Goal: Task Accomplishment & Management: Manage account settings

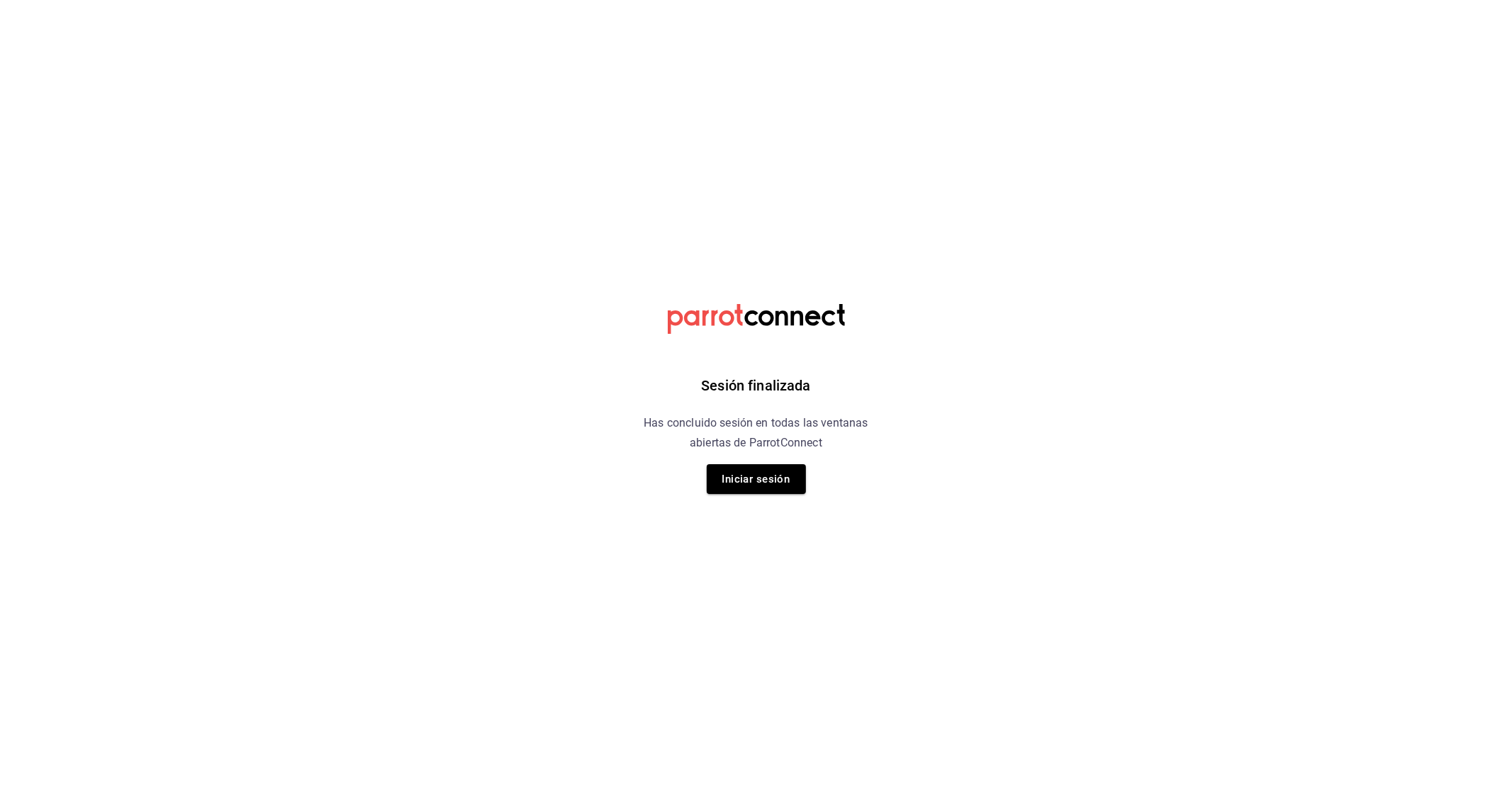
click at [783, 459] on div "Sesión finalizada Has concluido sesión en todas las ventanas abiertas de Parrot…" at bounding box center [755, 399] width 358 height 798
click at [777, 496] on div "Sesión finalizada Has concluido sesión en todas las ventanas abiertas de Parrot…" at bounding box center [755, 399] width 358 height 798
click at [783, 460] on div "Sesión finalizada Has concluido sesión en todas las ventanas abiertas de Parrot…" at bounding box center [755, 399] width 358 height 798
click at [790, 479] on button "Iniciar sesión" at bounding box center [756, 479] width 99 height 30
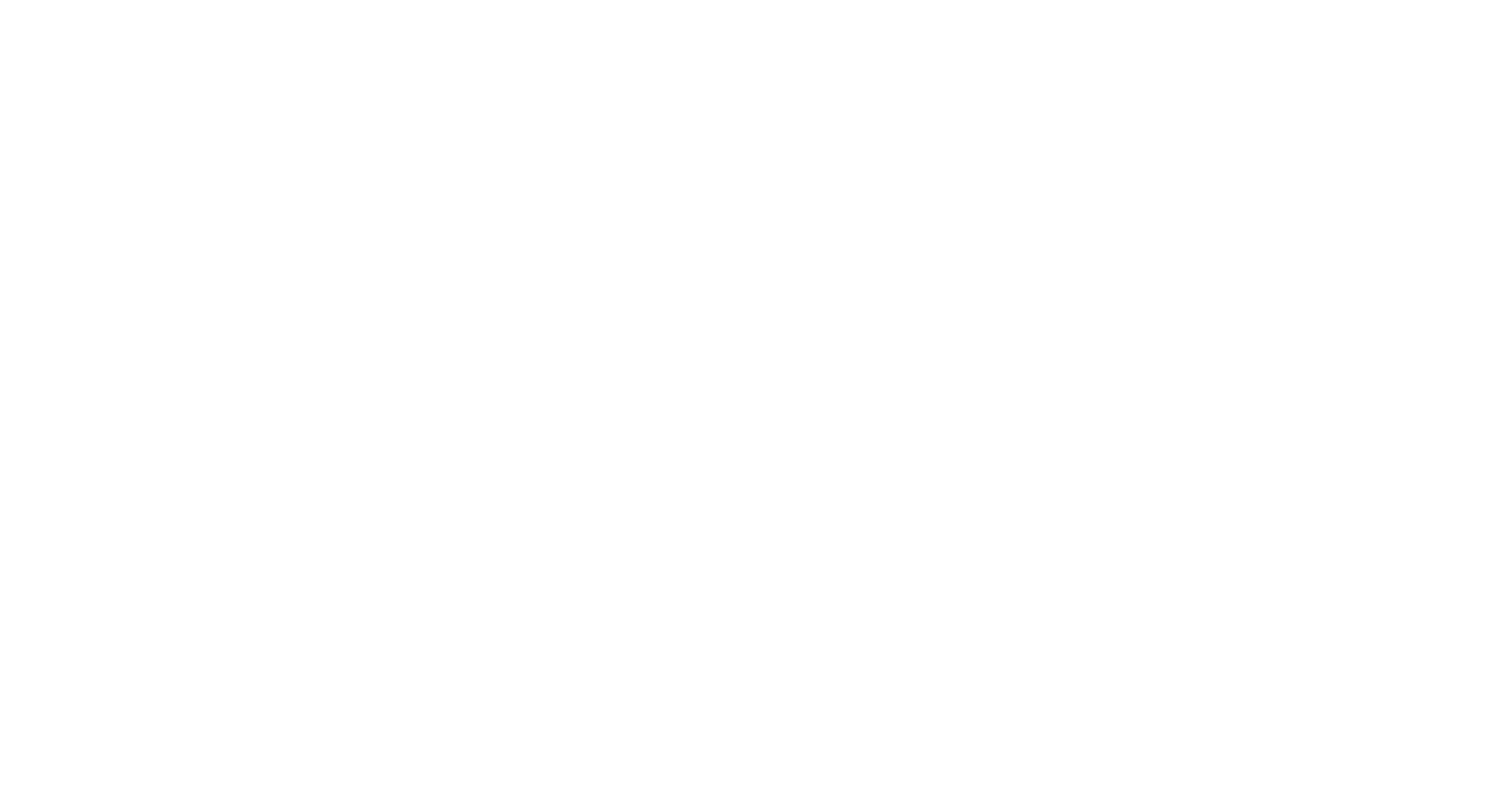
click at [790, 0] on html at bounding box center [756, 0] width 1512 height 0
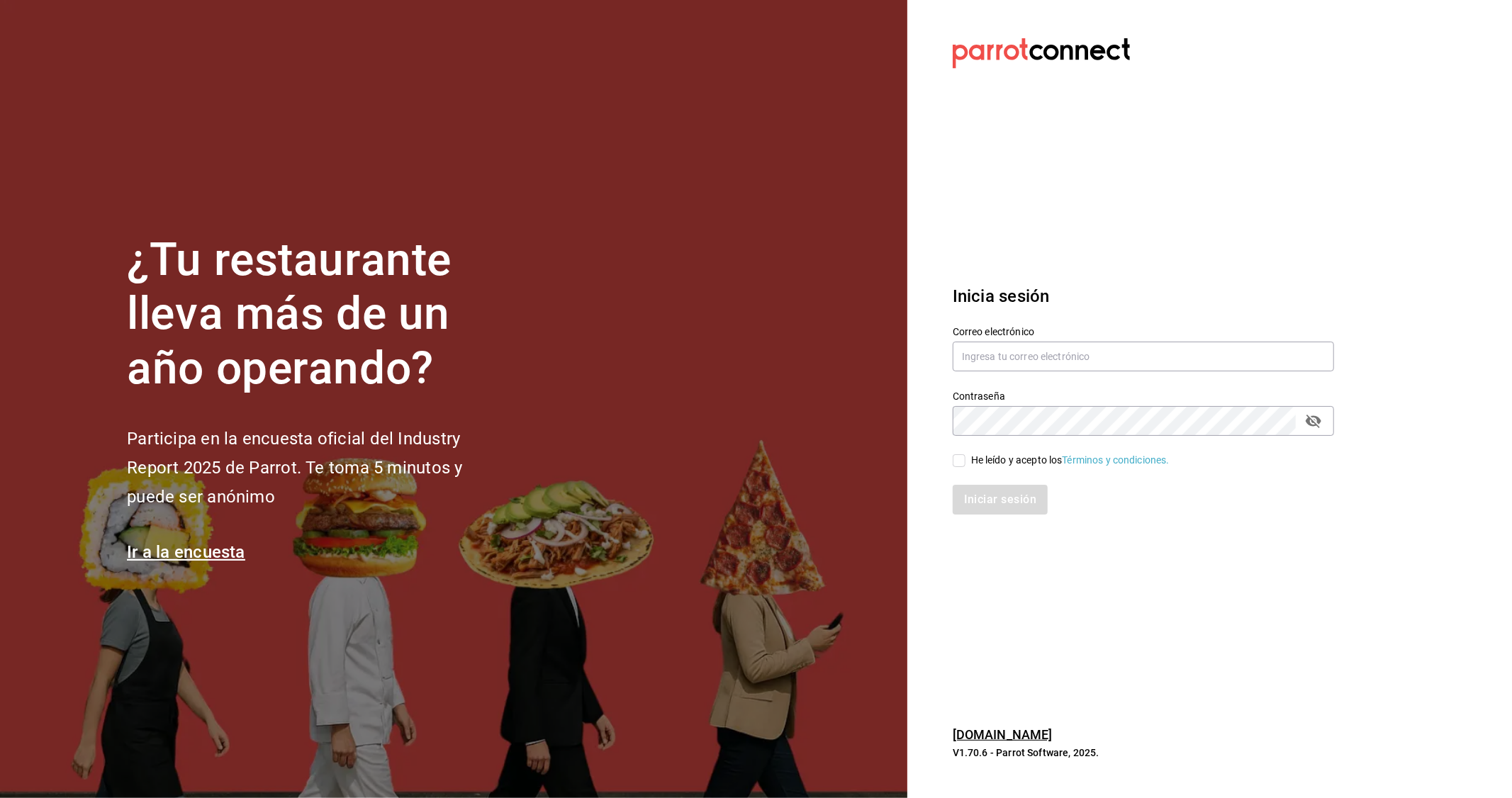
click at [1042, 335] on label "Correo electrónico" at bounding box center [1144, 332] width 381 height 10
click at [947, 466] on div "He leído y acepto los Términos y condiciones." at bounding box center [1134, 452] width 398 height 32
drag, startPoint x: 965, startPoint y: 459, endPoint x: 961, endPoint y: 442, distance: 17.5
click at [964, 460] on label "He leído y acepto los Términos y condiciones." at bounding box center [1061, 460] width 217 height 15
click at [964, 460] on input "He leído y acepto los Términos y condiciones." at bounding box center [960, 461] width 13 height 13
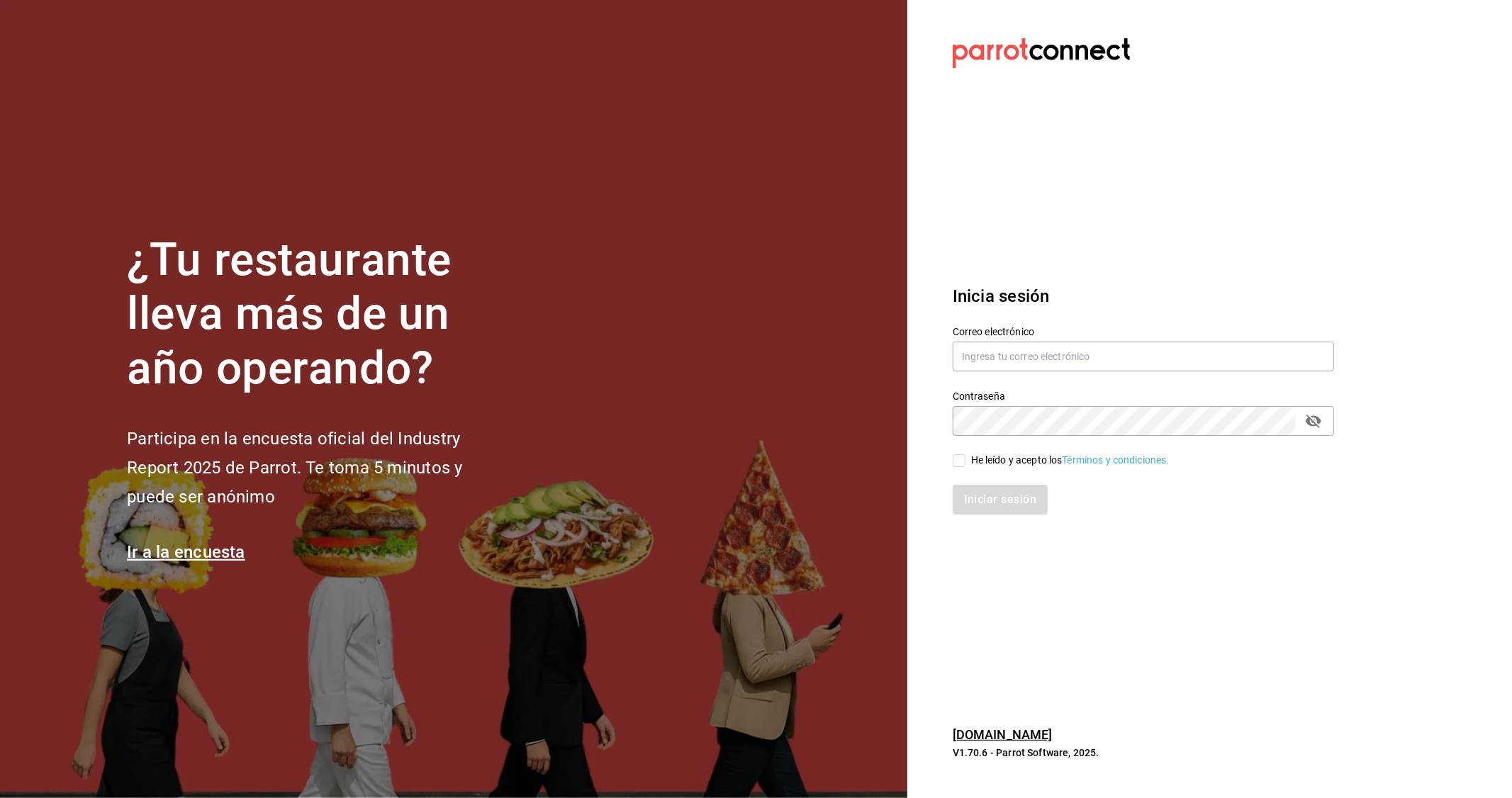
checkbox input "true"
click at [974, 398] on label "Contraseña" at bounding box center [1144, 396] width 381 height 10
click at [988, 376] on div "Contraseña Contraseña" at bounding box center [1134, 405] width 398 height 62
click at [986, 342] on input "text" at bounding box center [1144, 356] width 381 height 30
type input "[EMAIL_ADDRESS][DOMAIN_NAME]"
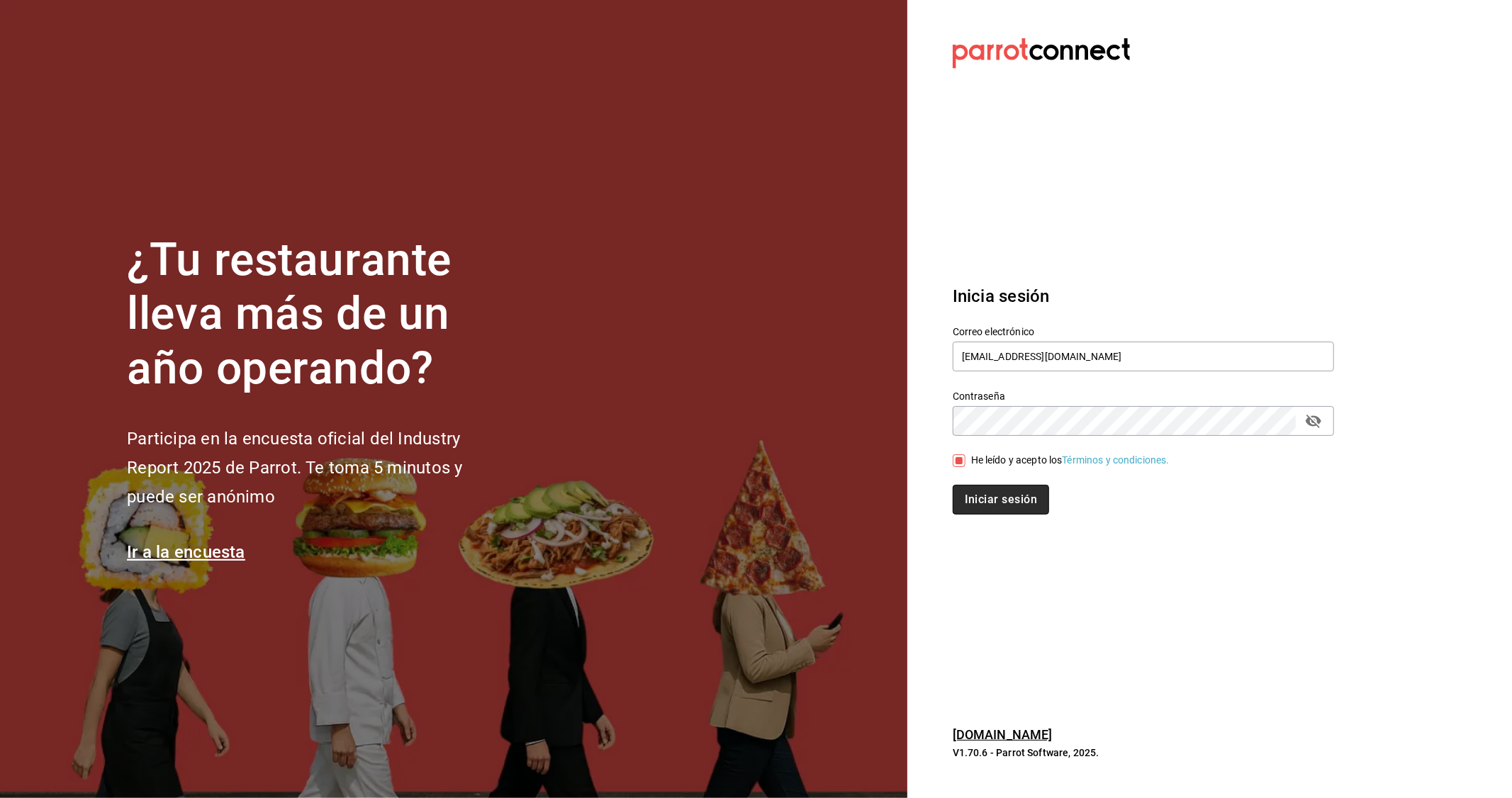
click at [1011, 499] on button "Iniciar sesión" at bounding box center [1001, 499] width 96 height 30
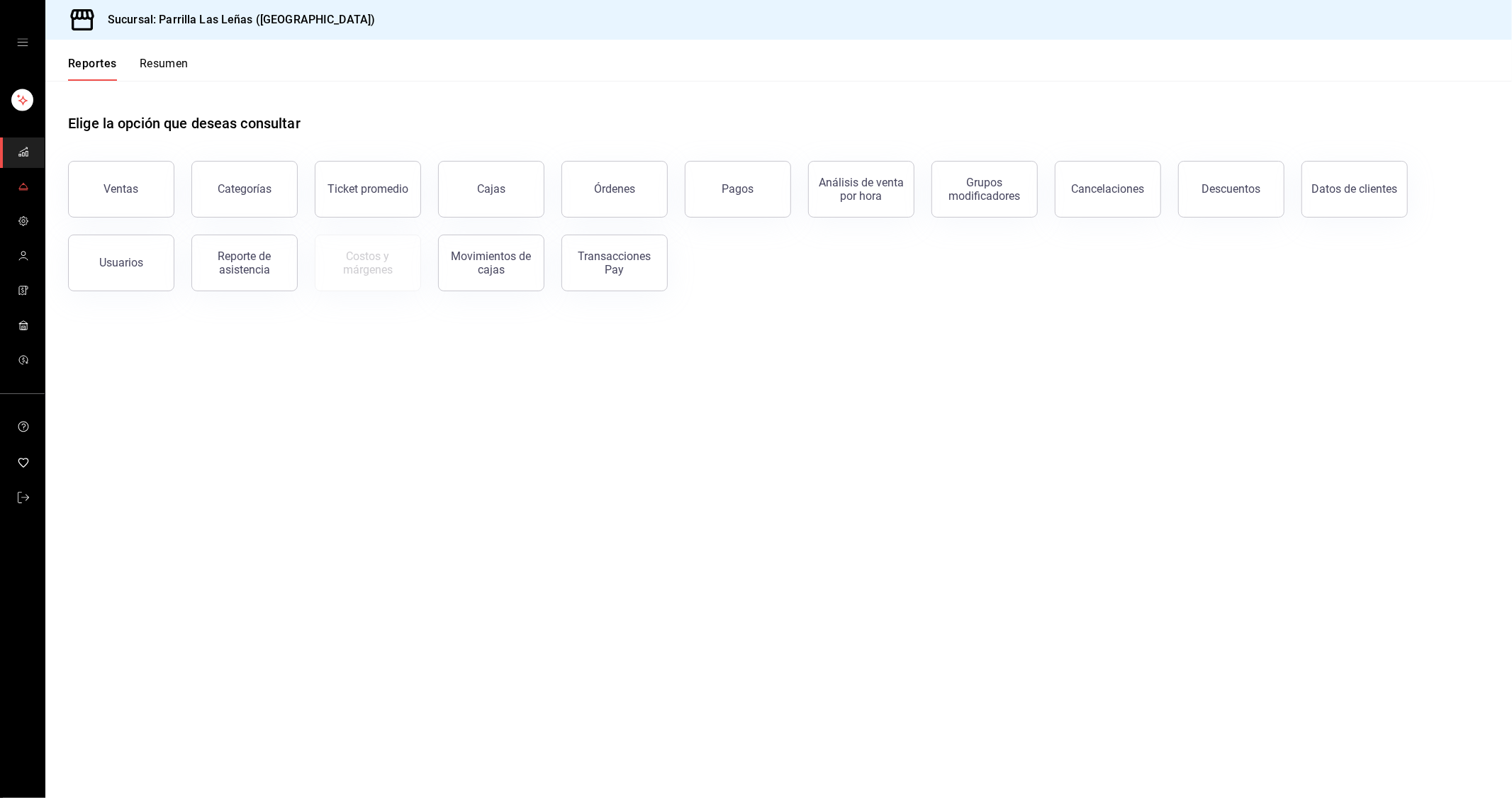
click at [15, 178] on link "mailbox folders" at bounding box center [22, 187] width 44 height 31
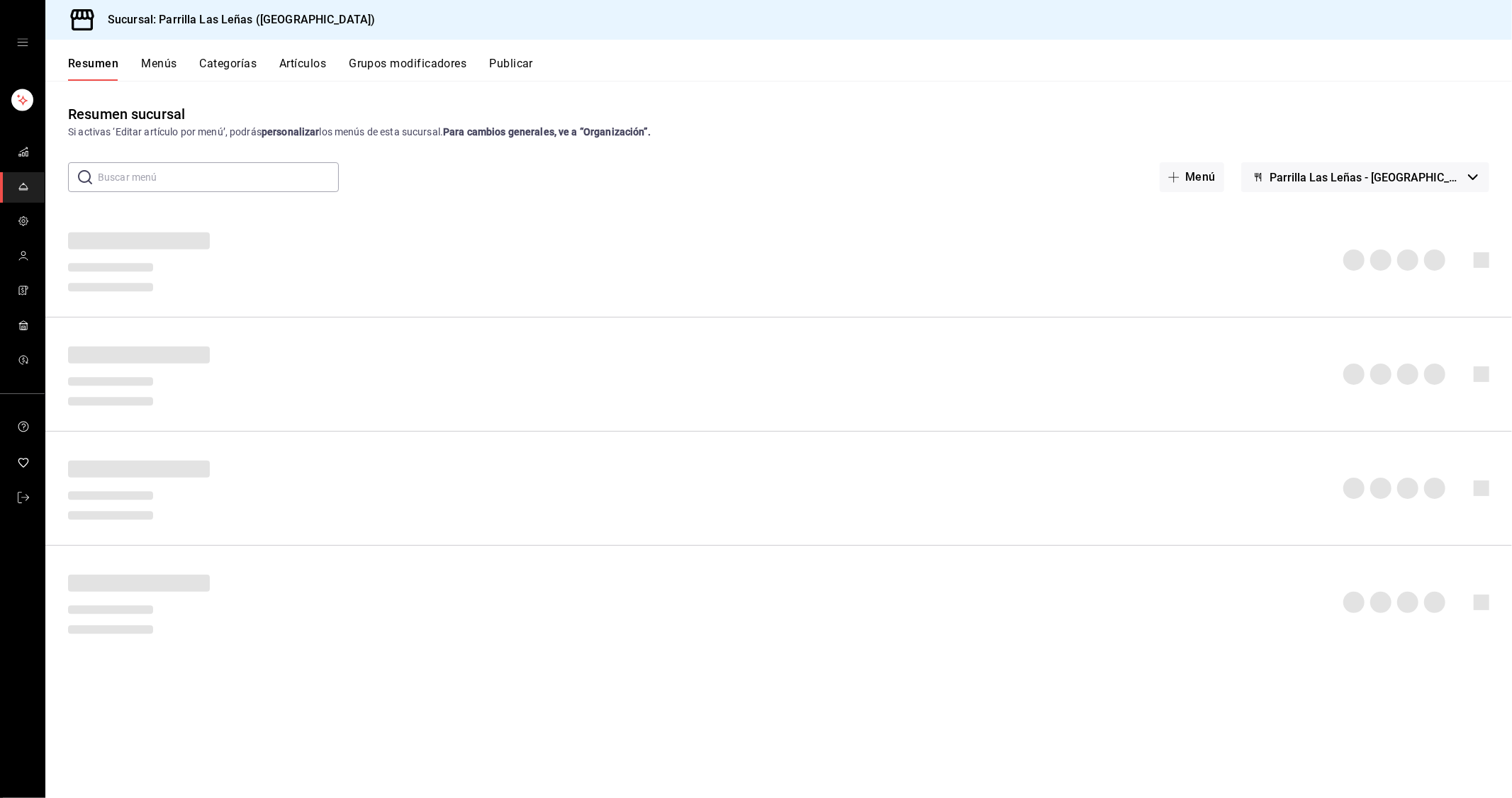
click at [321, 61] on button "Artículos" at bounding box center [303, 69] width 47 height 24
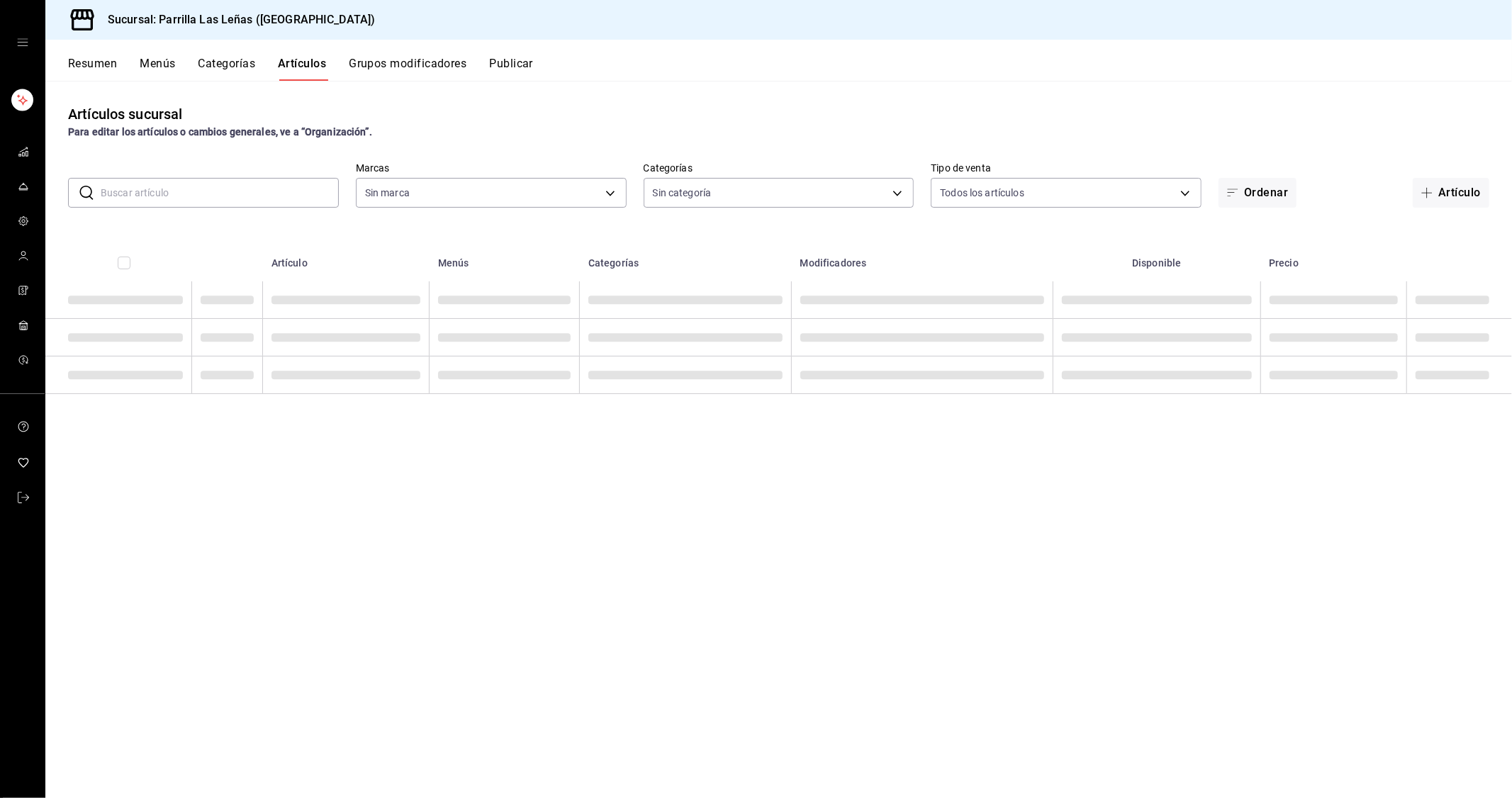
click at [276, 180] on input "text" at bounding box center [220, 192] width 238 height 28
type input "fdfa05f9-8ea7-4368-ad04-fbd6ae7f73f5"
click at [287, 193] on input "text" at bounding box center [220, 192] width 238 height 28
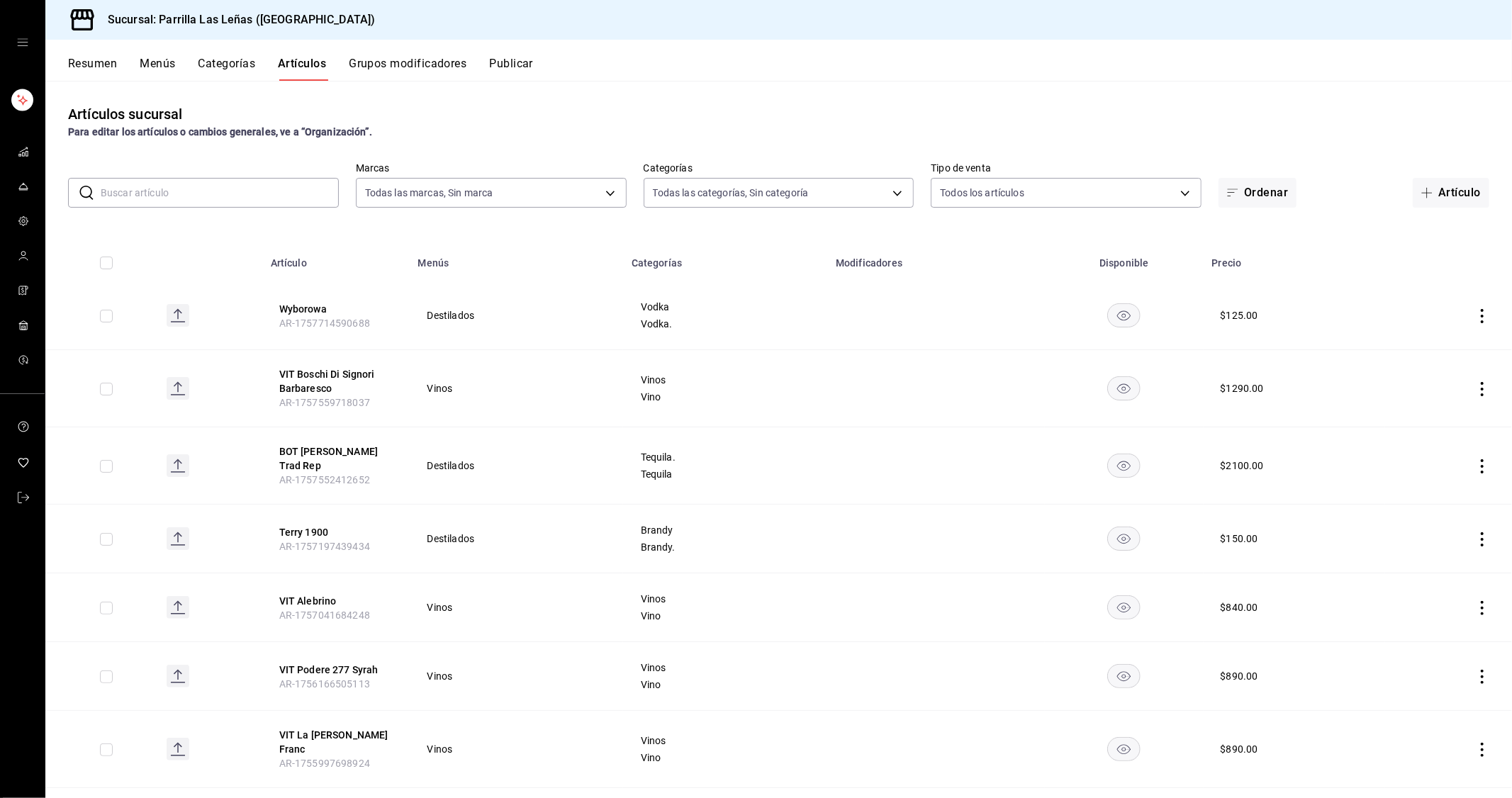
type input "51325ac9-5f46-4a64-a544-9de9a0a01f07,df633d89-7015-4477-8b90-425007523993,1470d…"
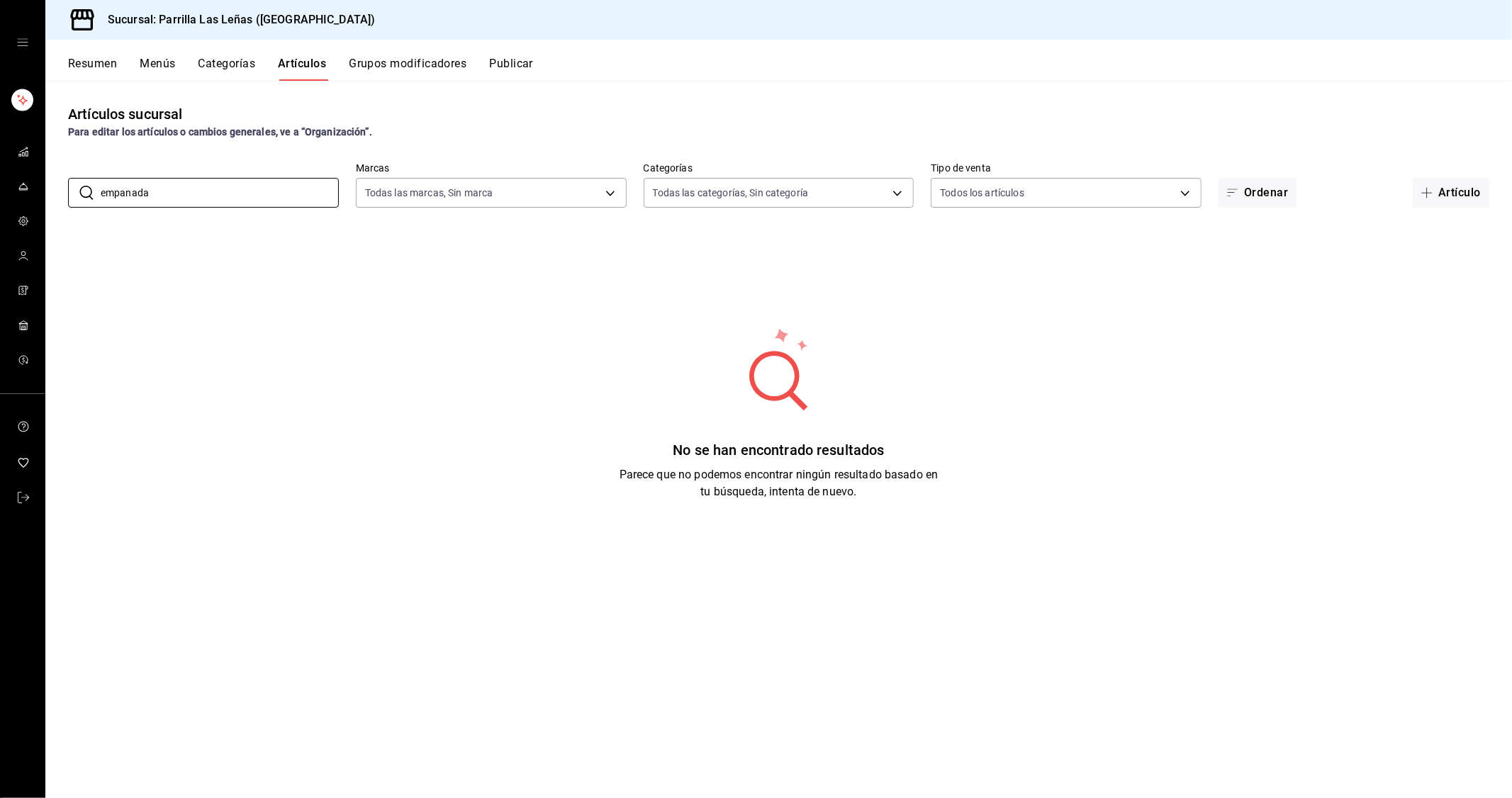
type input "empanada"
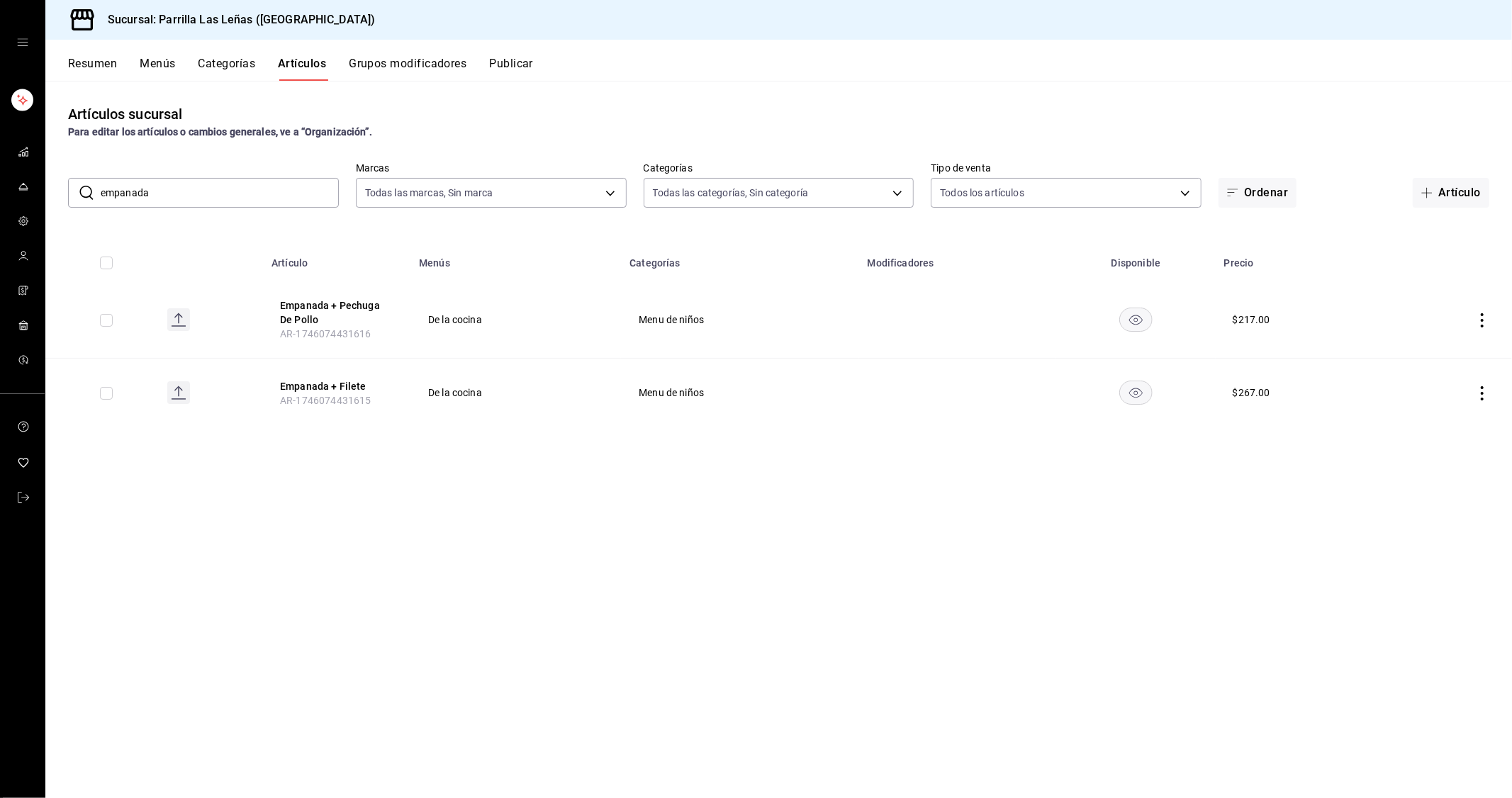
click at [562, 567] on div "Artículos sucursal Para editar los artículos o cambios generales, ve a “Organiz…" at bounding box center [779, 439] width 1467 height 716
click at [249, 48] on div "Resumen Menús Categorías Artículos Grupos modificadores Publicar" at bounding box center [779, 60] width 1467 height 41
click at [242, 64] on button "Categorías" at bounding box center [227, 69] width 57 height 24
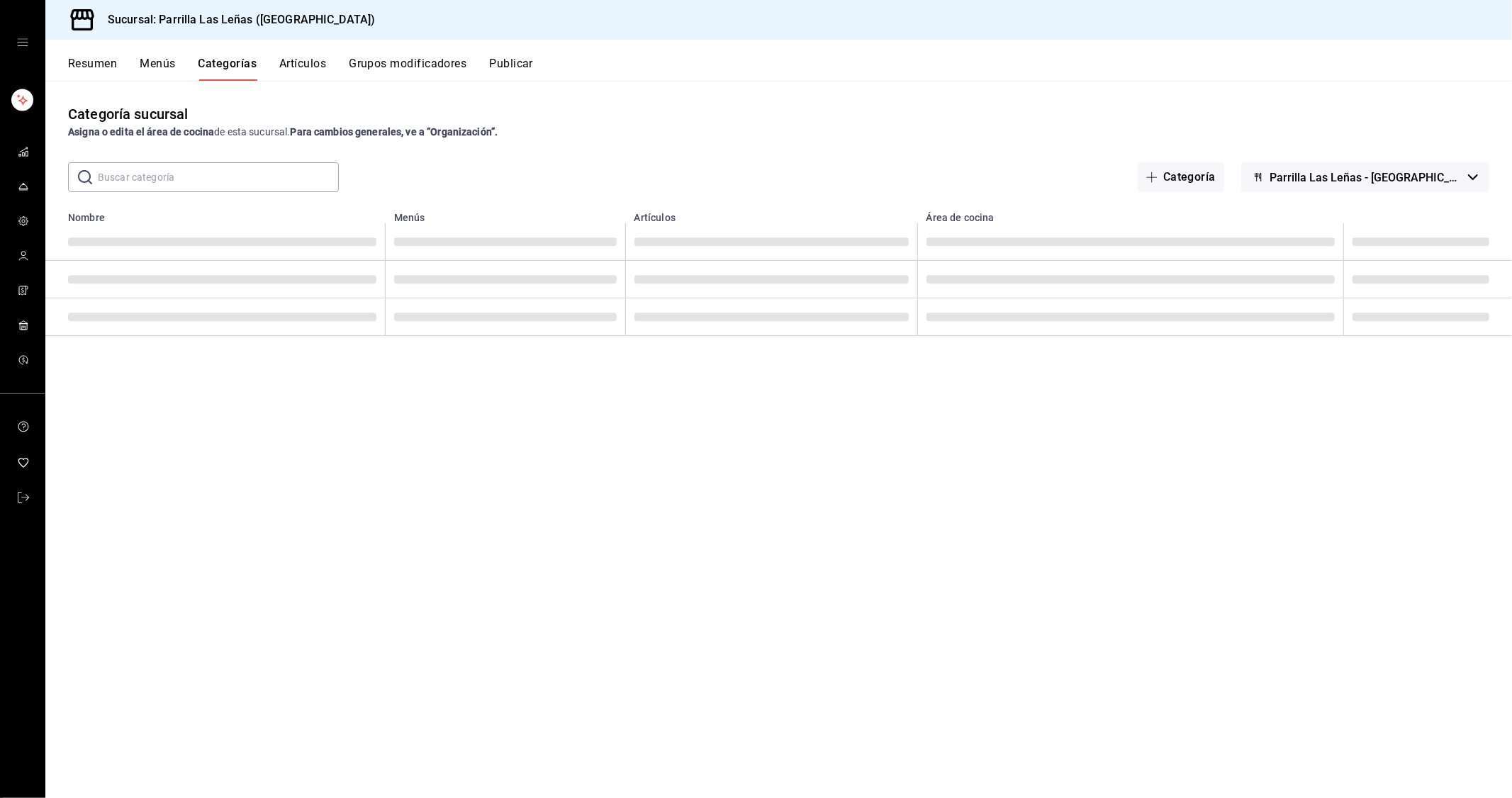
click at [148, 52] on div "Resumen Menús Categorías Artículos Grupos modificadores Publicar" at bounding box center [779, 60] width 1467 height 41
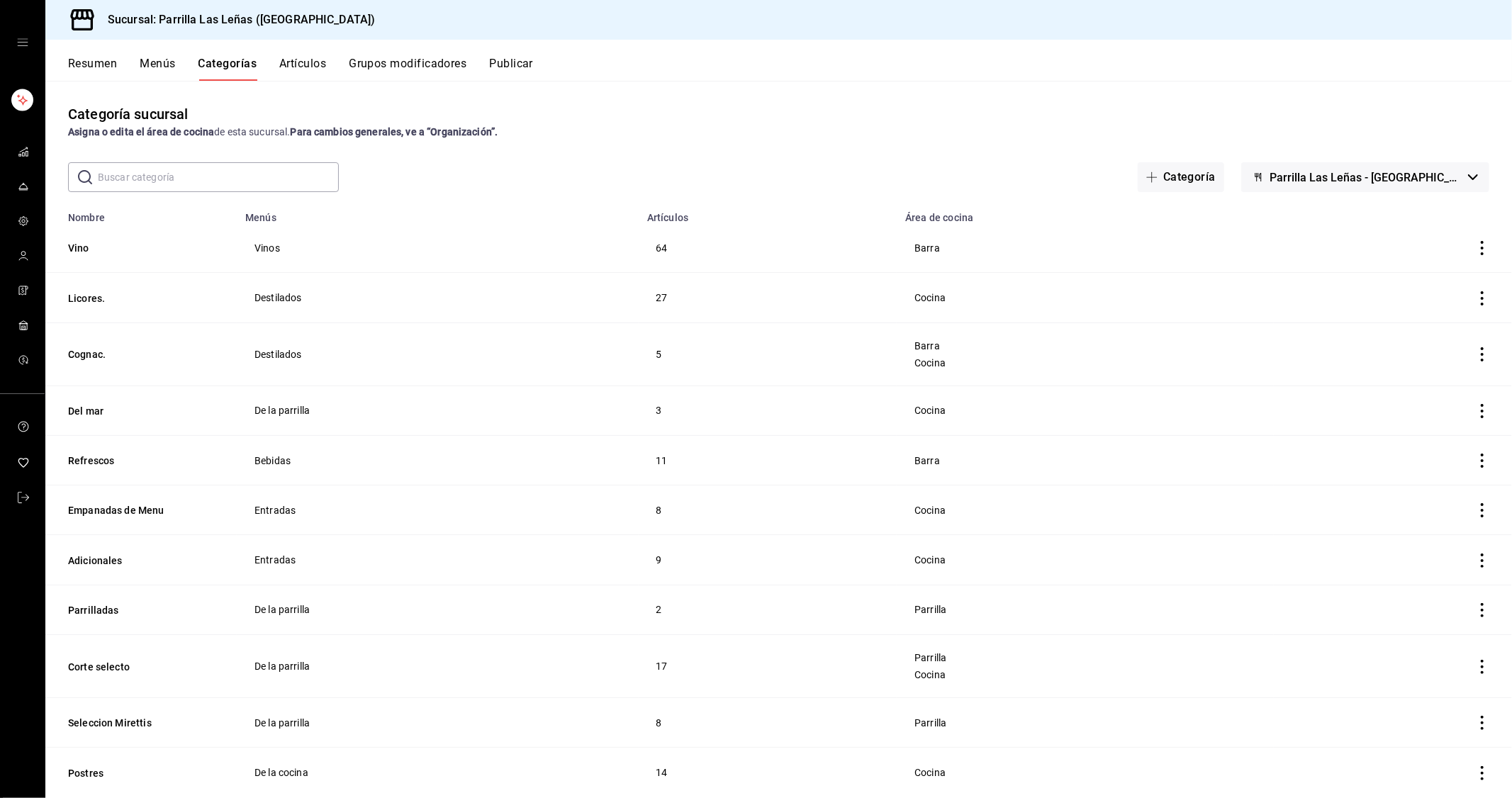
click at [316, 58] on button "Artículos" at bounding box center [303, 69] width 47 height 24
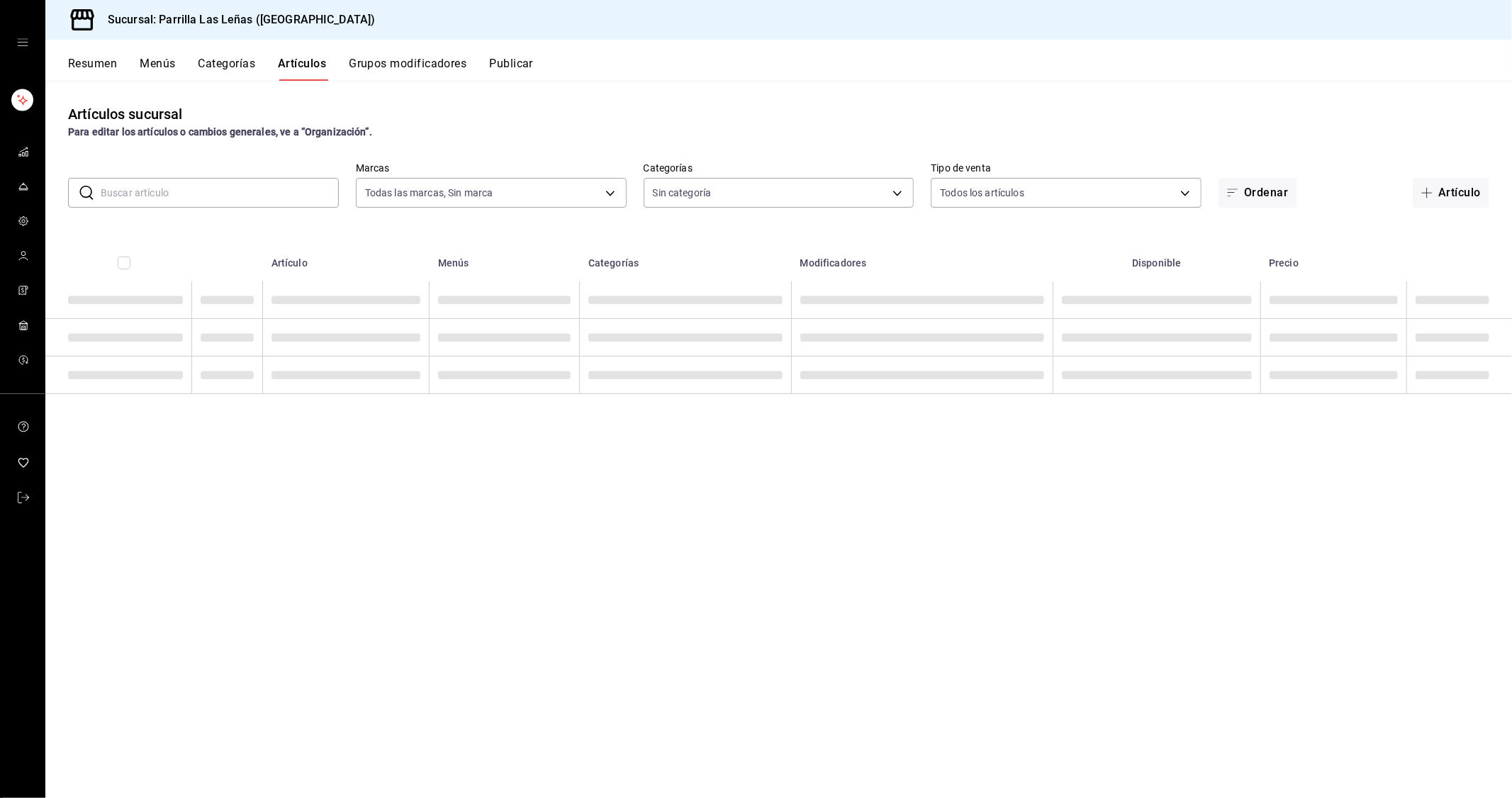
type input "fdfa05f9-8ea7-4368-ad04-fbd6ae7f73f5"
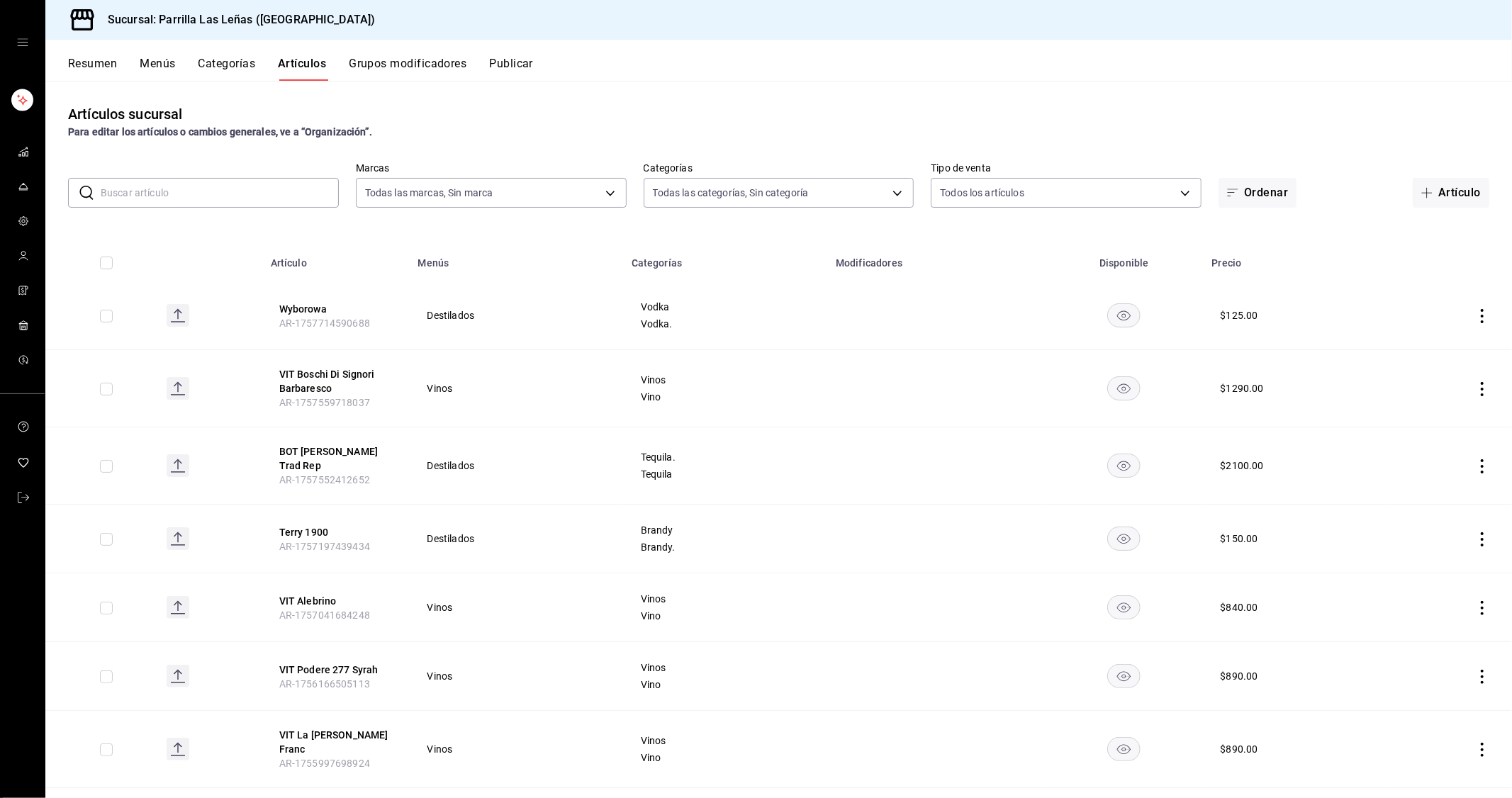
type input "51325ac9-5f46-4a64-a544-9de9a0a01f07,df633d89-7015-4477-8b90-425007523993,1470d…"
click at [260, 228] on div "Artículos sucursal Para editar los artículos o cambios generales, ve a “Organiz…" at bounding box center [779, 439] width 1467 height 716
click at [285, 191] on input "text" at bounding box center [220, 192] width 238 height 28
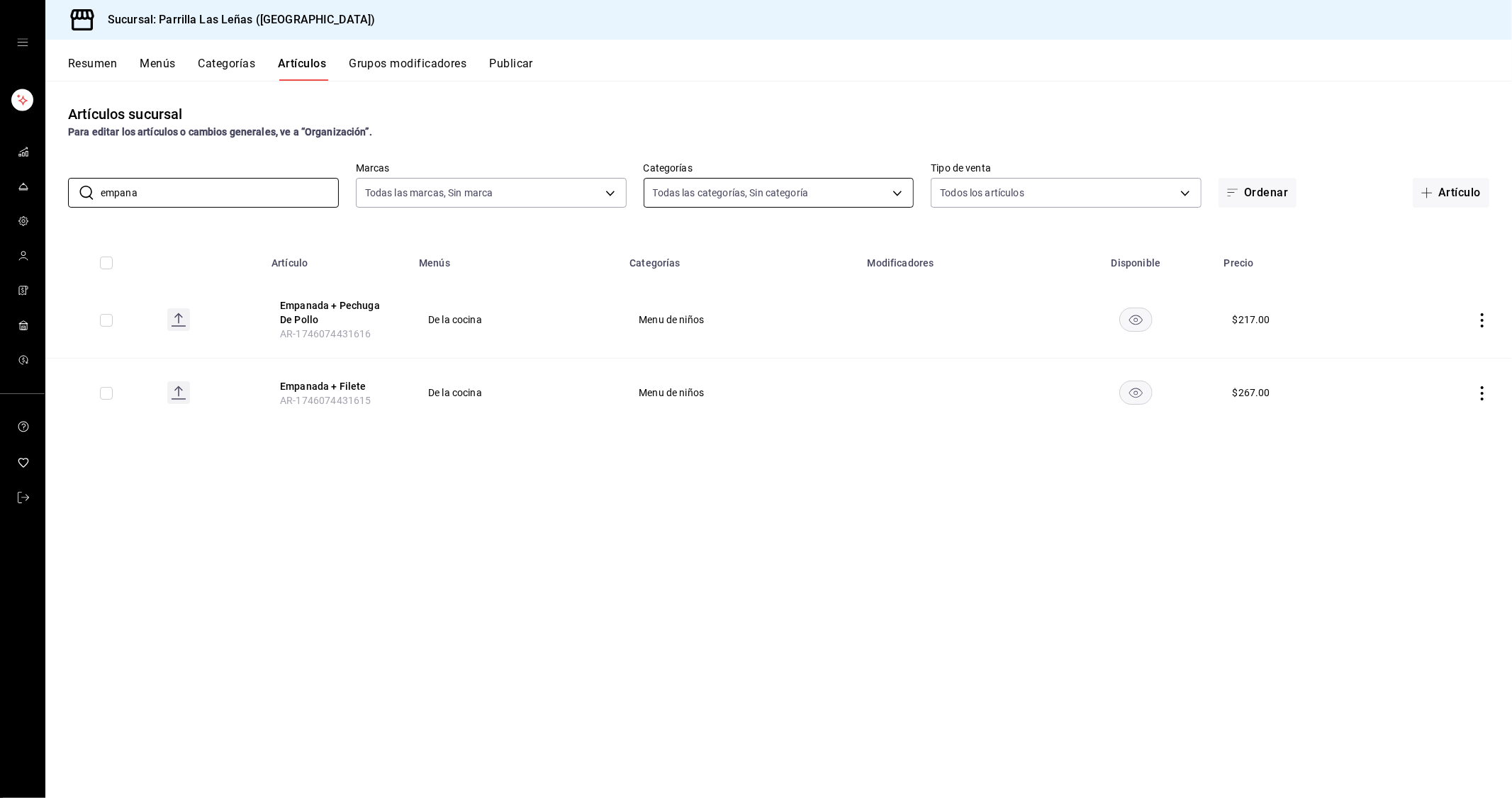
type input "empana"
click at [788, 189] on body "Sucursal: Parrilla Las Leñas (Cuernavaca) Resumen Menús Categorías Artículos Gr…" at bounding box center [756, 399] width 1512 height 798
click at [153, 61] on button "Menús" at bounding box center [158, 69] width 36 height 24
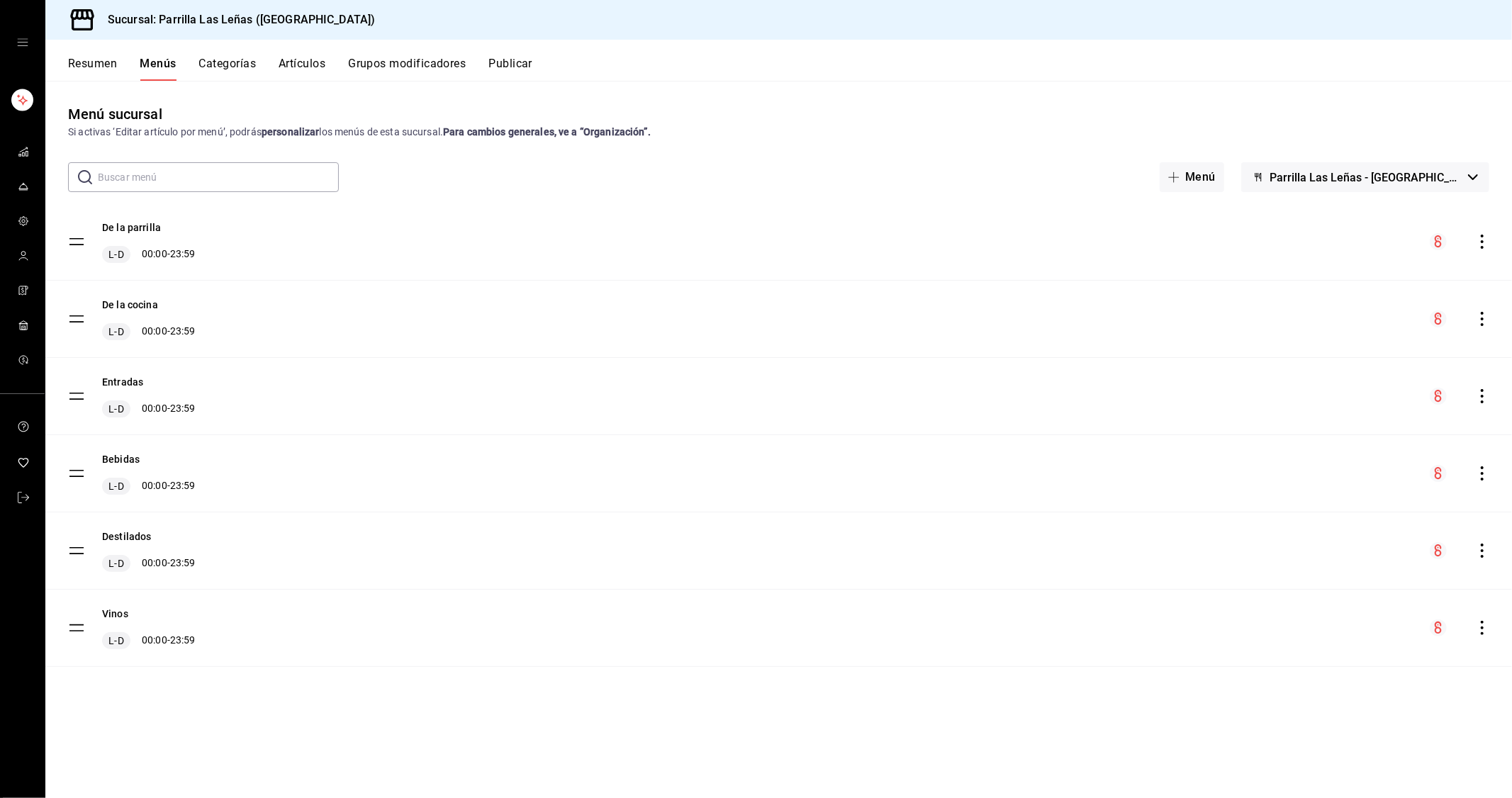
click at [532, 59] on button "Publicar" at bounding box center [510, 69] width 44 height 24
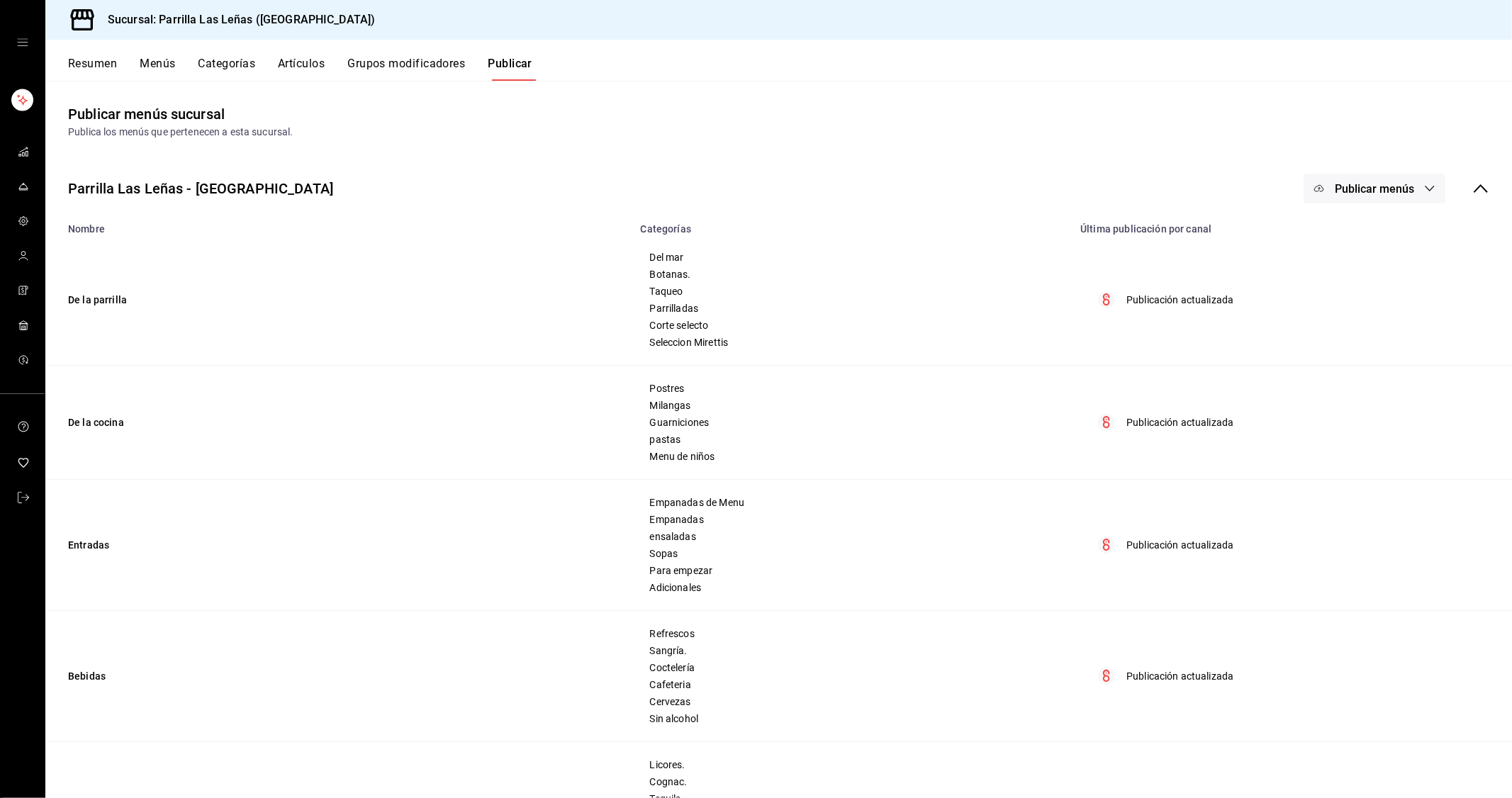
click at [414, 74] on button "Grupos modificadores" at bounding box center [406, 69] width 118 height 24
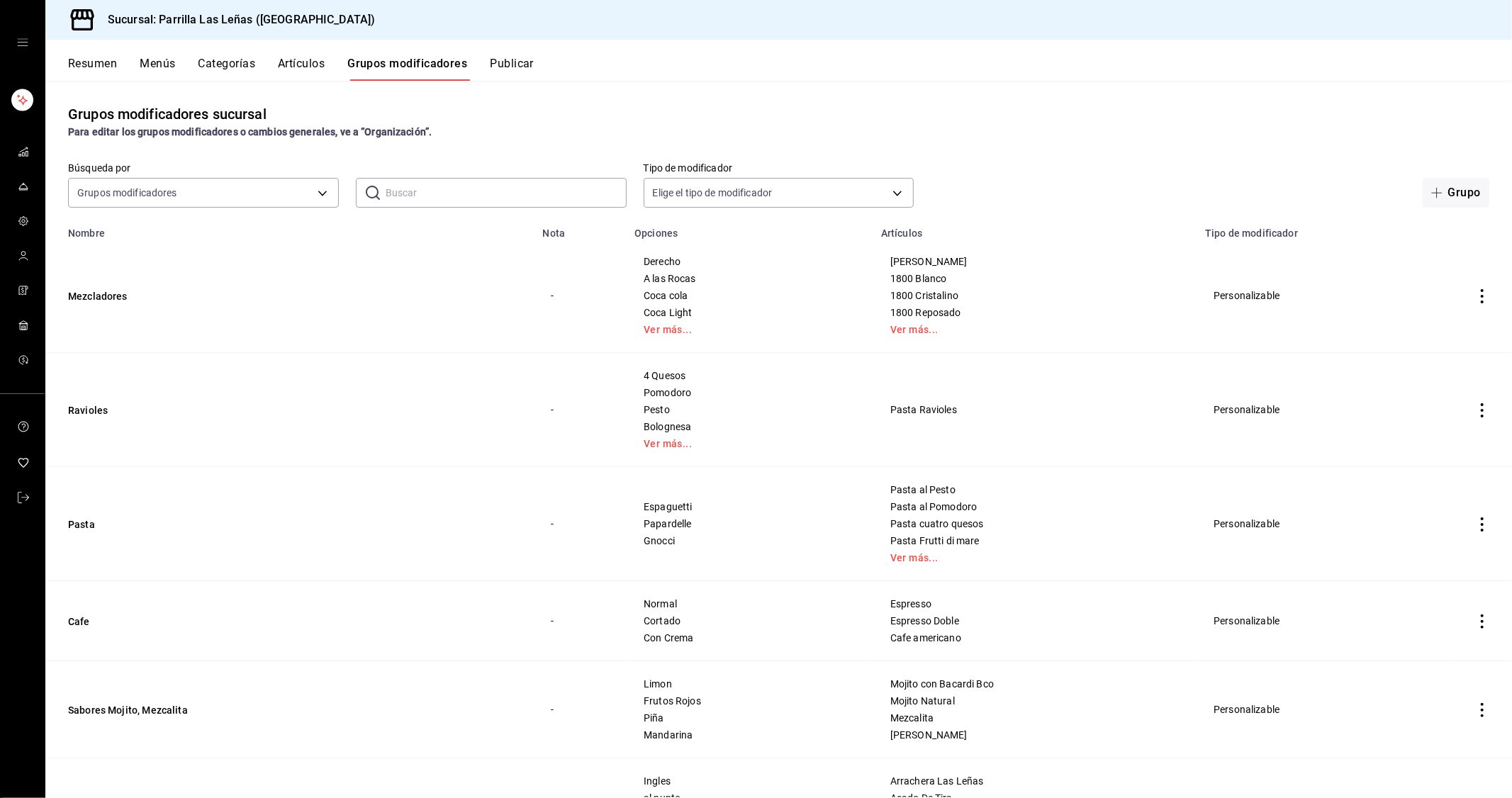
click at [107, 61] on button "Resumen" at bounding box center [92, 69] width 49 height 24
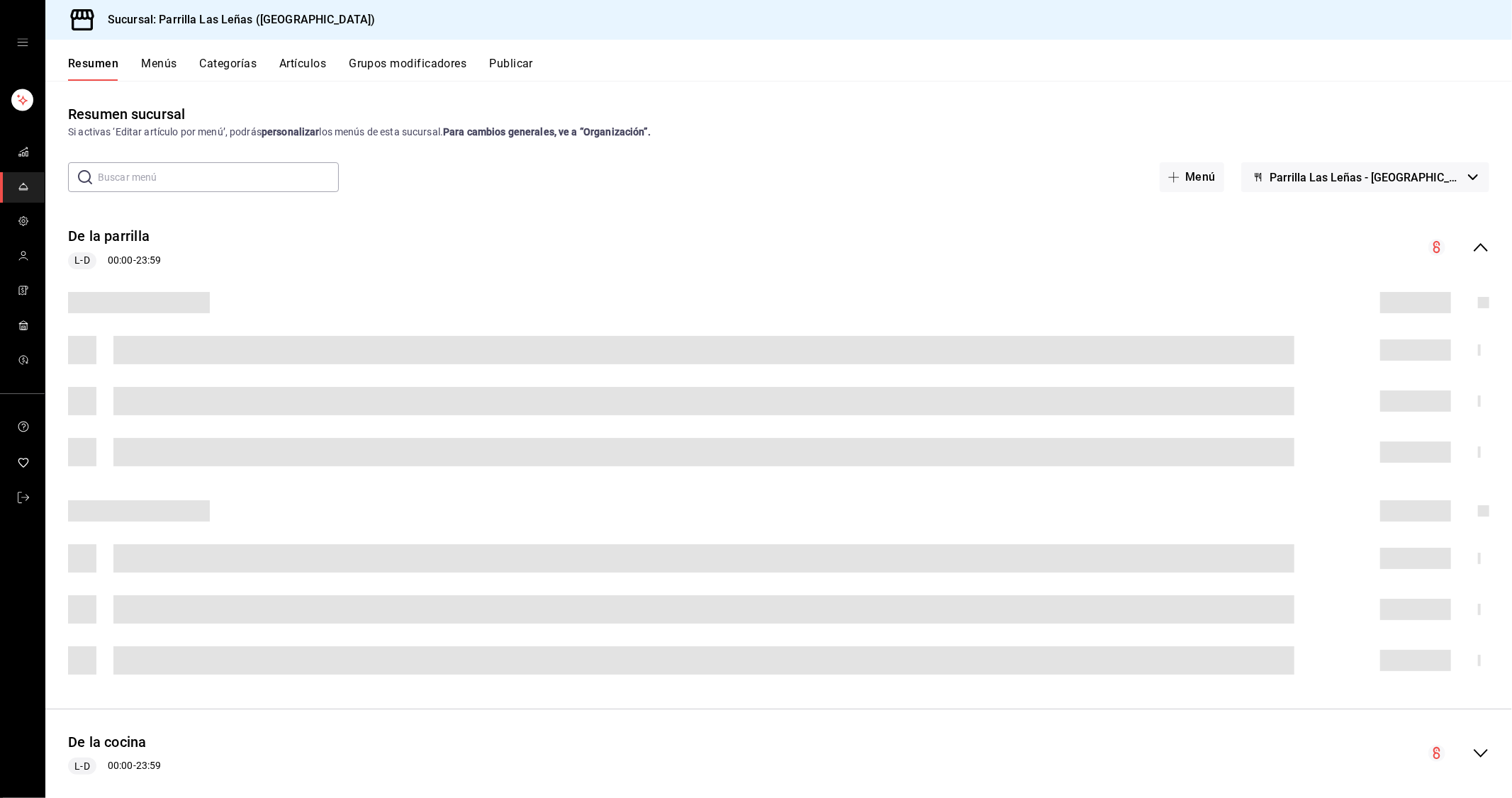
click at [174, 174] on input "text" at bounding box center [218, 177] width 241 height 28
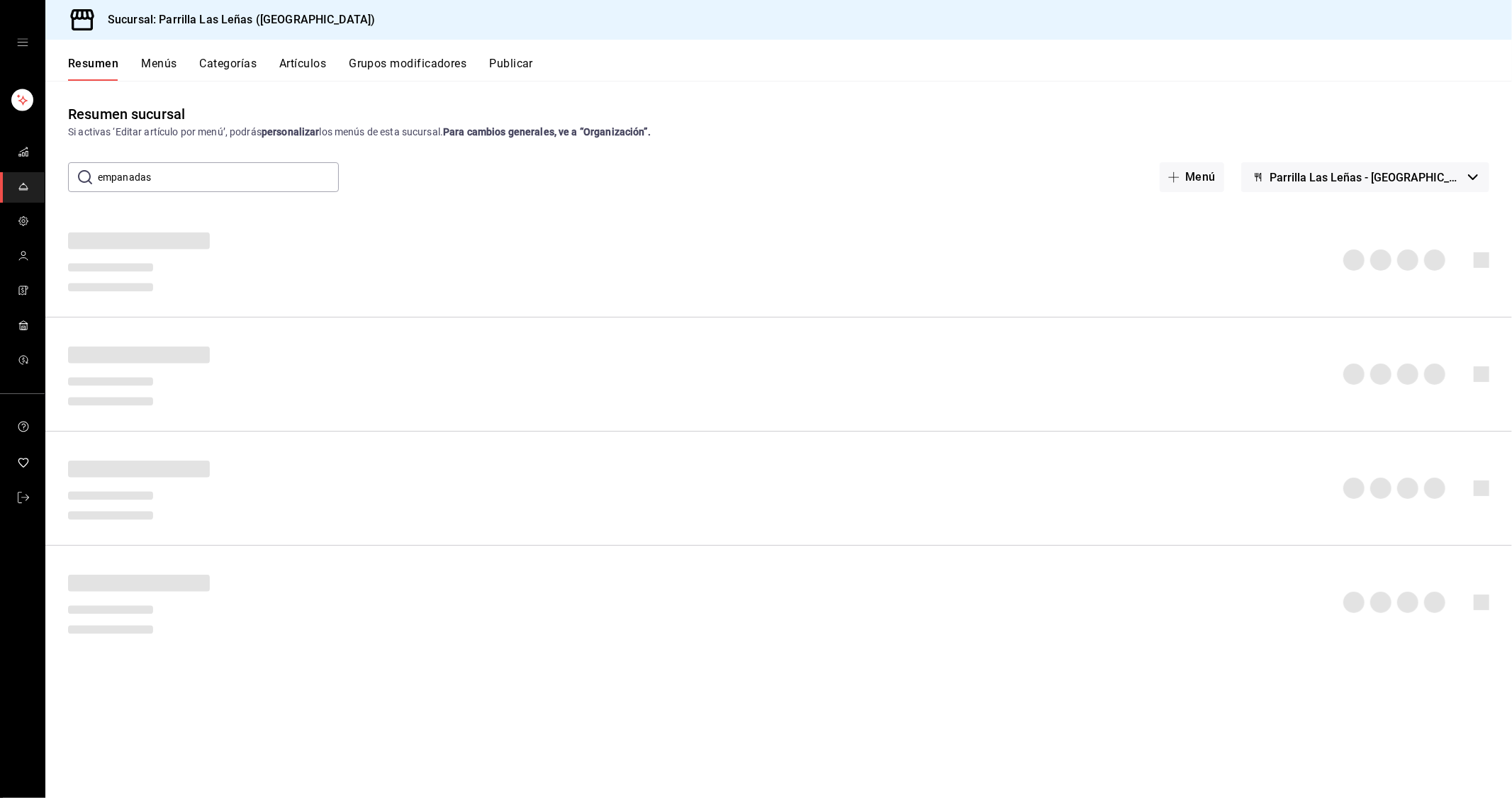
type input "empanadas"
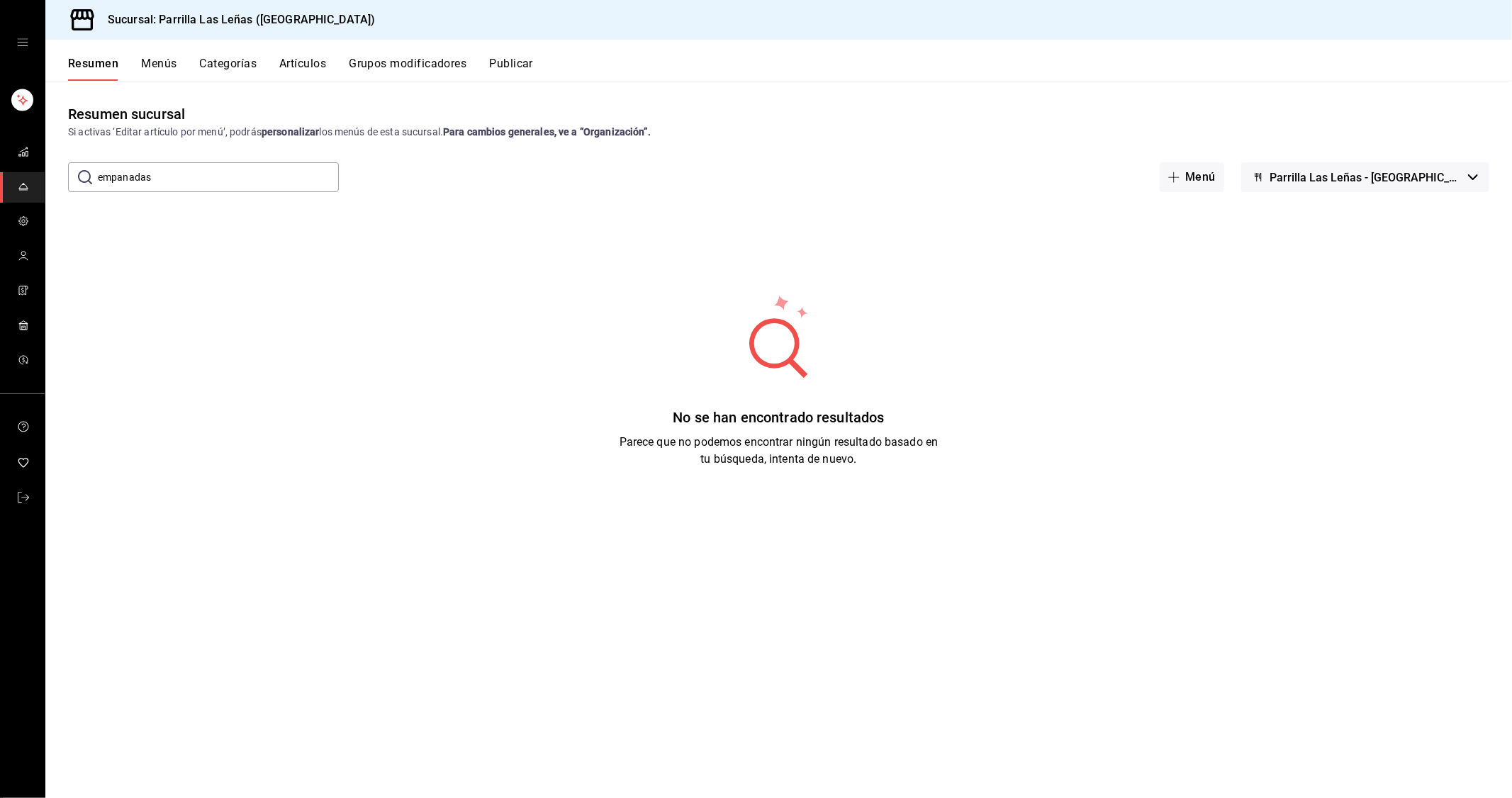
click at [164, 61] on button "Menús" at bounding box center [159, 69] width 36 height 24
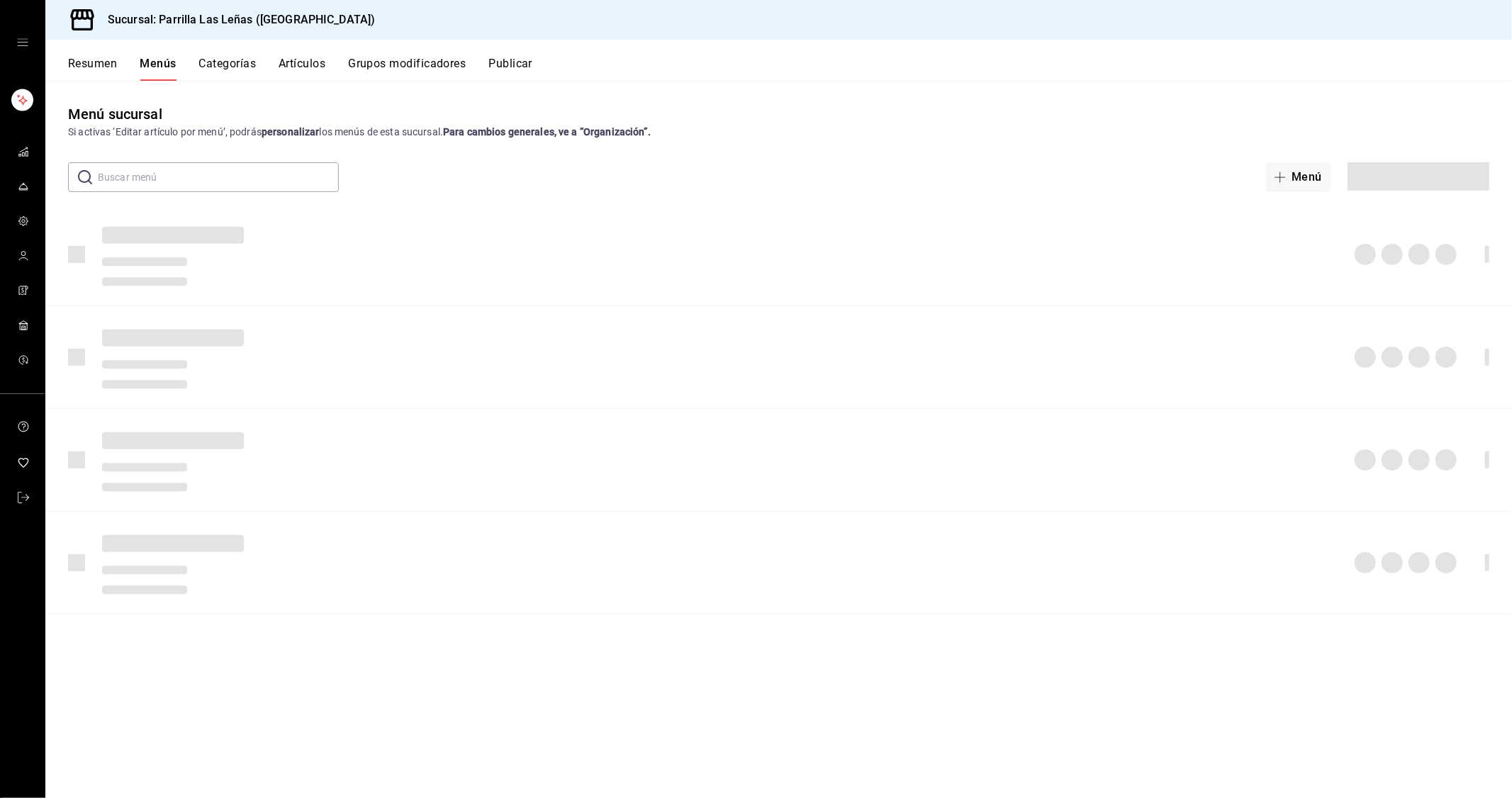
click at [239, 49] on div "Resumen Menús Categorías Artículos Grupos modificadores Publicar" at bounding box center [779, 60] width 1467 height 41
click at [242, 67] on button "Categorías" at bounding box center [228, 69] width 57 height 24
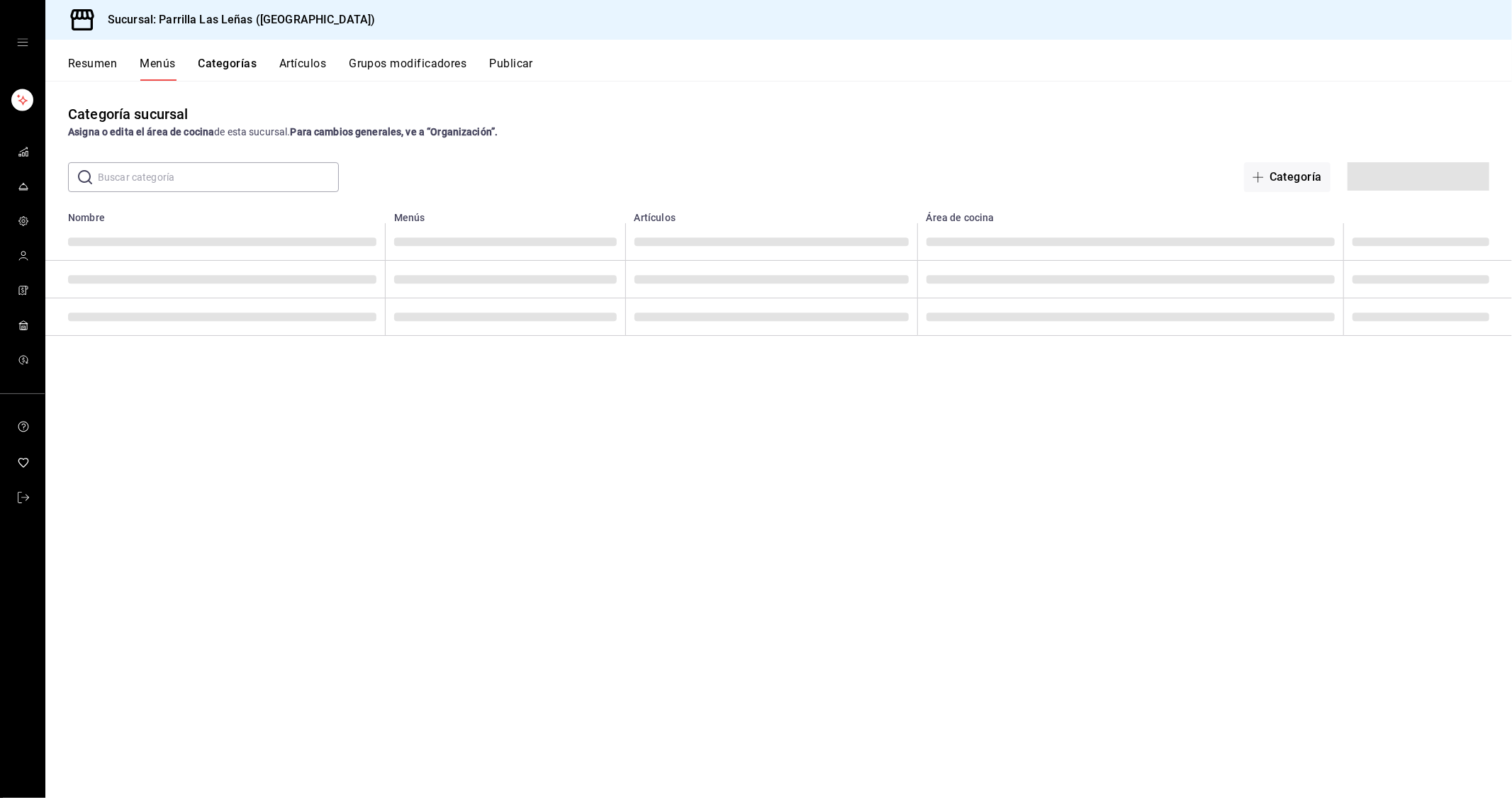
click at [323, 73] on button "Artículos" at bounding box center [303, 69] width 47 height 24
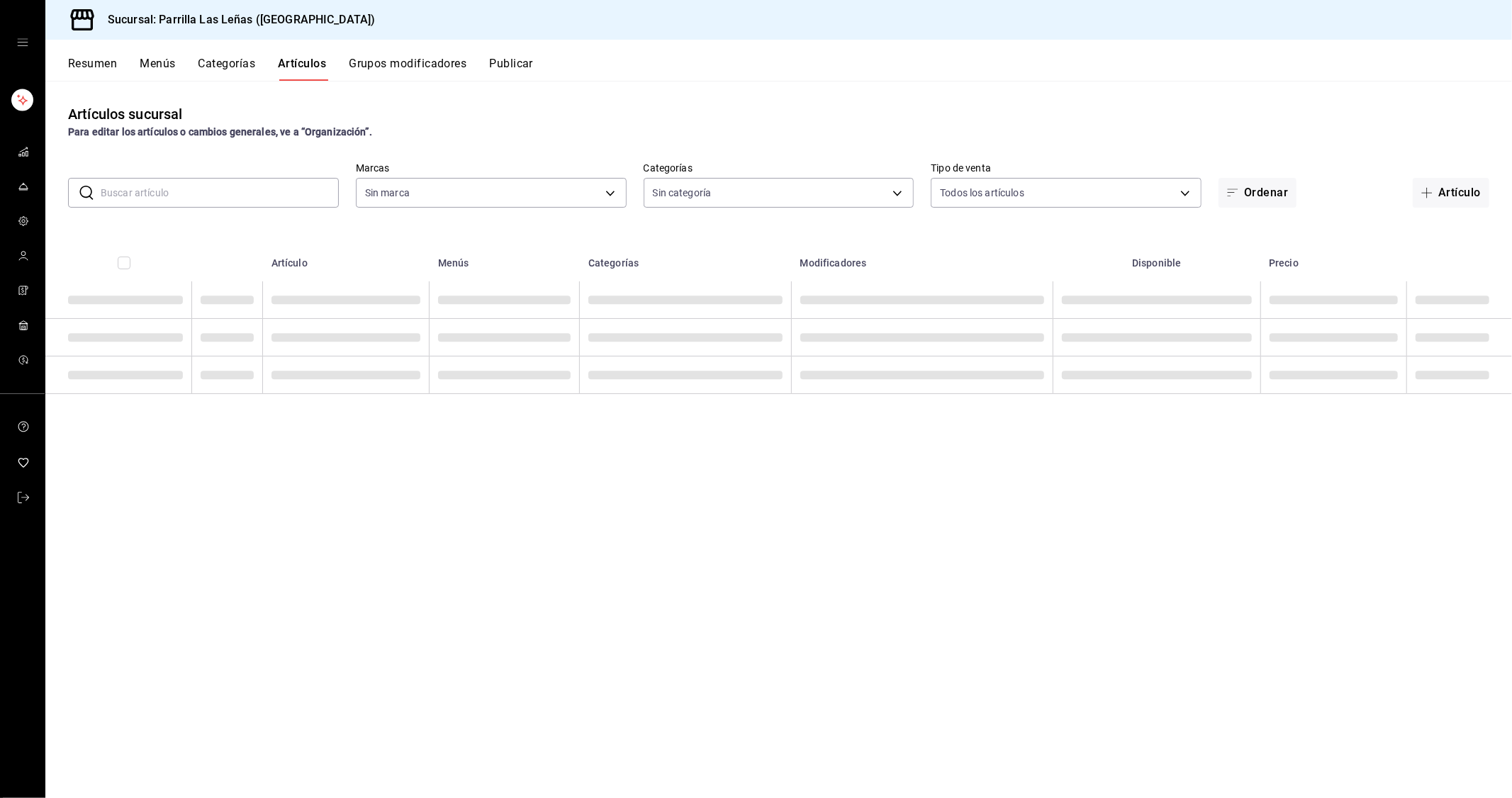
click at [306, 59] on button "Artículos" at bounding box center [302, 69] width 48 height 24
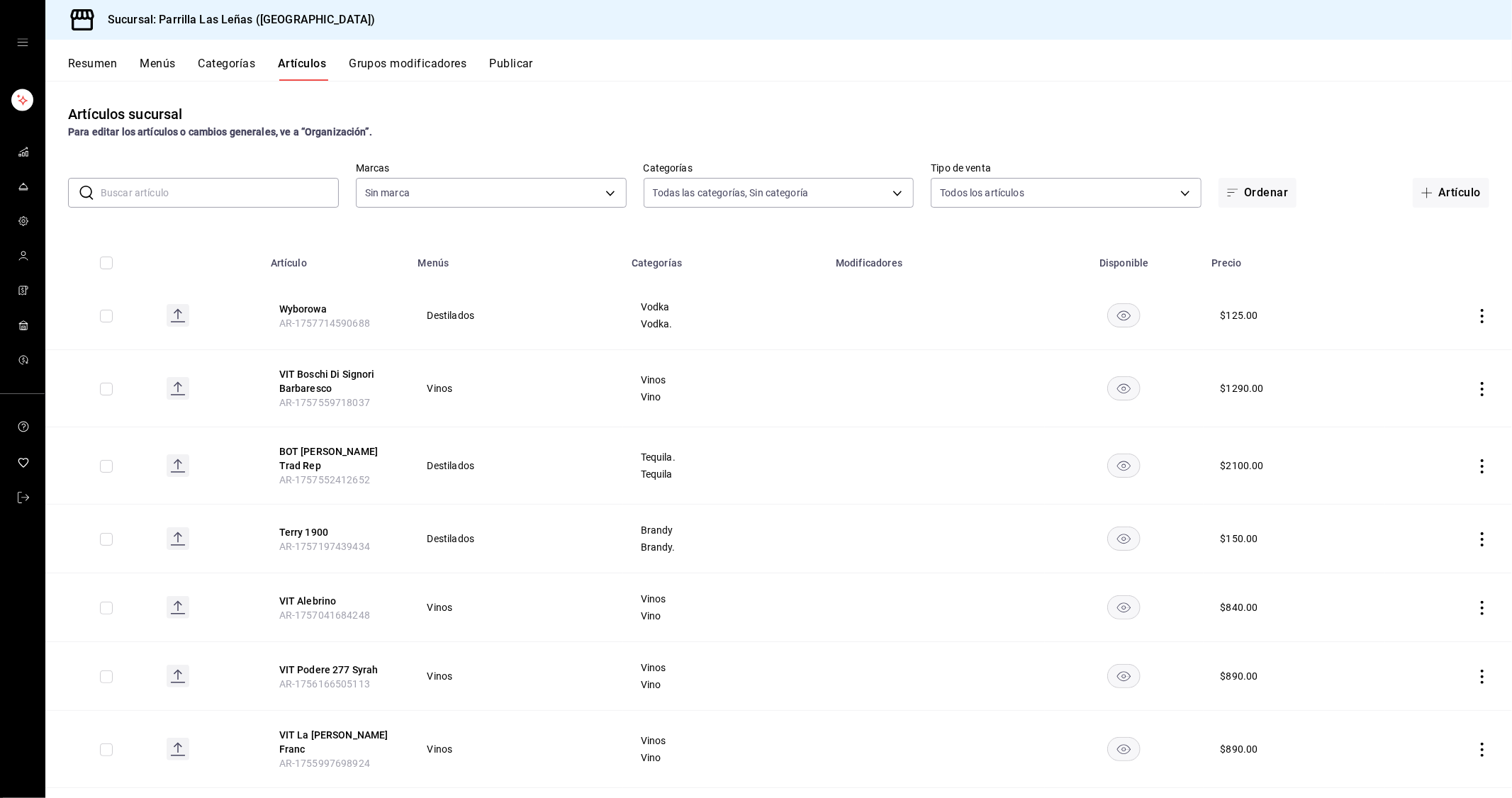
type input "51325ac9-5f46-4a64-a544-9de9a0a01f07,df633d89-7015-4477-8b90-425007523993,1470d…"
type input "fdfa05f9-8ea7-4368-ad04-fbd6ae7f73f5"
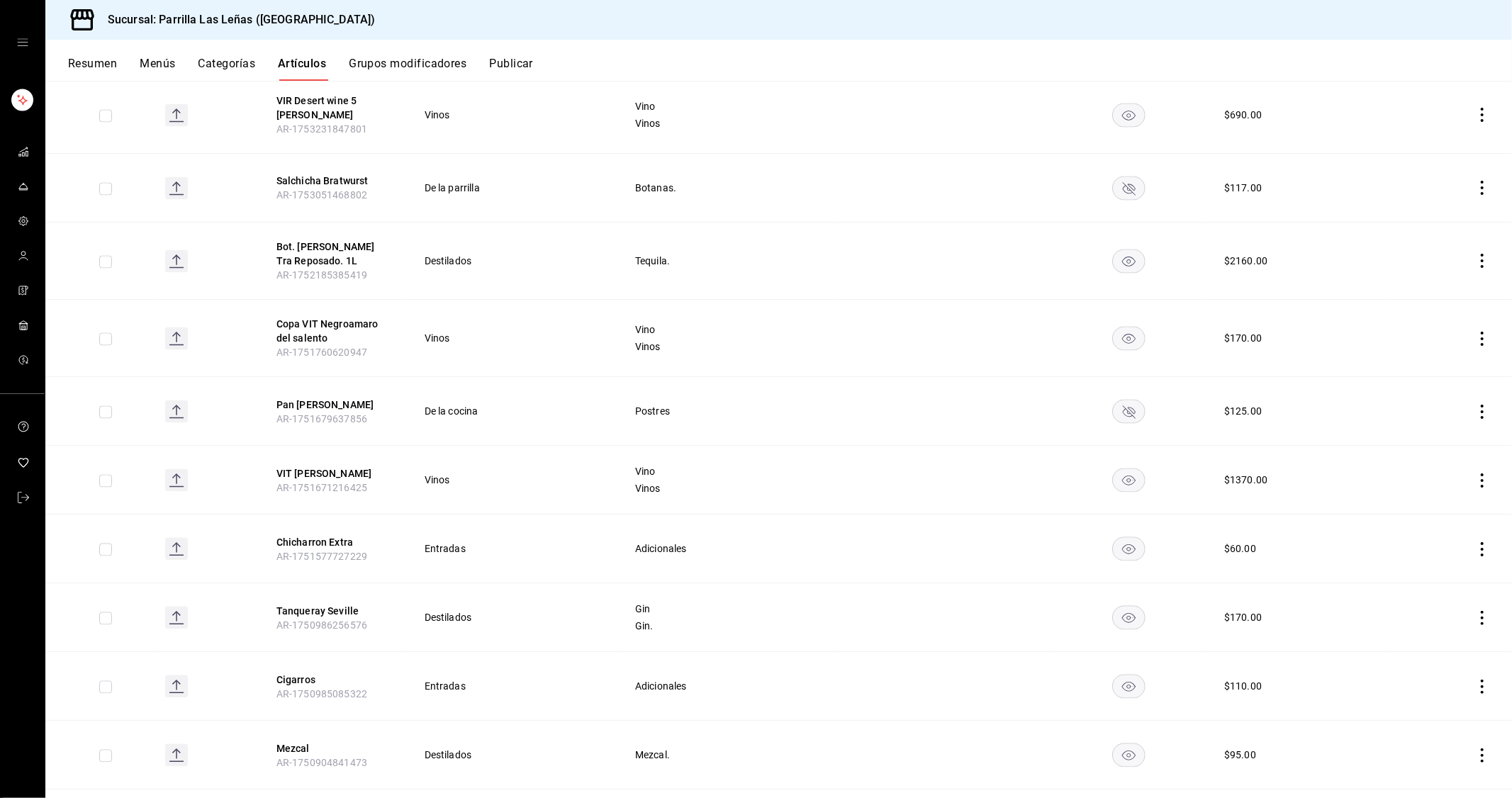
scroll to position [2283, 0]
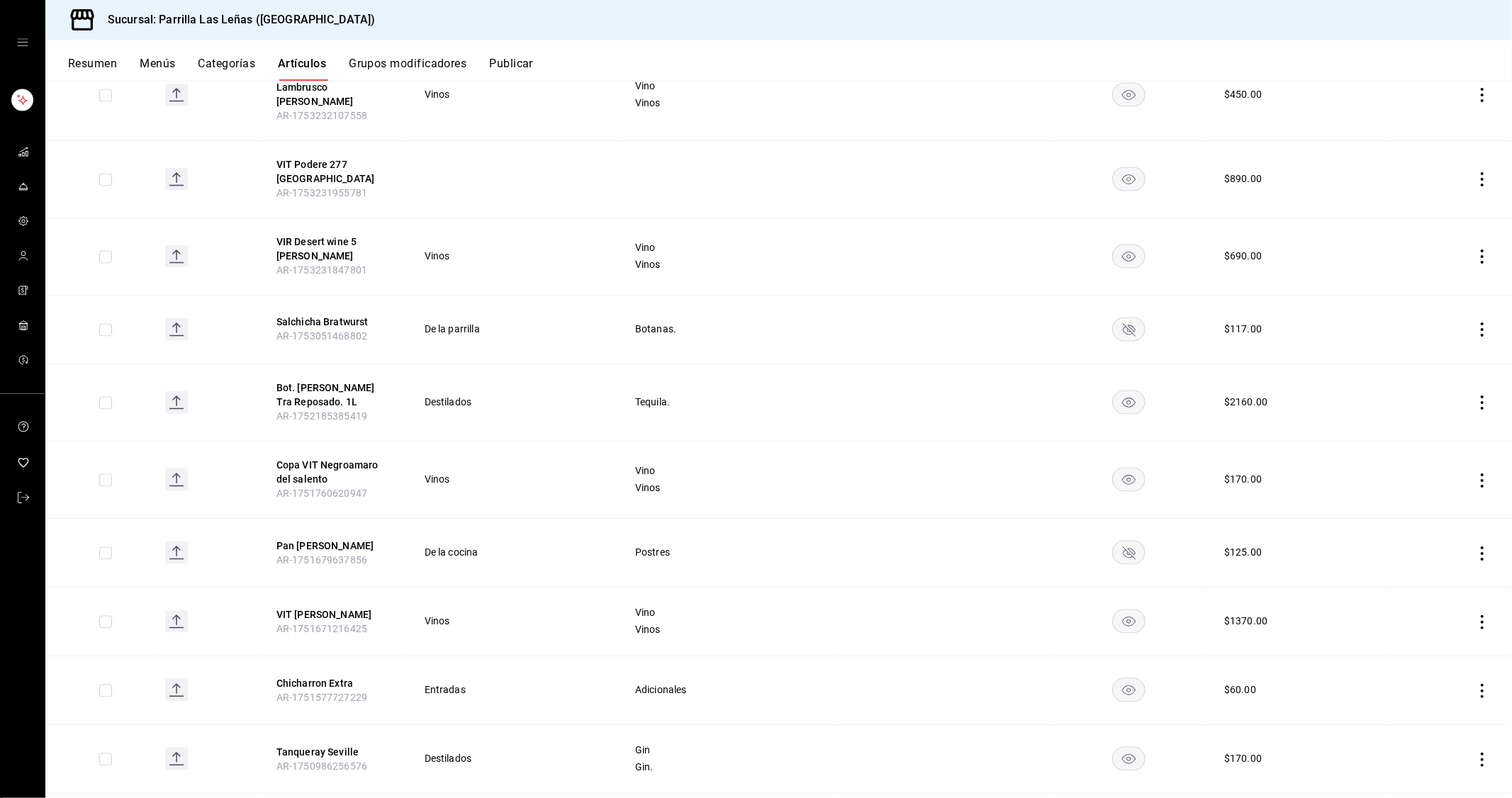
click at [146, 61] on button "Menús" at bounding box center [158, 69] width 36 height 24
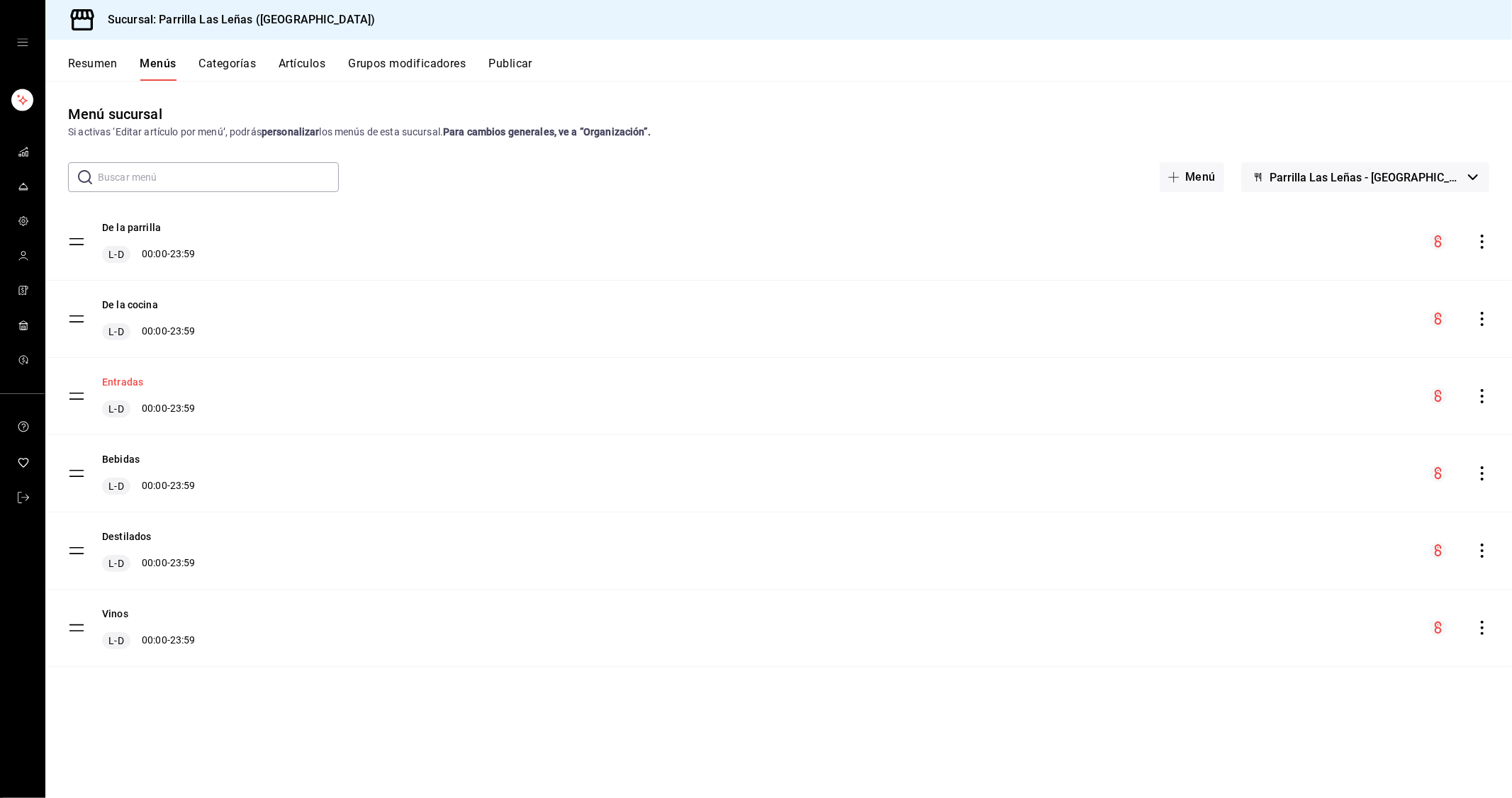
click at [132, 375] on button "Entradas" at bounding box center [122, 382] width 41 height 15
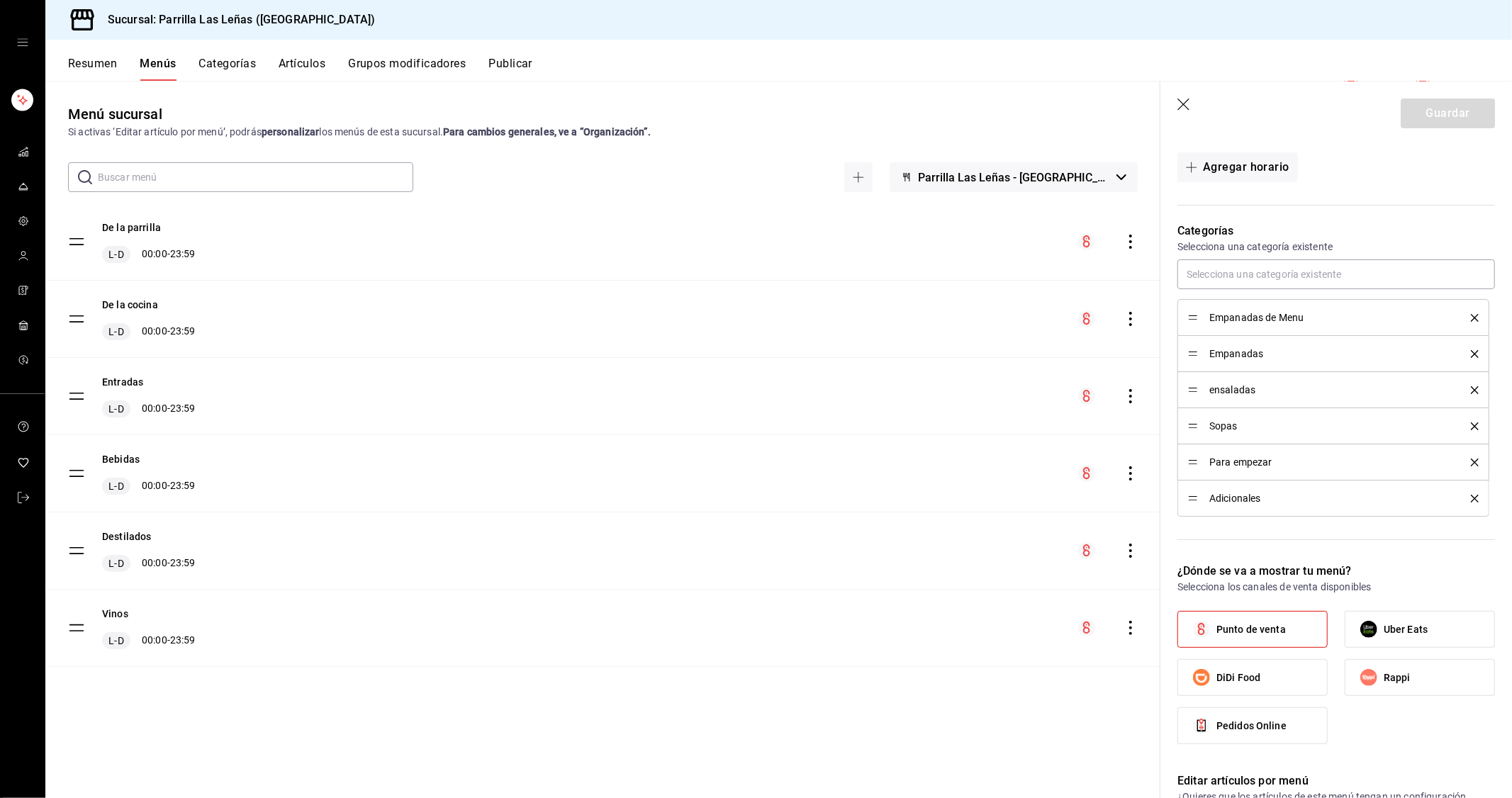
scroll to position [315, 0]
click at [1249, 322] on div "Empanadas de Menu" at bounding box center [1334, 316] width 291 height 15
click at [1249, 317] on span "Empanadas de Menu" at bounding box center [1329, 316] width 241 height 10
click at [235, 66] on button "Categorías" at bounding box center [228, 69] width 57 height 24
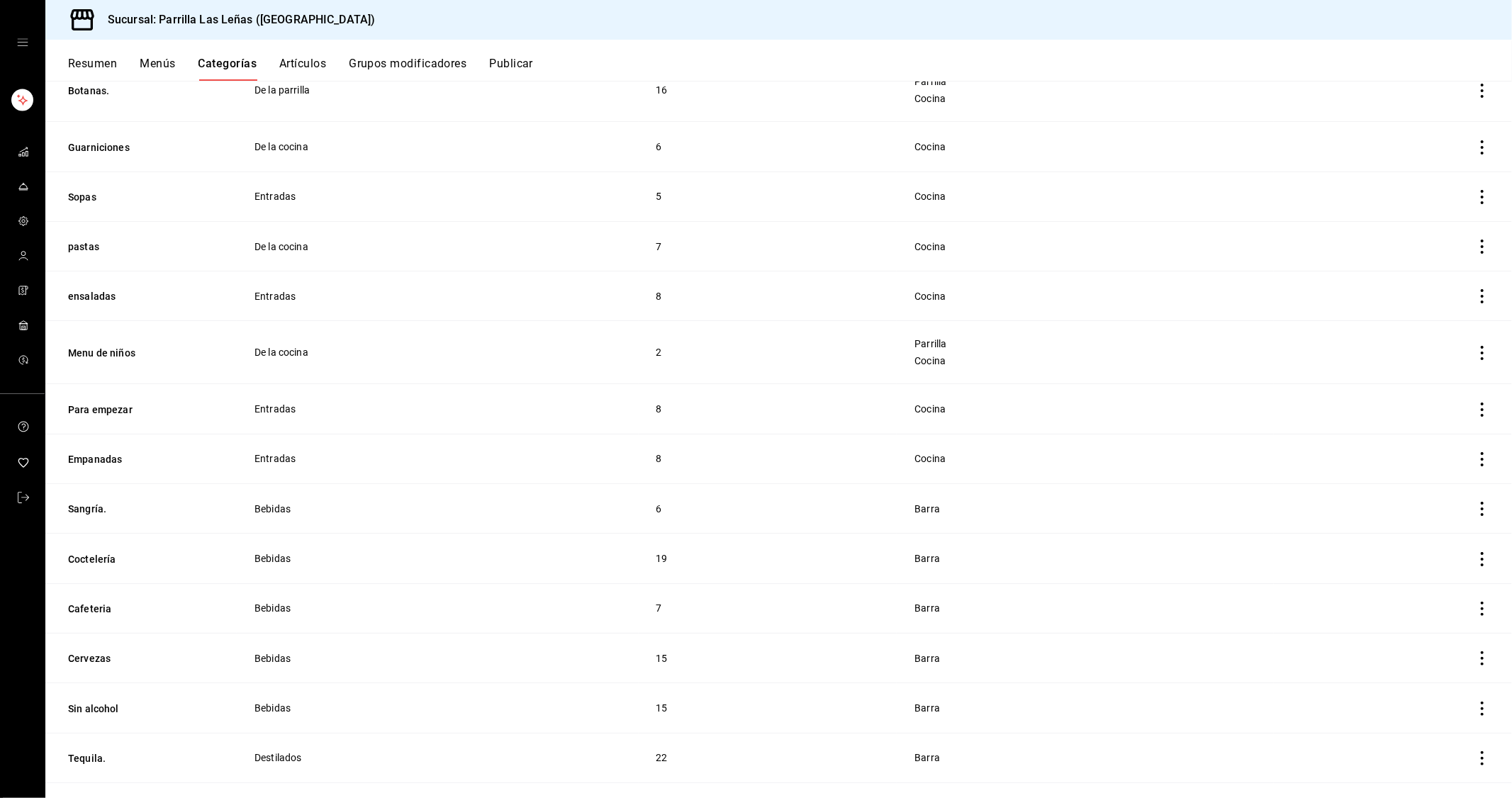
scroll to position [866, 0]
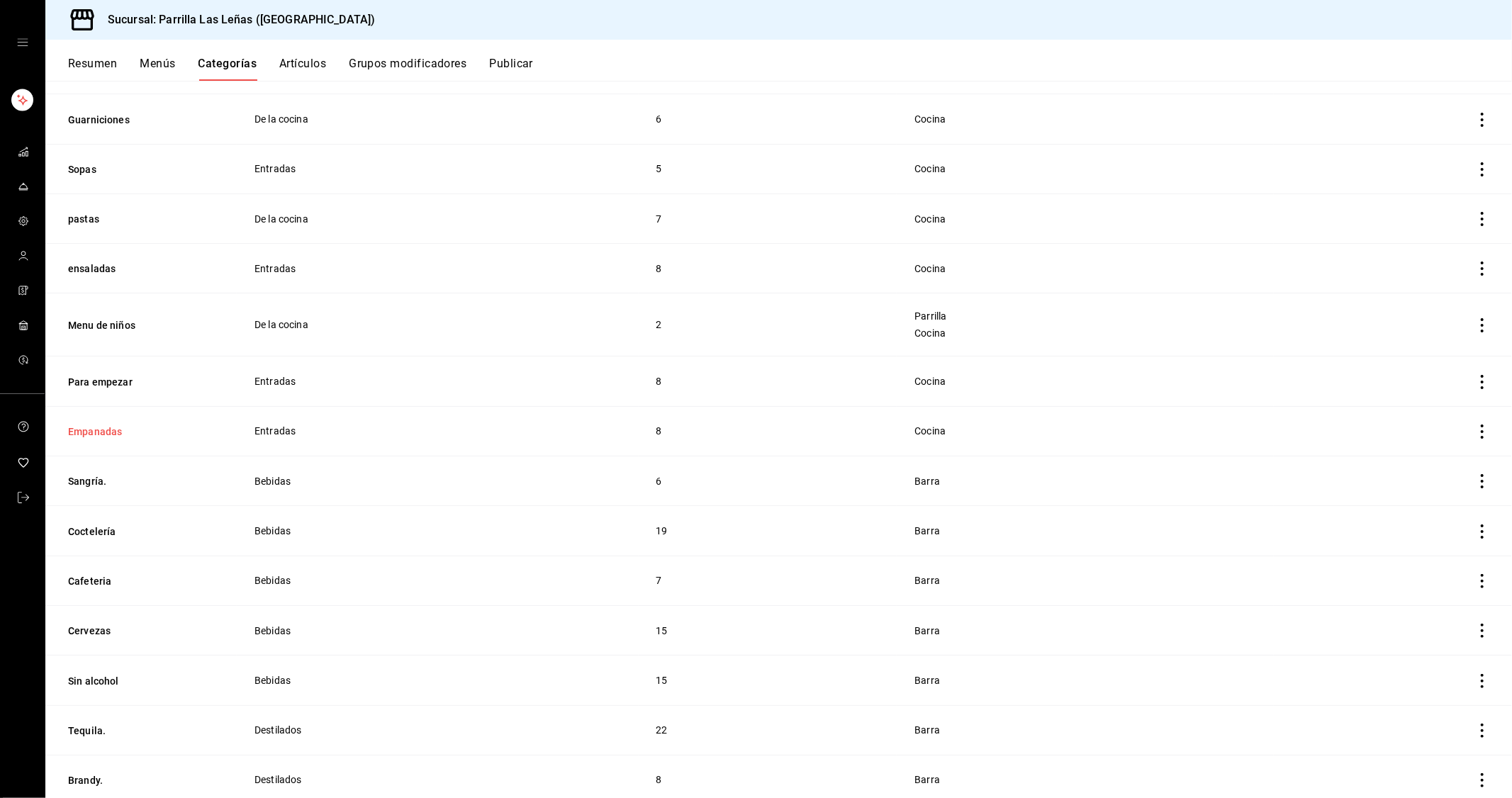
click at [105, 433] on button "Empanadas" at bounding box center [139, 432] width 142 height 15
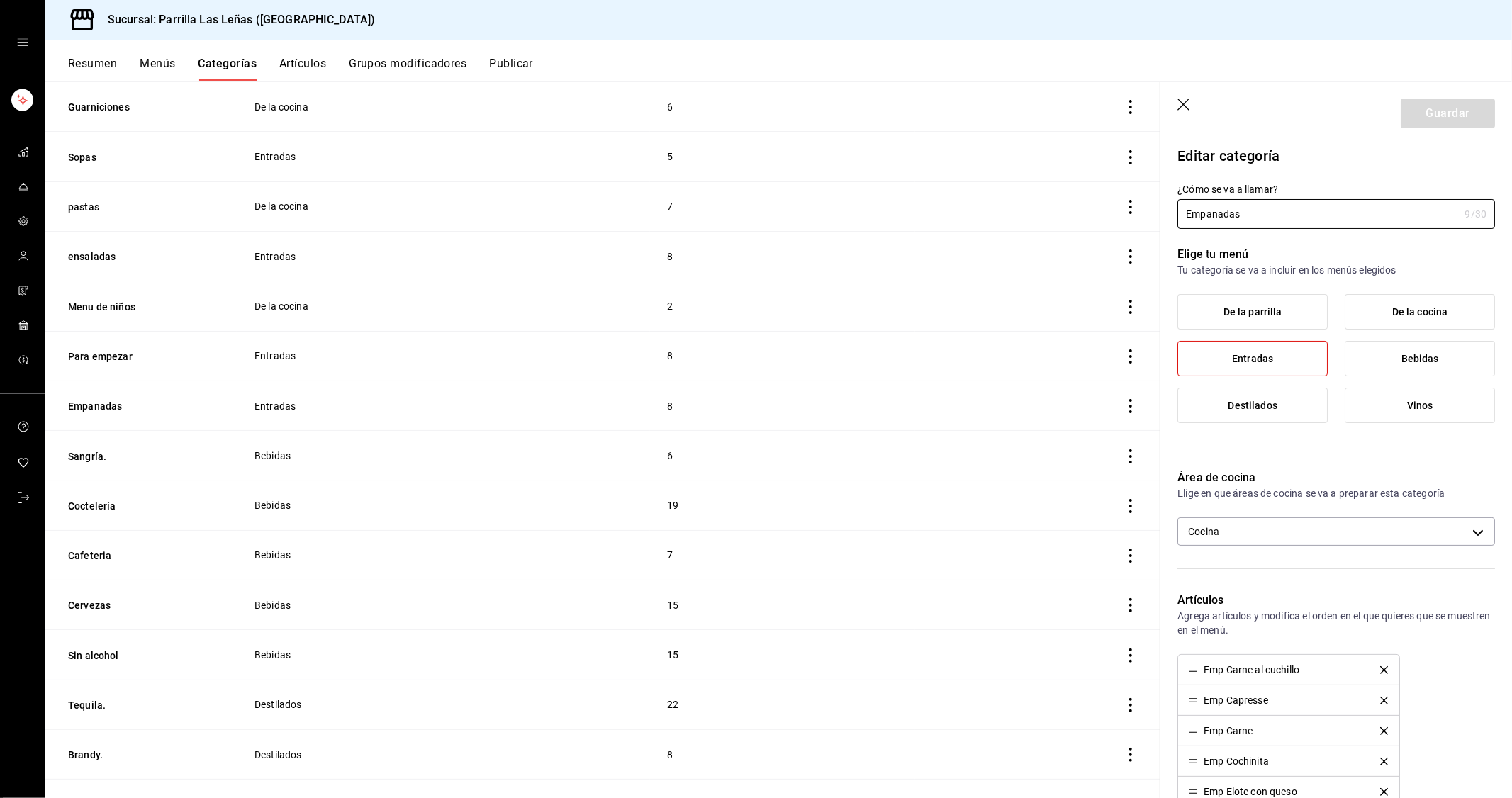
click at [326, 61] on button "Artículos" at bounding box center [303, 69] width 47 height 24
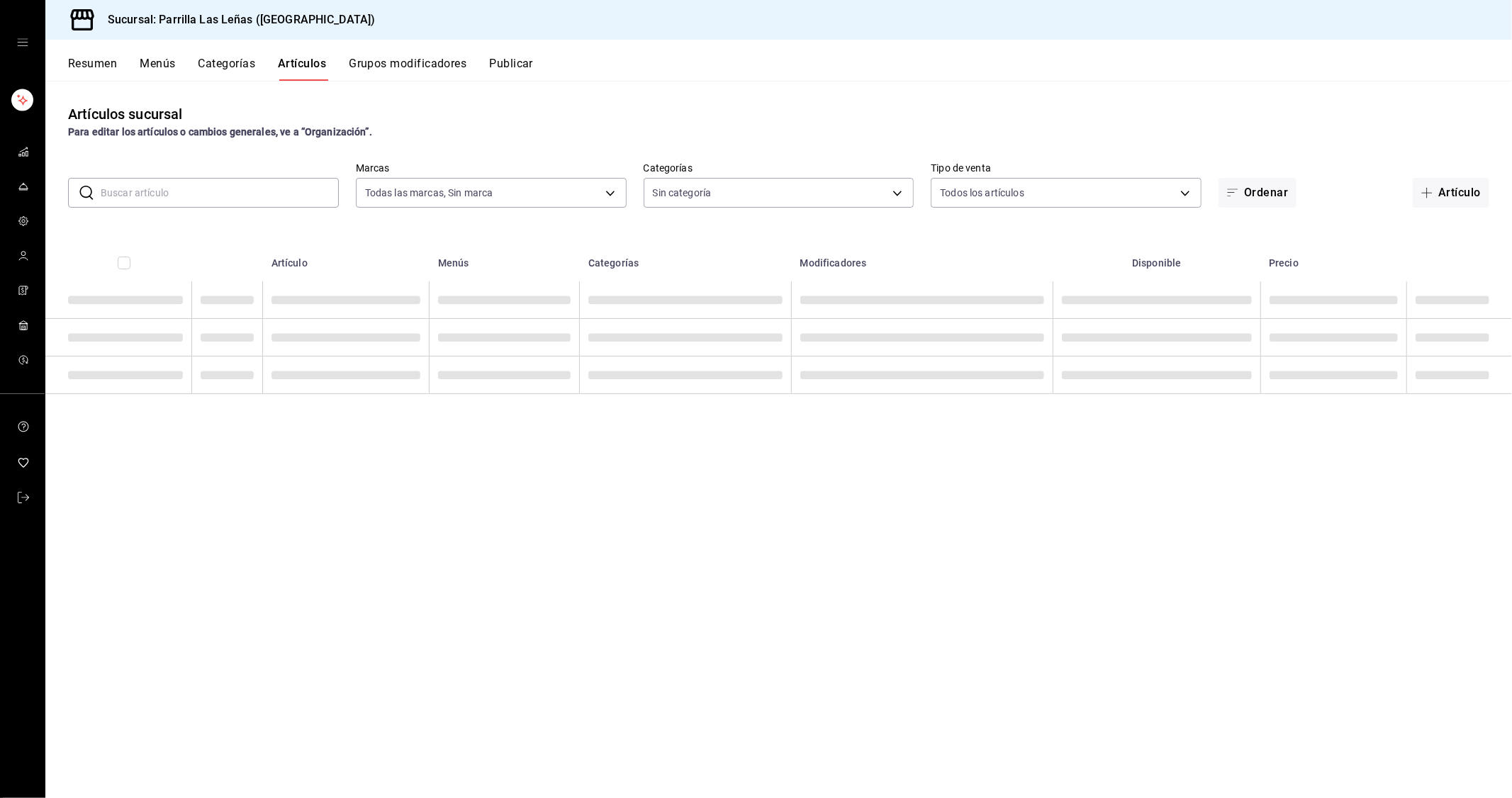
type input "fdfa05f9-8ea7-4368-ad04-fbd6ae7f73f5"
click at [242, 216] on div "Artículos sucursal Para editar los artículos o cambios generales, ve a “Organiz…" at bounding box center [779, 439] width 1467 height 716
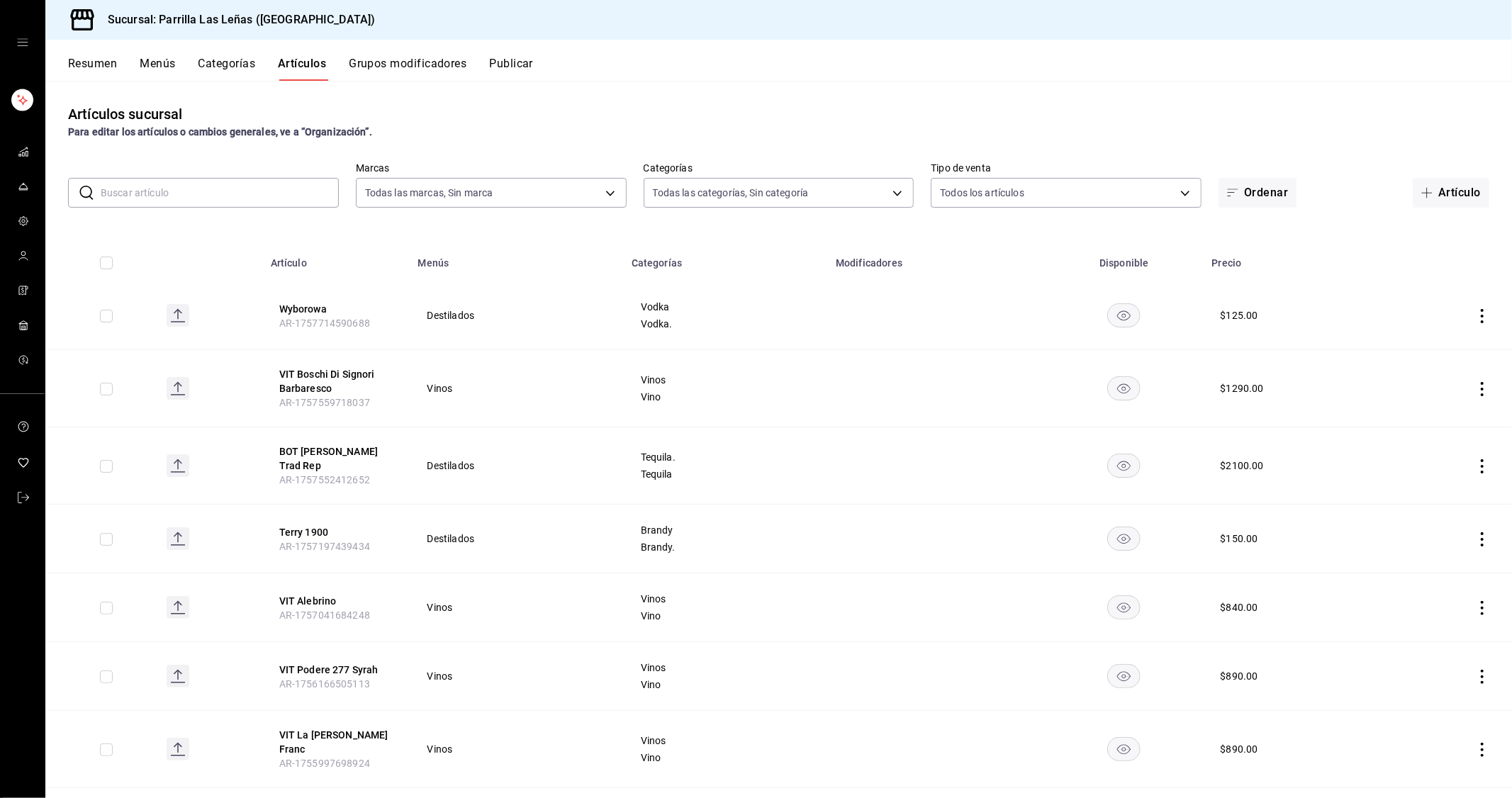
type input "51325ac9-5f46-4a64-a544-9de9a0a01f07,df633d89-7015-4477-8b90-425007523993,1470d…"
click at [241, 193] on input "text" at bounding box center [220, 192] width 238 height 28
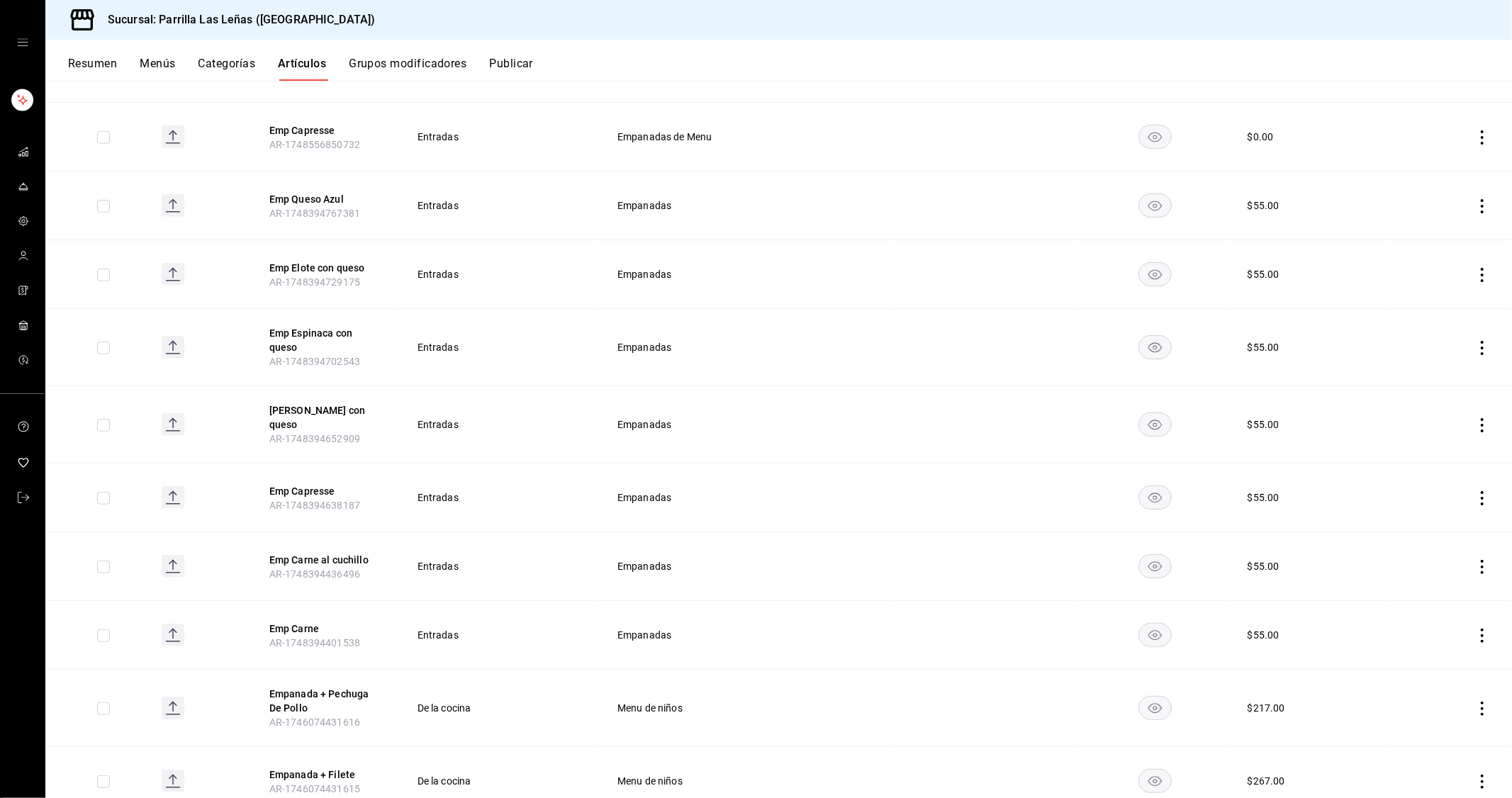
scroll to position [858, 0]
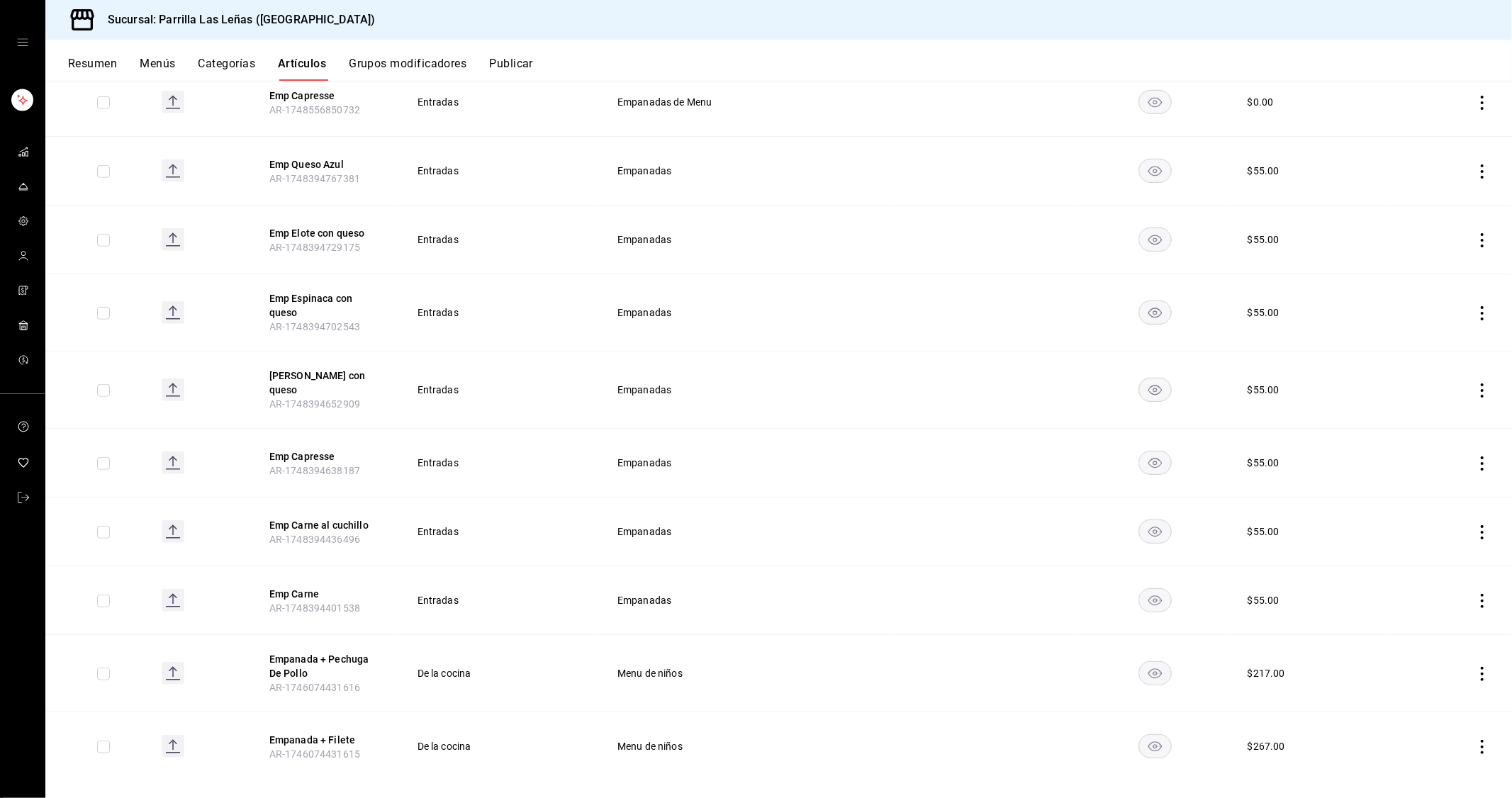
type input "emp"
click at [1475, 594] on icon "actions" at bounding box center [1482, 601] width 15 height 15
click at [1414, 611] on span "Editar" at bounding box center [1429, 618] width 37 height 15
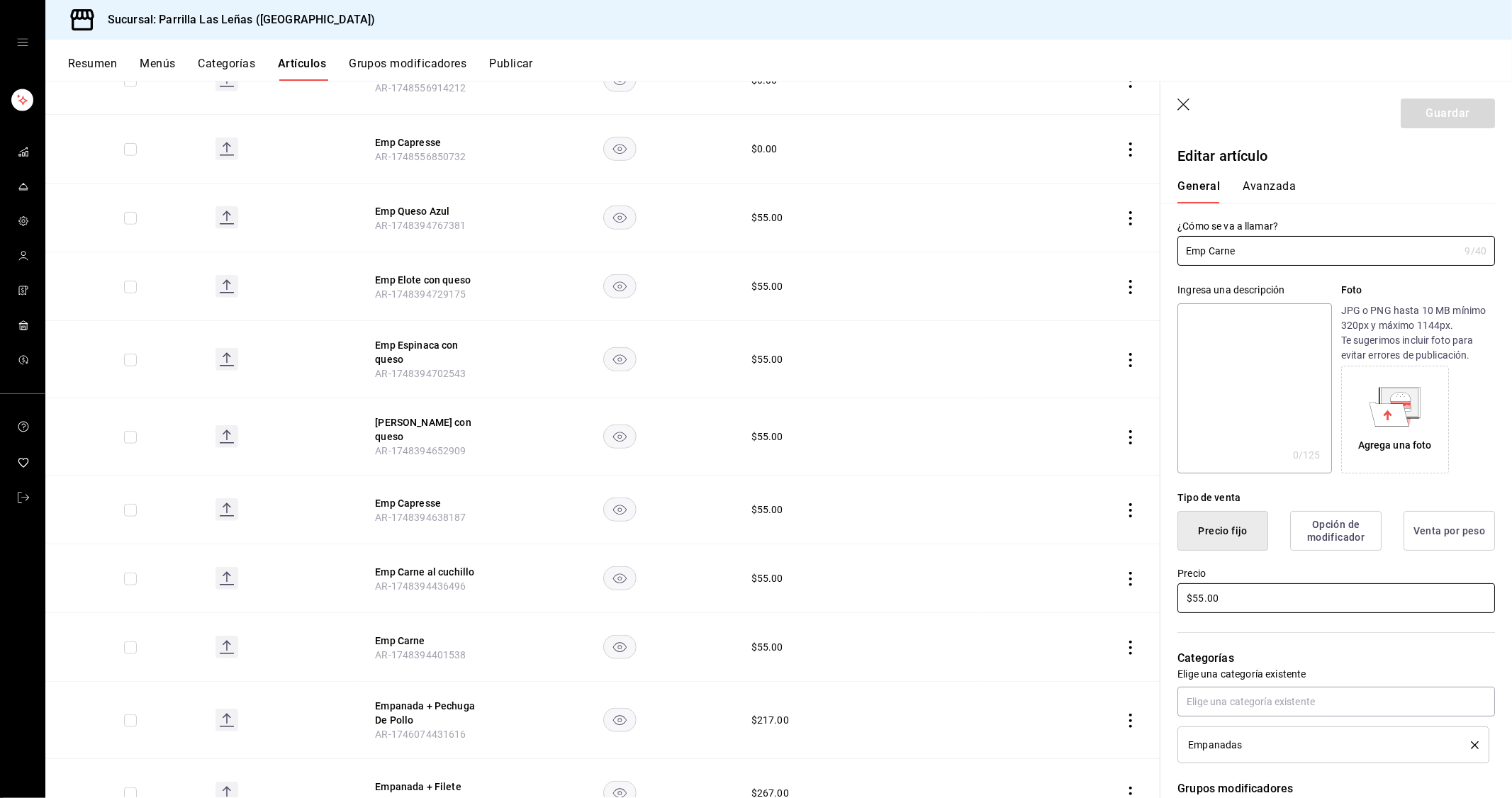
click at [1222, 595] on input "$55.00" at bounding box center [1336, 598] width 317 height 30
type input "$60.00"
click at [1459, 108] on button "Guardar" at bounding box center [1447, 113] width 94 height 30
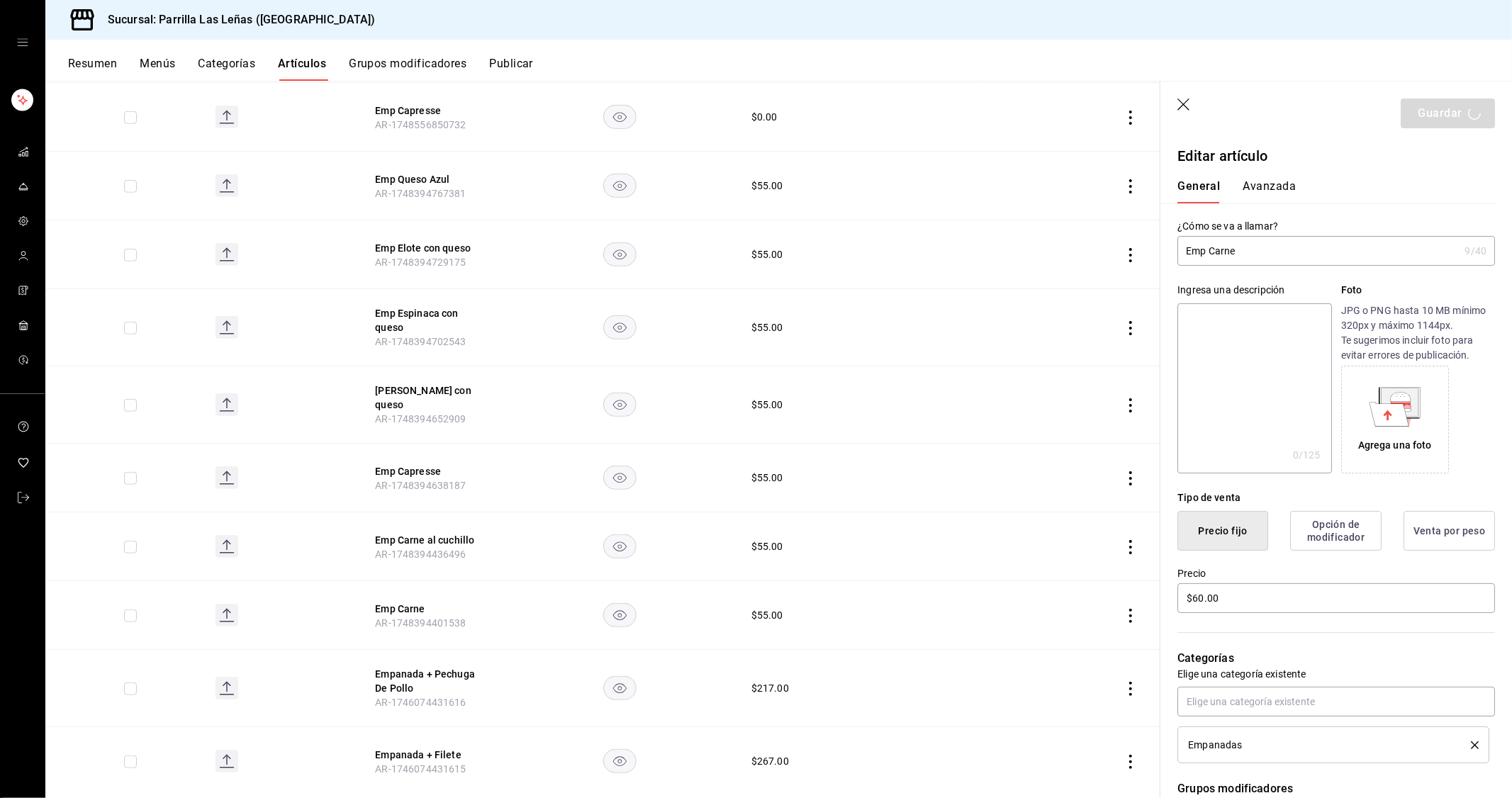
scroll to position [905, 0]
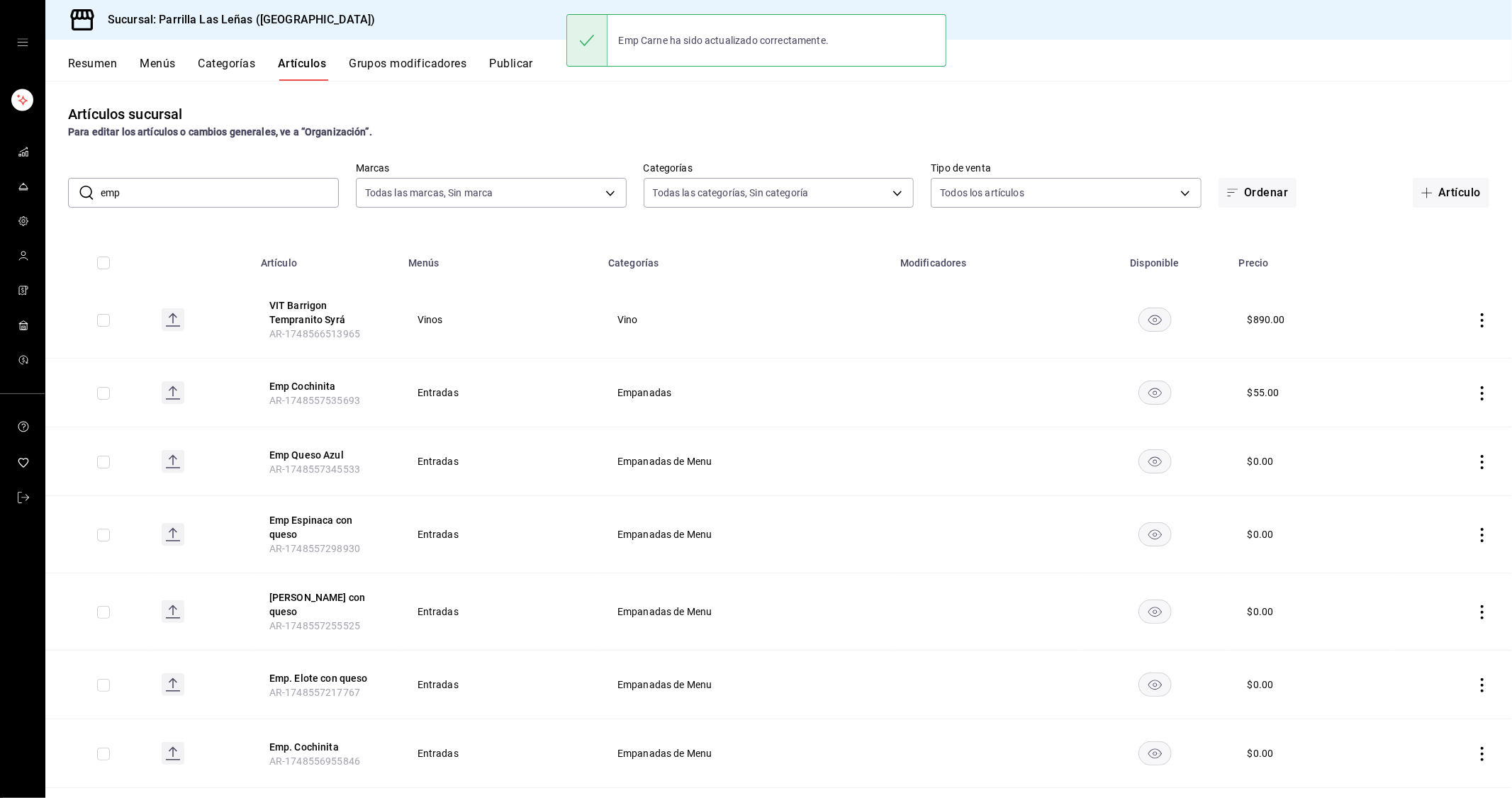
click at [1475, 395] on icon "actions" at bounding box center [1482, 393] width 15 height 15
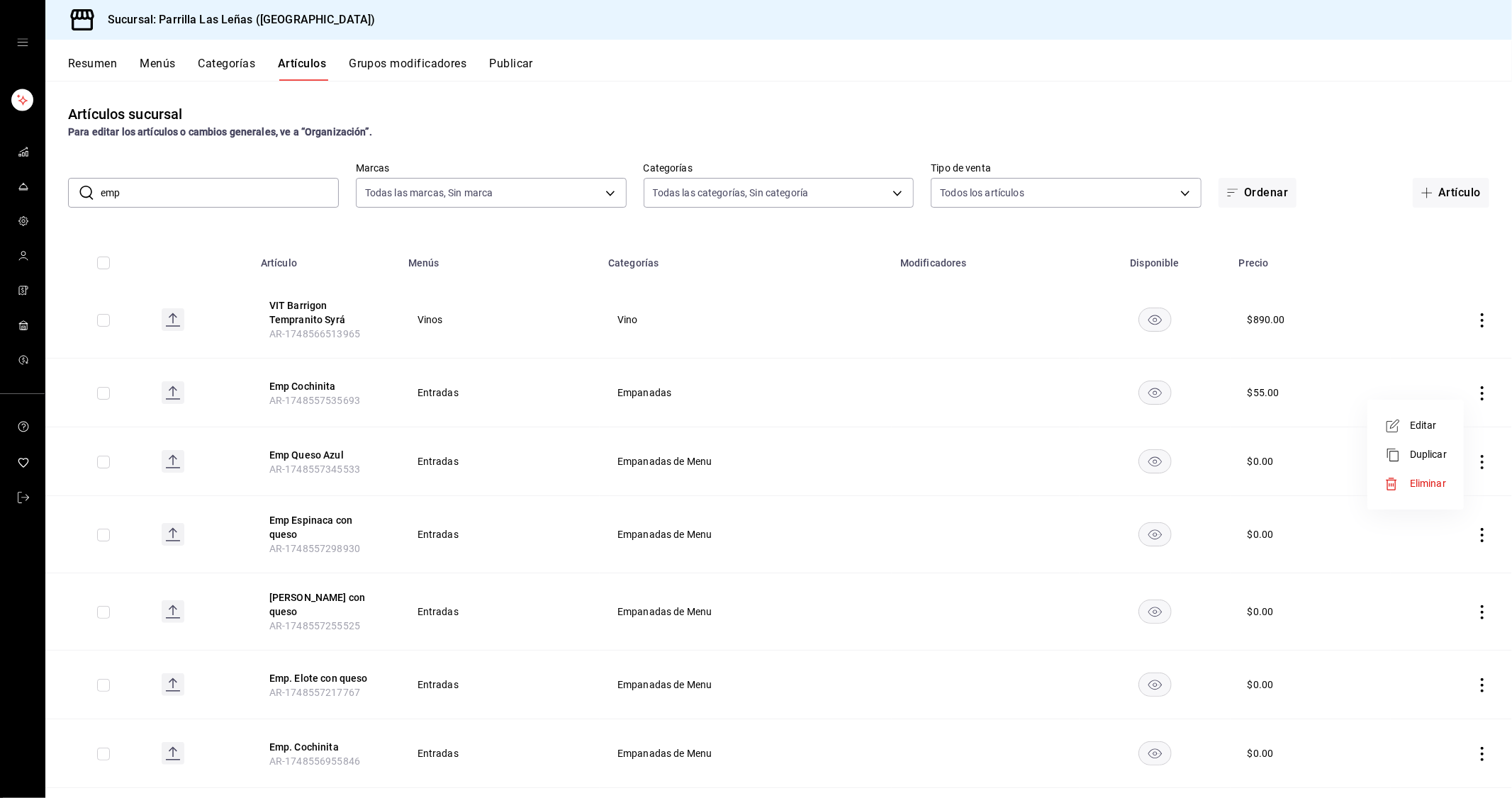
click at [1418, 429] on span "Editar" at bounding box center [1429, 426] width 37 height 15
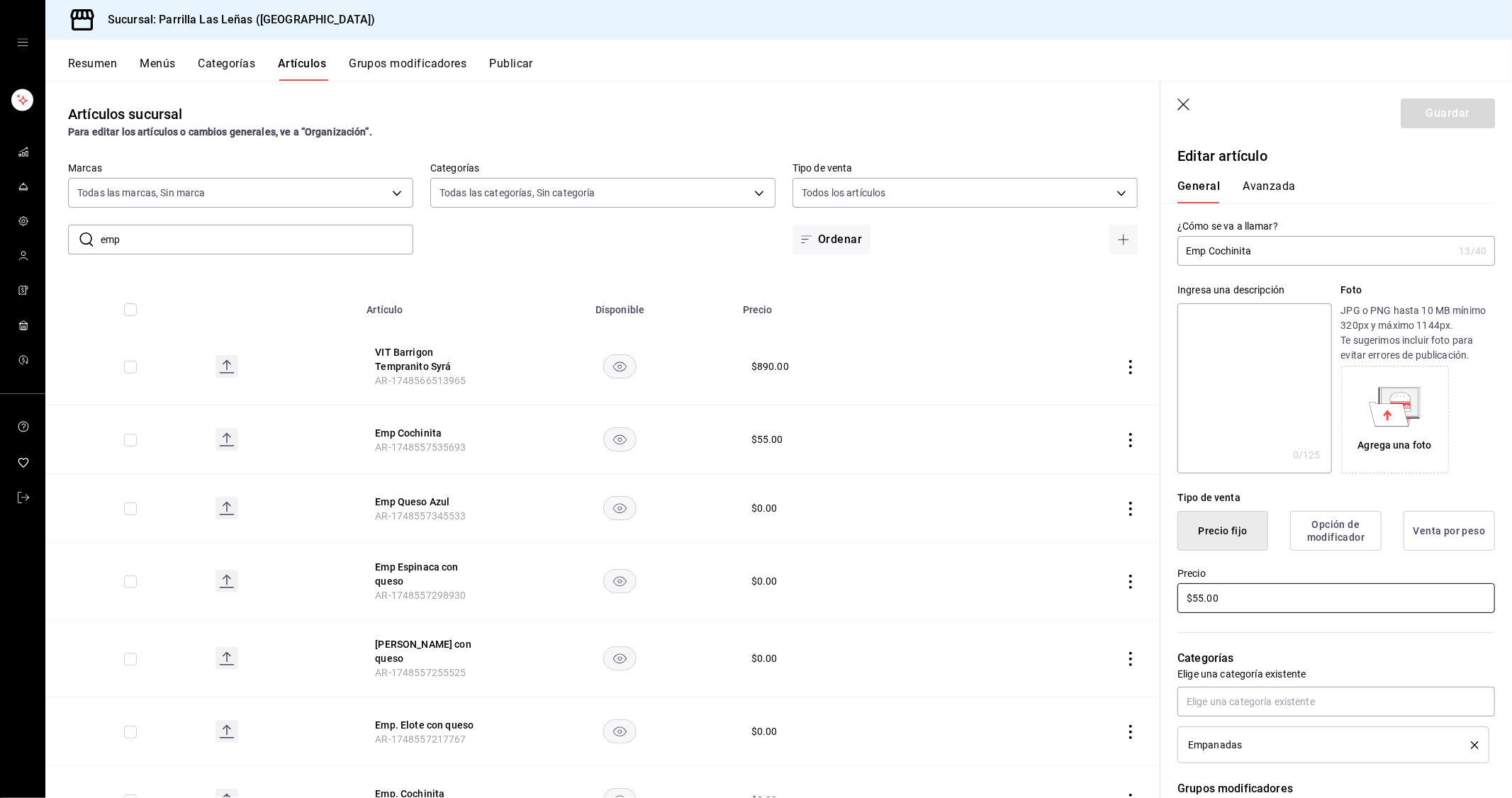
click at [1237, 605] on input "$55.00" at bounding box center [1336, 598] width 317 height 30
click at [1237, 603] on input "$55.00" at bounding box center [1336, 598] width 317 height 30
type input "$60.00"
drag, startPoint x: 1434, startPoint y: 132, endPoint x: 1447, endPoint y: 103, distance: 31.8
click at [1439, 132] on header "Guardar" at bounding box center [1336, 111] width 351 height 58
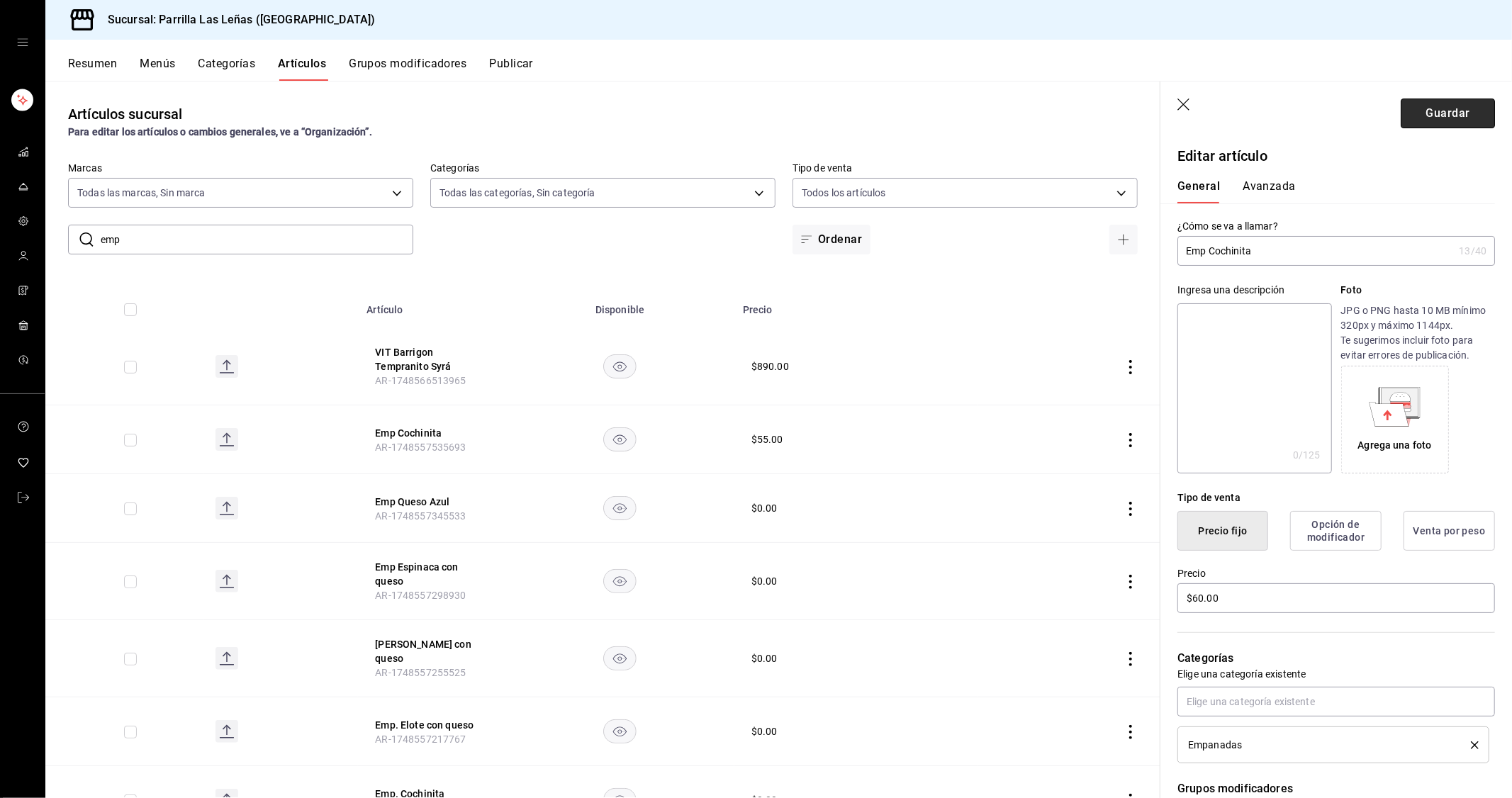
click at [1447, 103] on button "Guardar" at bounding box center [1447, 113] width 94 height 30
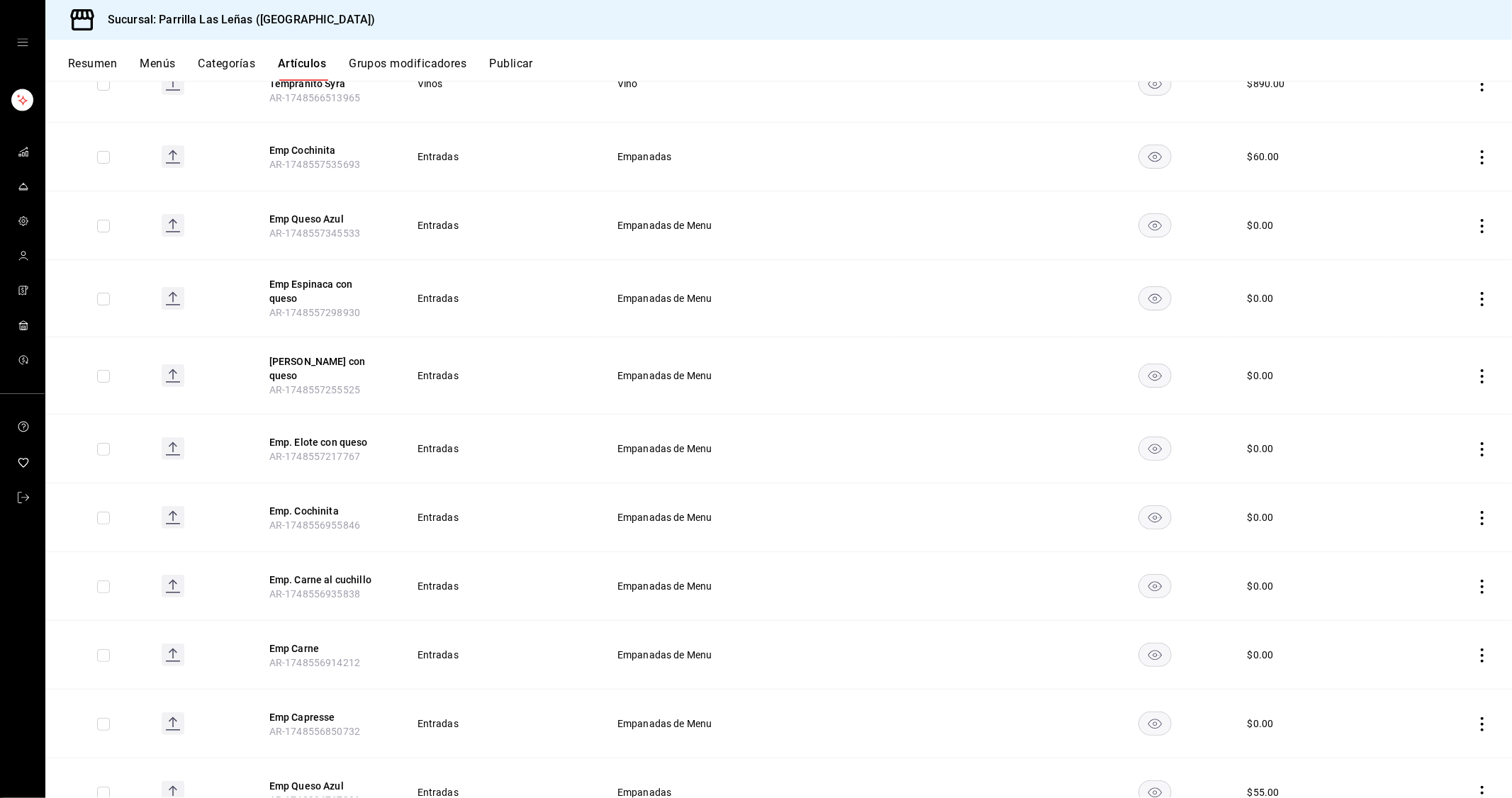
scroll to position [472, 0]
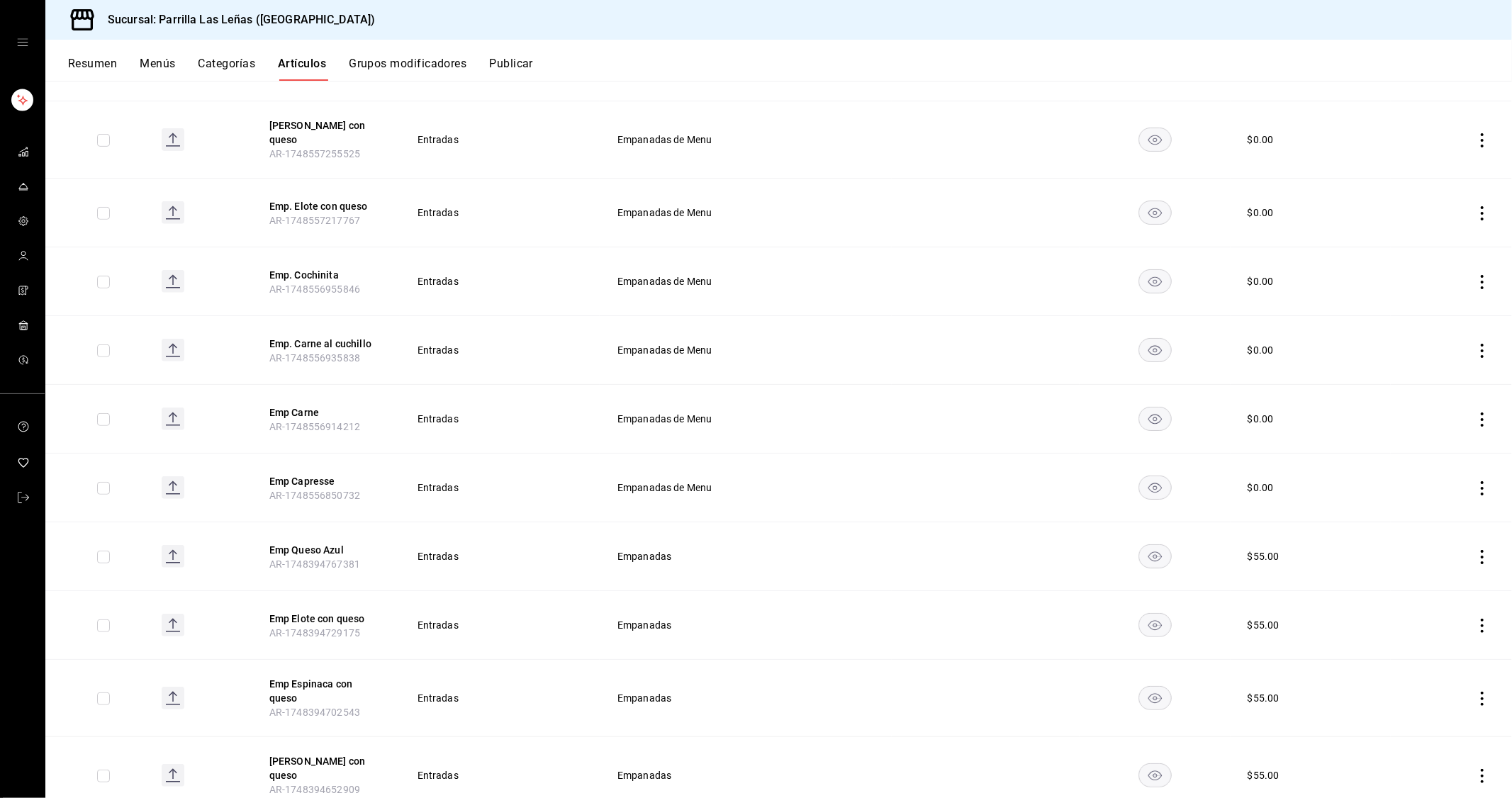
click at [1477, 550] on icon "actions" at bounding box center [1482, 557] width 15 height 15
click at [1422, 579] on span "Editar" at bounding box center [1429, 582] width 37 height 15
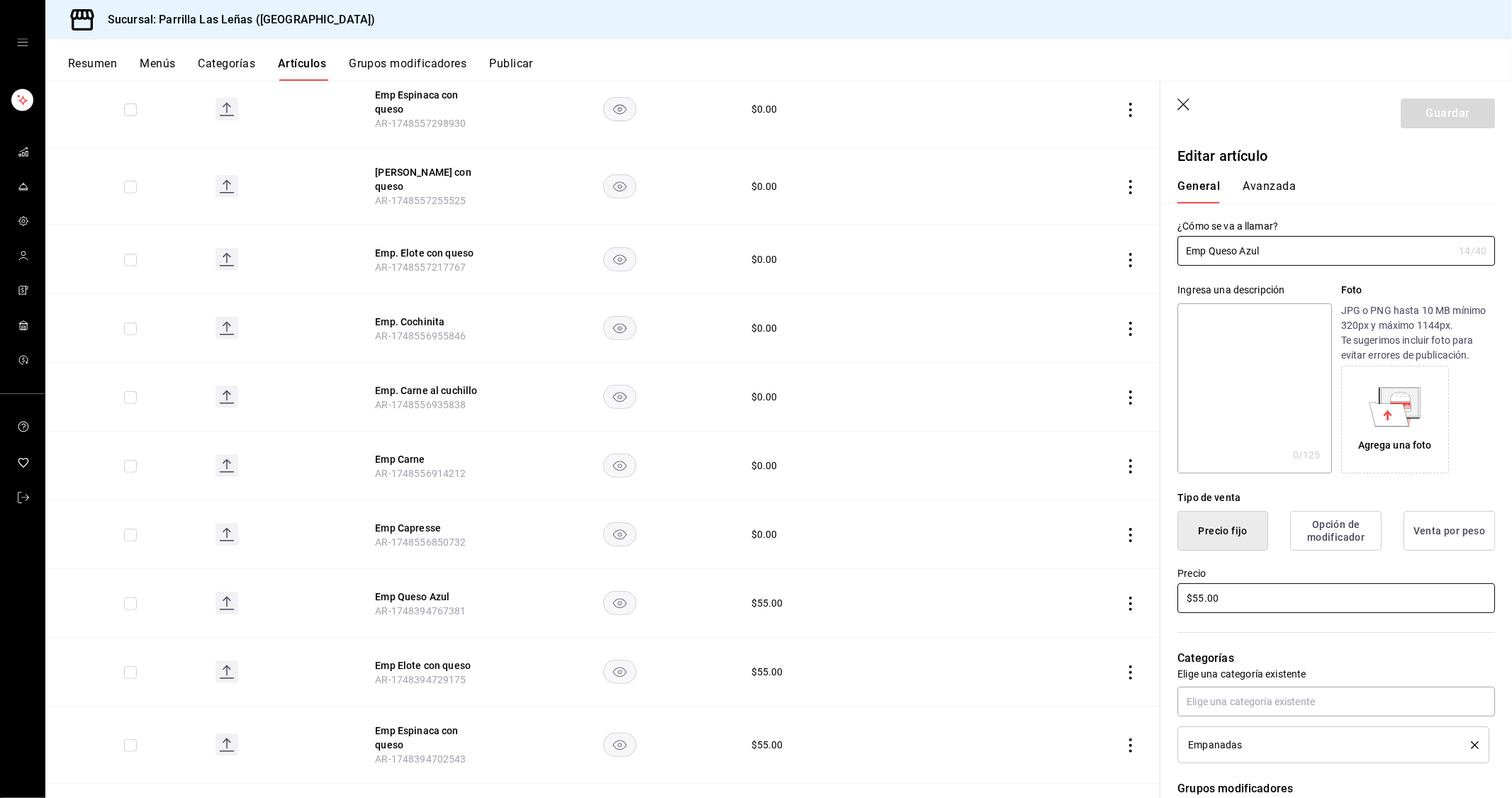
click at [1249, 607] on input "$55.00" at bounding box center [1336, 598] width 317 height 30
click at [1248, 607] on input "$55.00" at bounding box center [1336, 598] width 317 height 30
type input "$60.00"
click at [1444, 113] on button "Guardar" at bounding box center [1447, 113] width 94 height 30
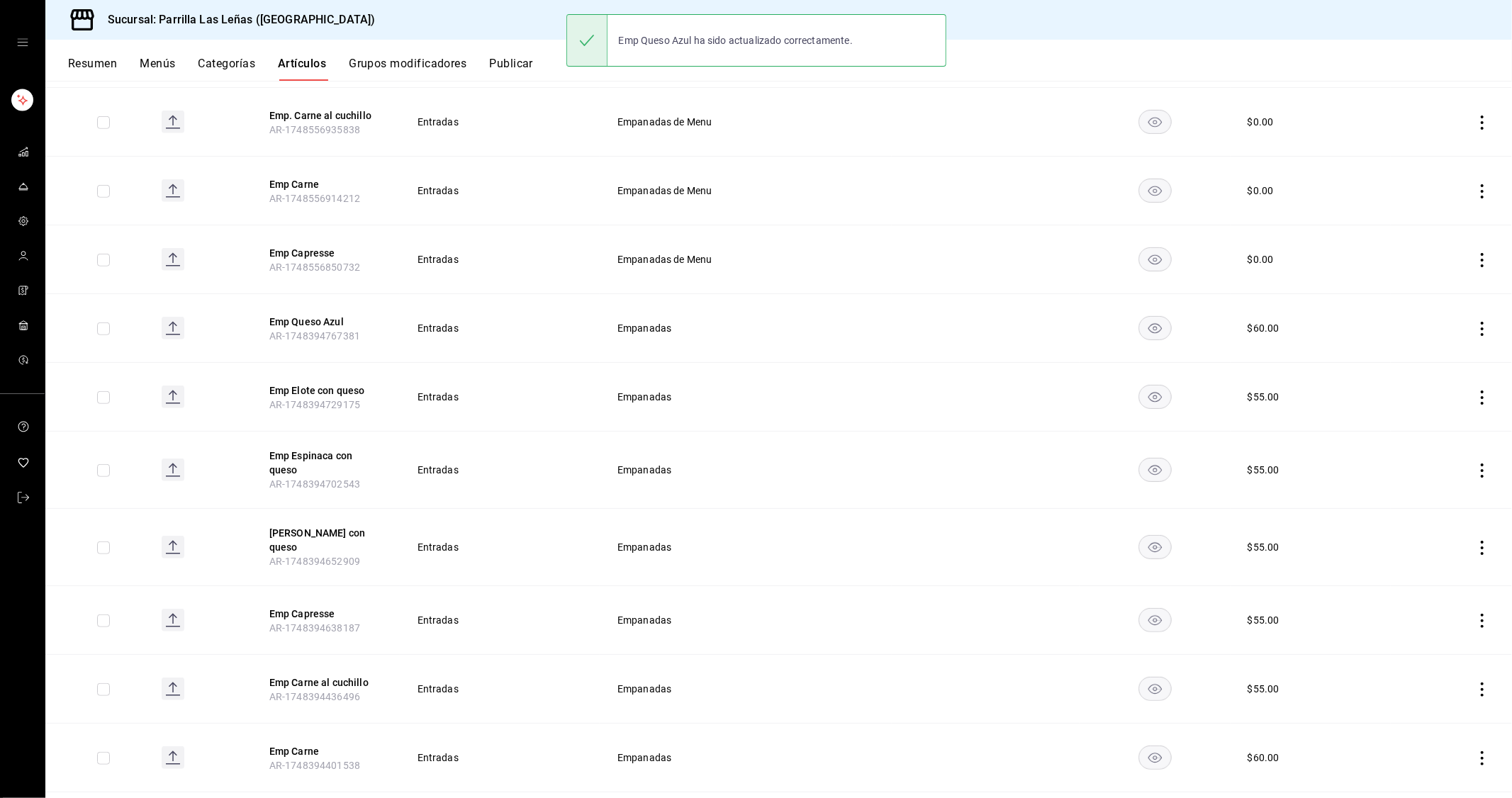
scroll to position [709, 0]
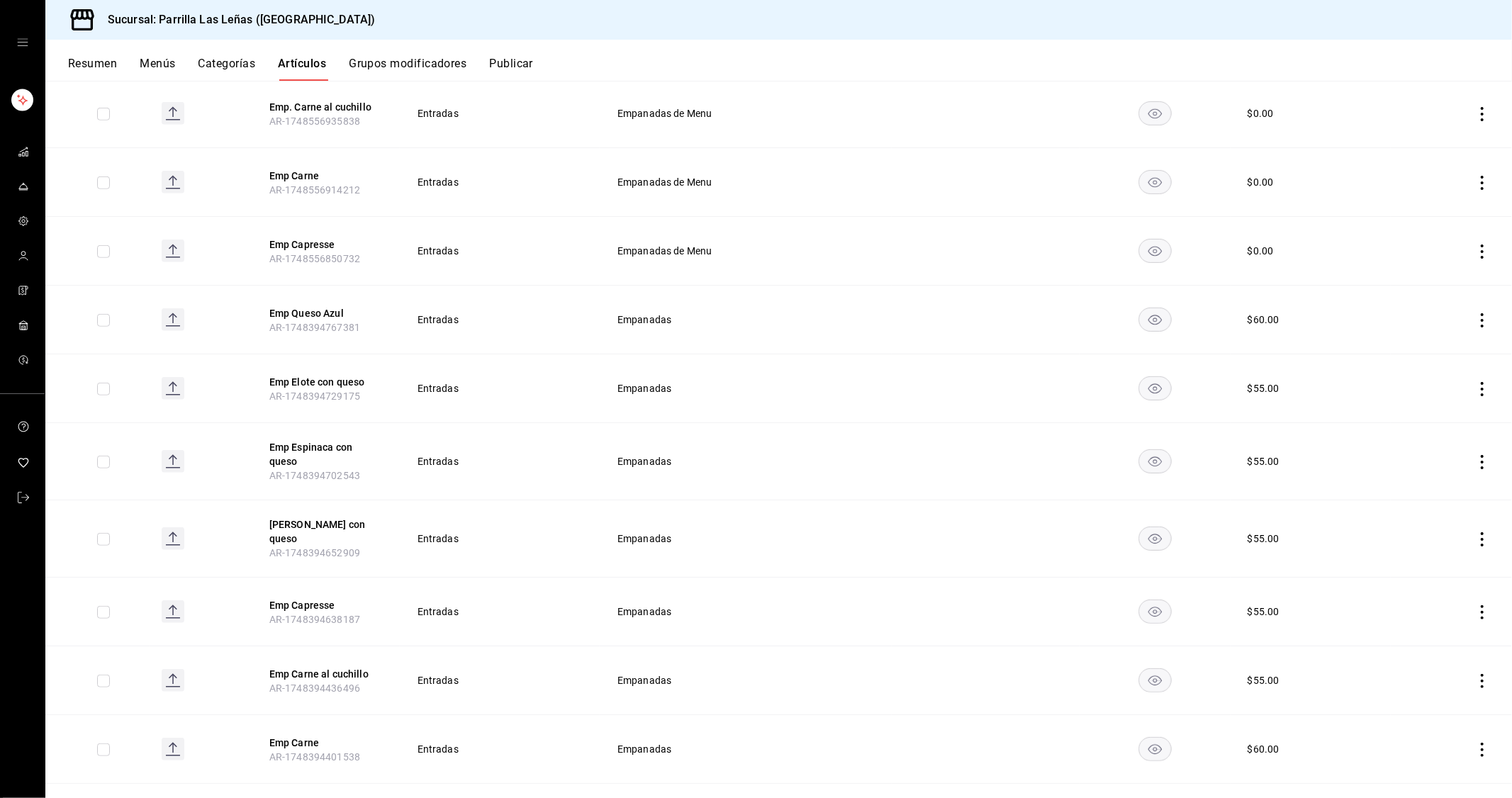
click at [1480, 372] on td at bounding box center [1451, 388] width 121 height 69
click at [1476, 383] on icon "actions" at bounding box center [1482, 389] width 15 height 15
click at [1407, 405] on div at bounding box center [1397, 414] width 26 height 17
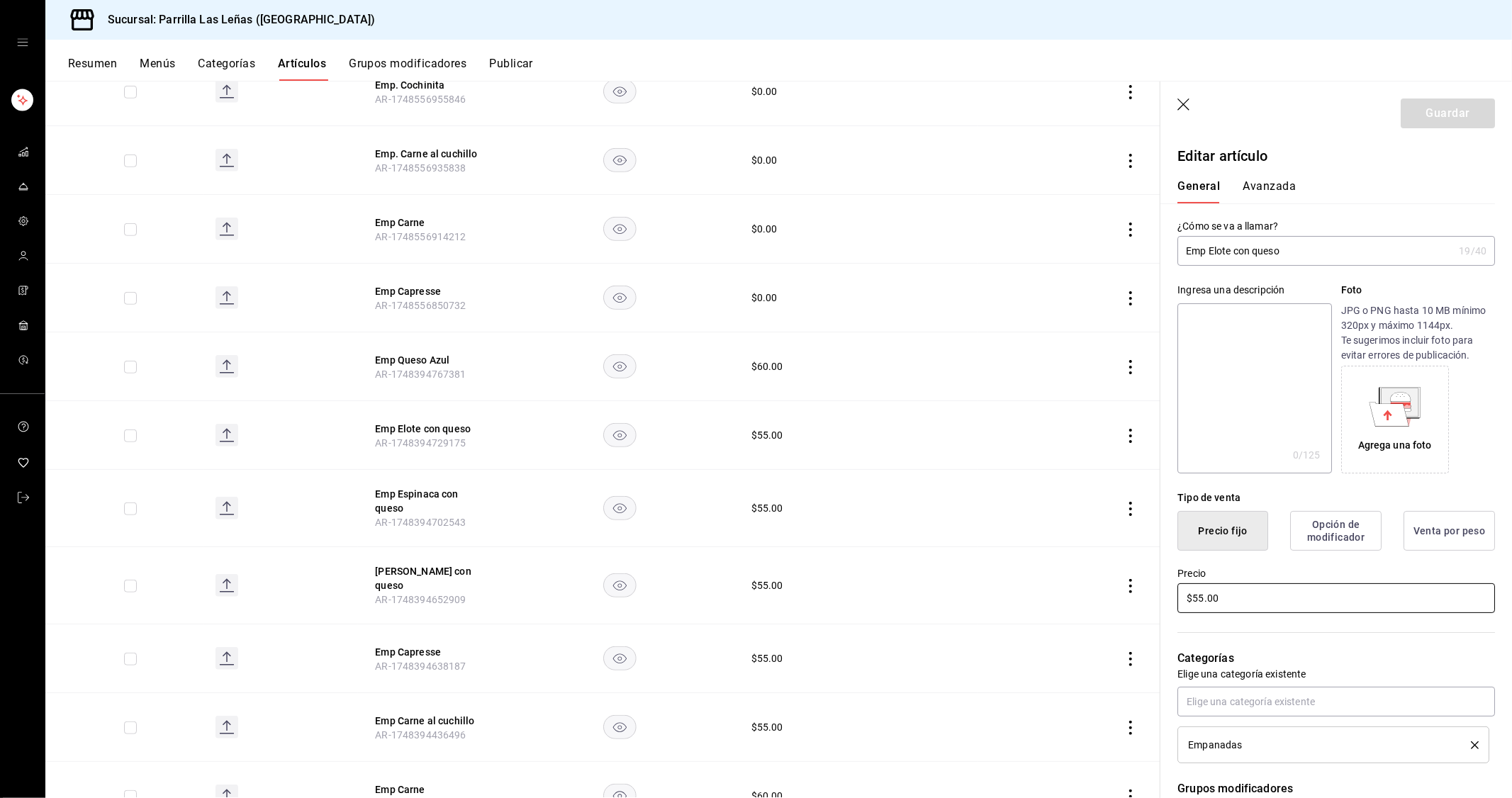
click at [1209, 605] on input "$55.00" at bounding box center [1336, 598] width 317 height 30
type input "$60.00"
click at [1418, 107] on button "Guardar" at bounding box center [1447, 113] width 94 height 30
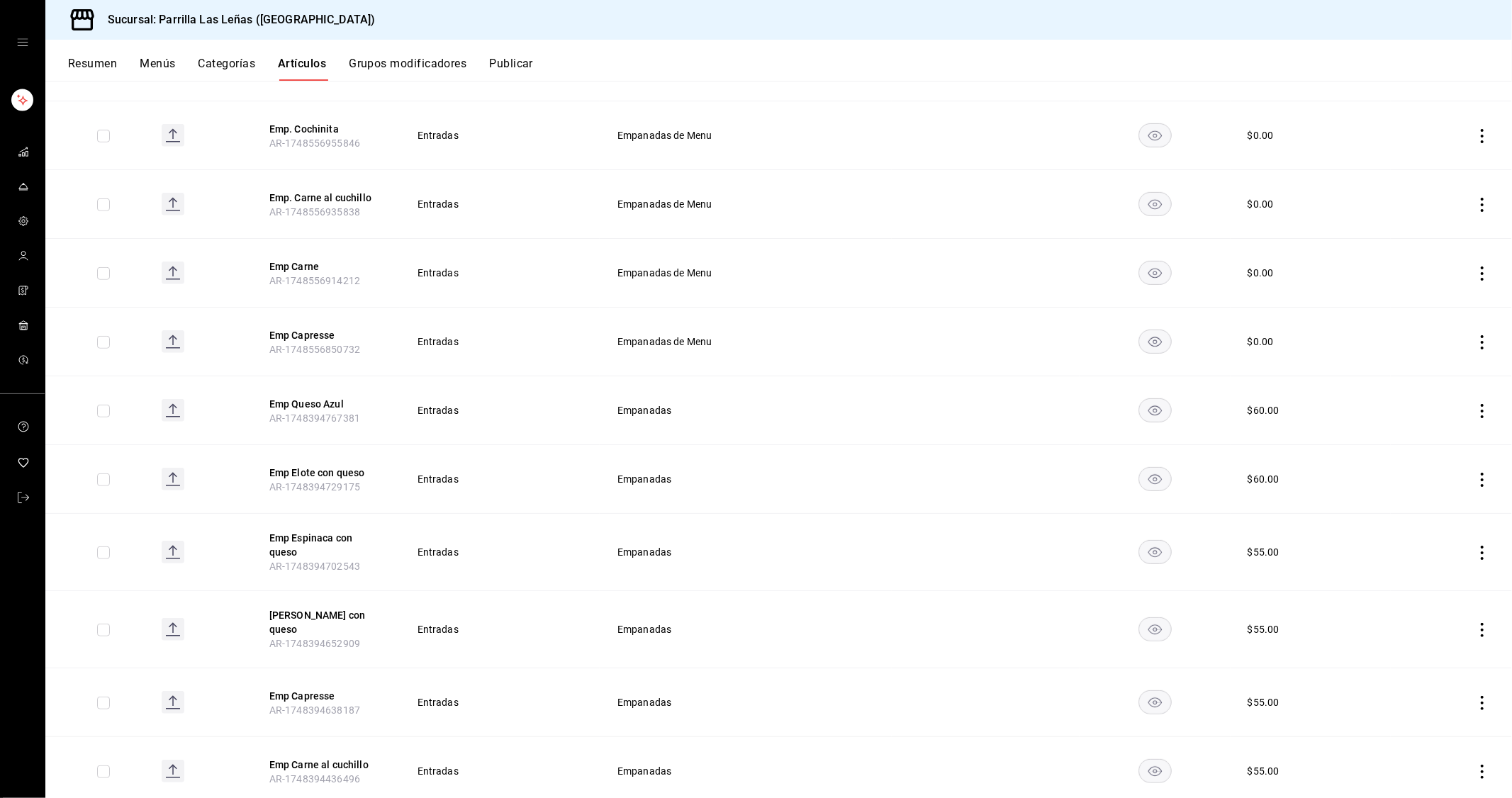
scroll to position [700, 0]
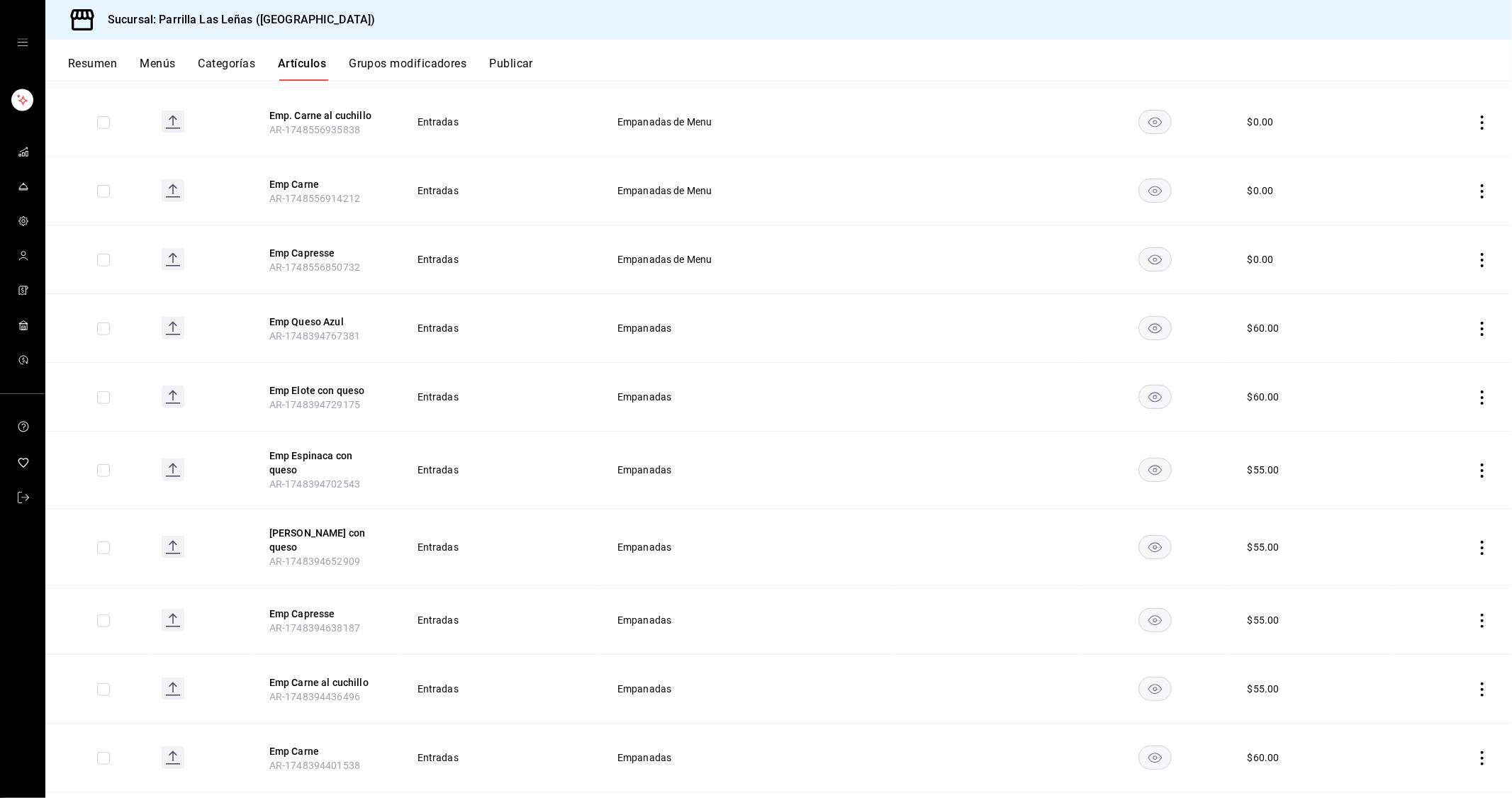
click at [1475, 468] on icon "actions" at bounding box center [1482, 471] width 15 height 15
click at [1434, 500] on span "Editar" at bounding box center [1429, 495] width 37 height 15
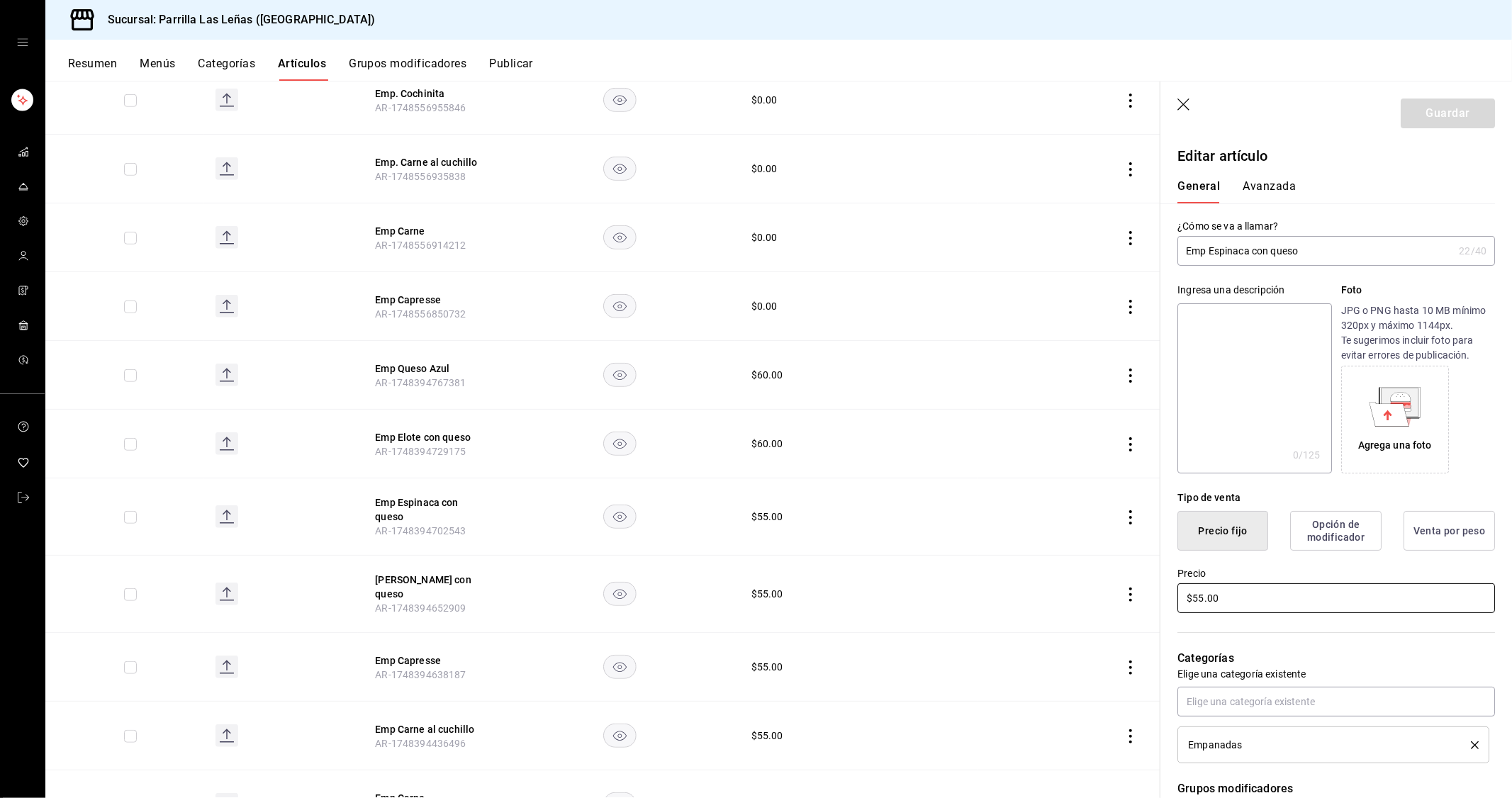
click at [1246, 589] on input "$55.00" at bounding box center [1336, 598] width 317 height 30
type input "$60.00"
click at [1416, 112] on button "Guardar" at bounding box center [1447, 113] width 94 height 30
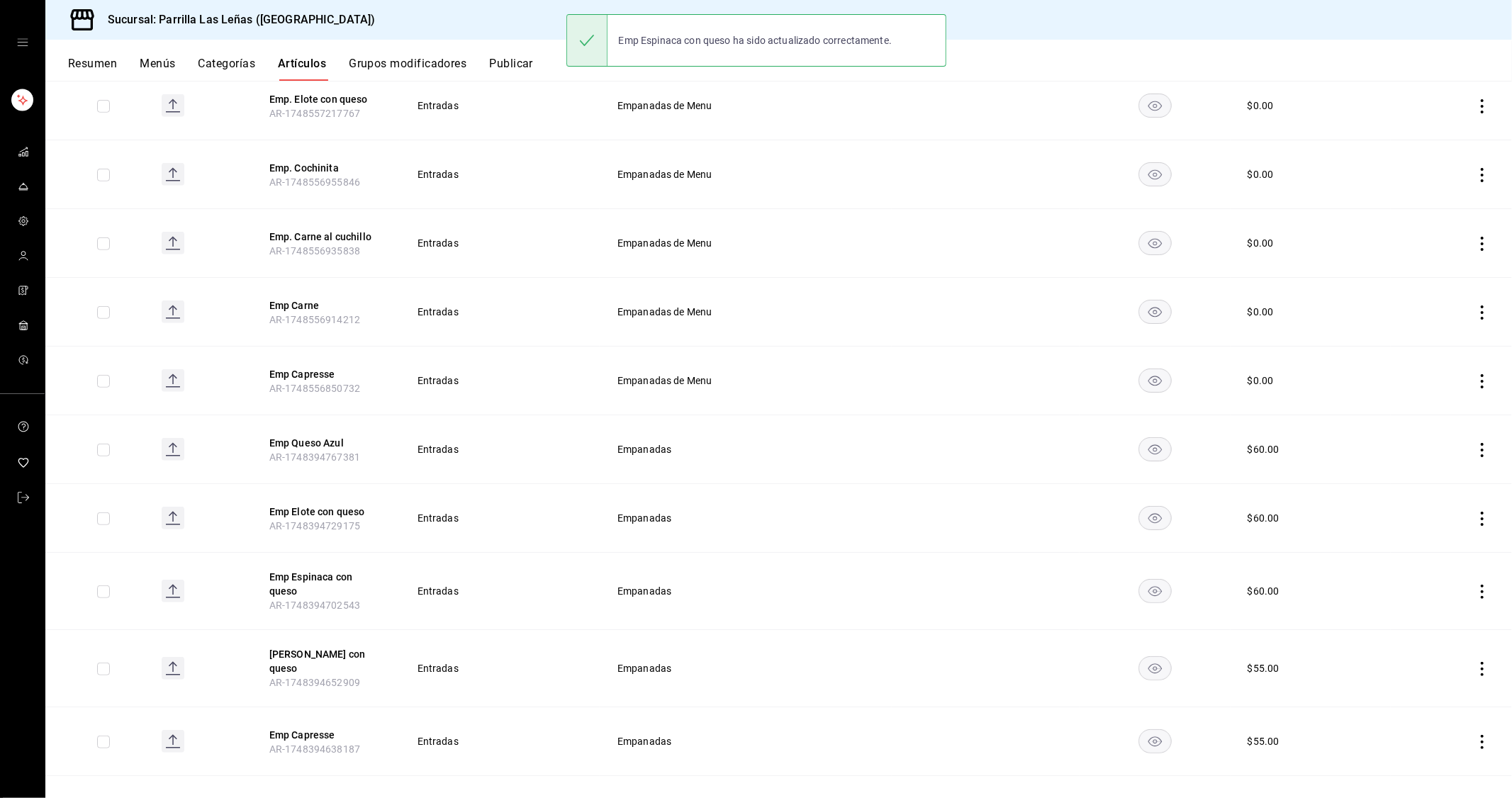
scroll to position [629, 0]
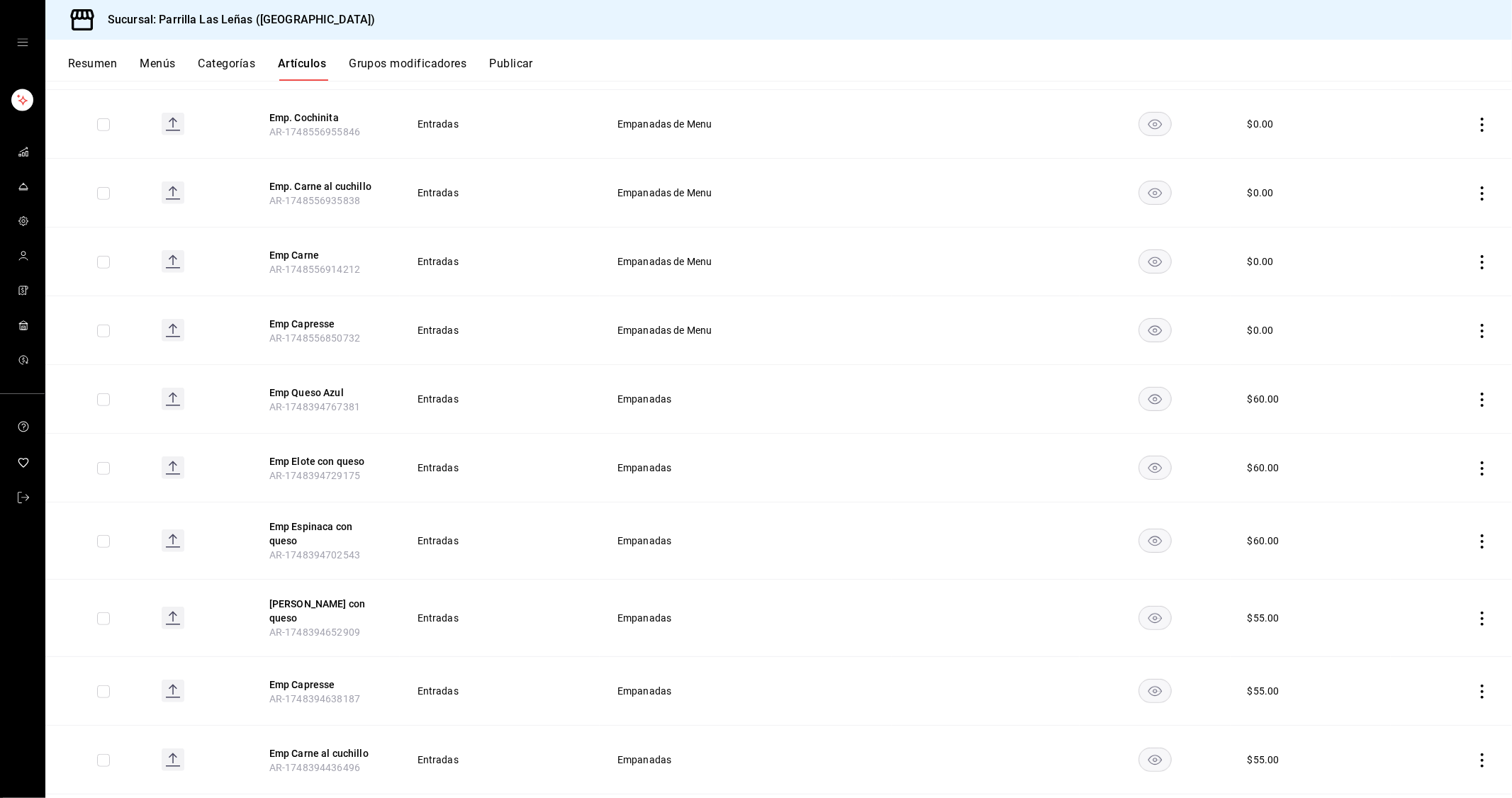
click at [1471, 613] on td at bounding box center [1451, 619] width 121 height 78
click at [1475, 611] on icon "actions" at bounding box center [1482, 619] width 15 height 15
click at [1401, 641] on icon at bounding box center [1392, 639] width 17 height 17
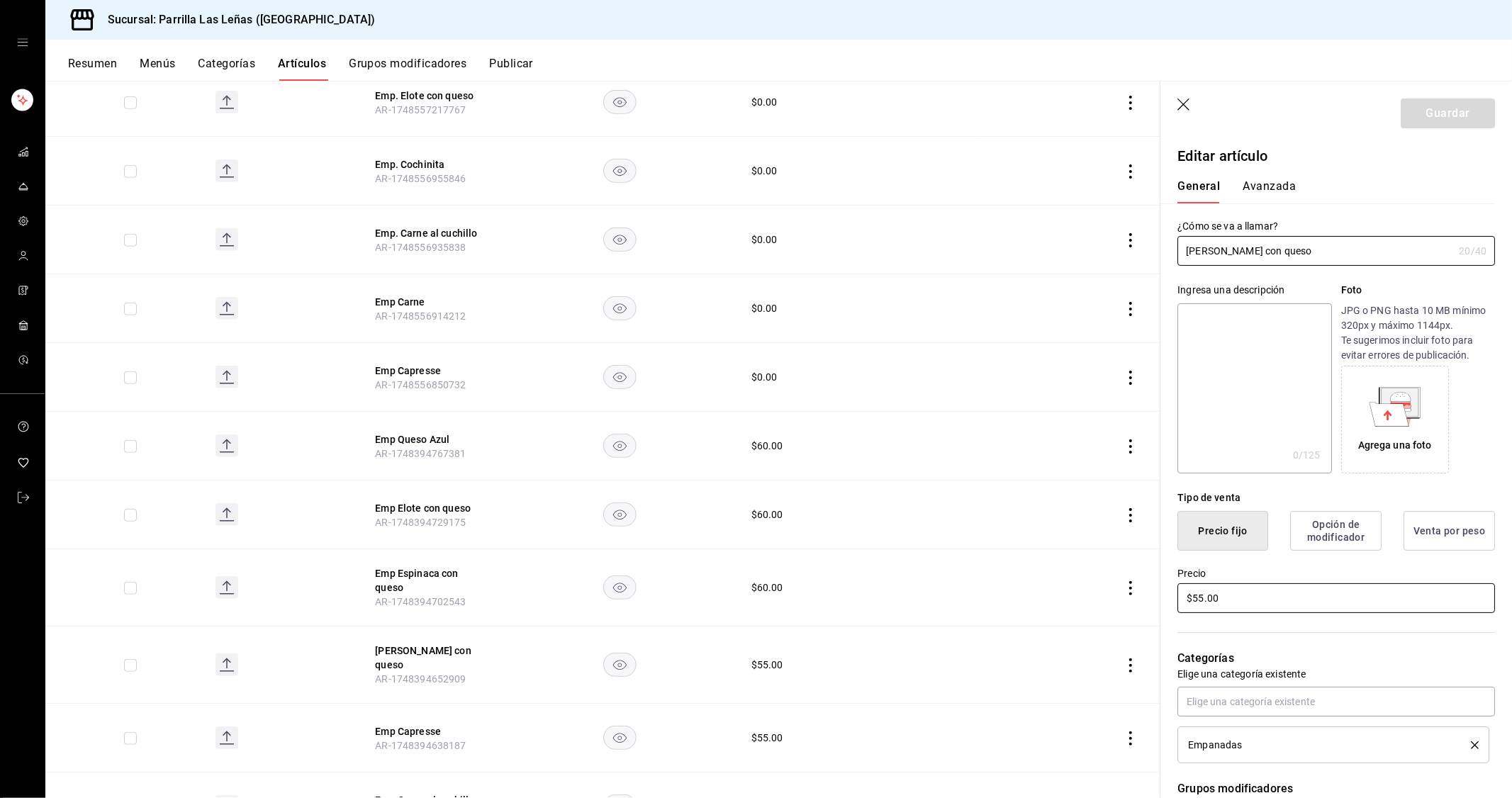
drag, startPoint x: 1300, startPoint y: 564, endPoint x: 1283, endPoint y: 584, distance: 26.2
click at [1297, 565] on div "Precio $55.00" at bounding box center [1328, 583] width 334 height 65
click at [1283, 584] on input "$55.00" at bounding box center [1336, 598] width 317 height 30
type input "$60.00"
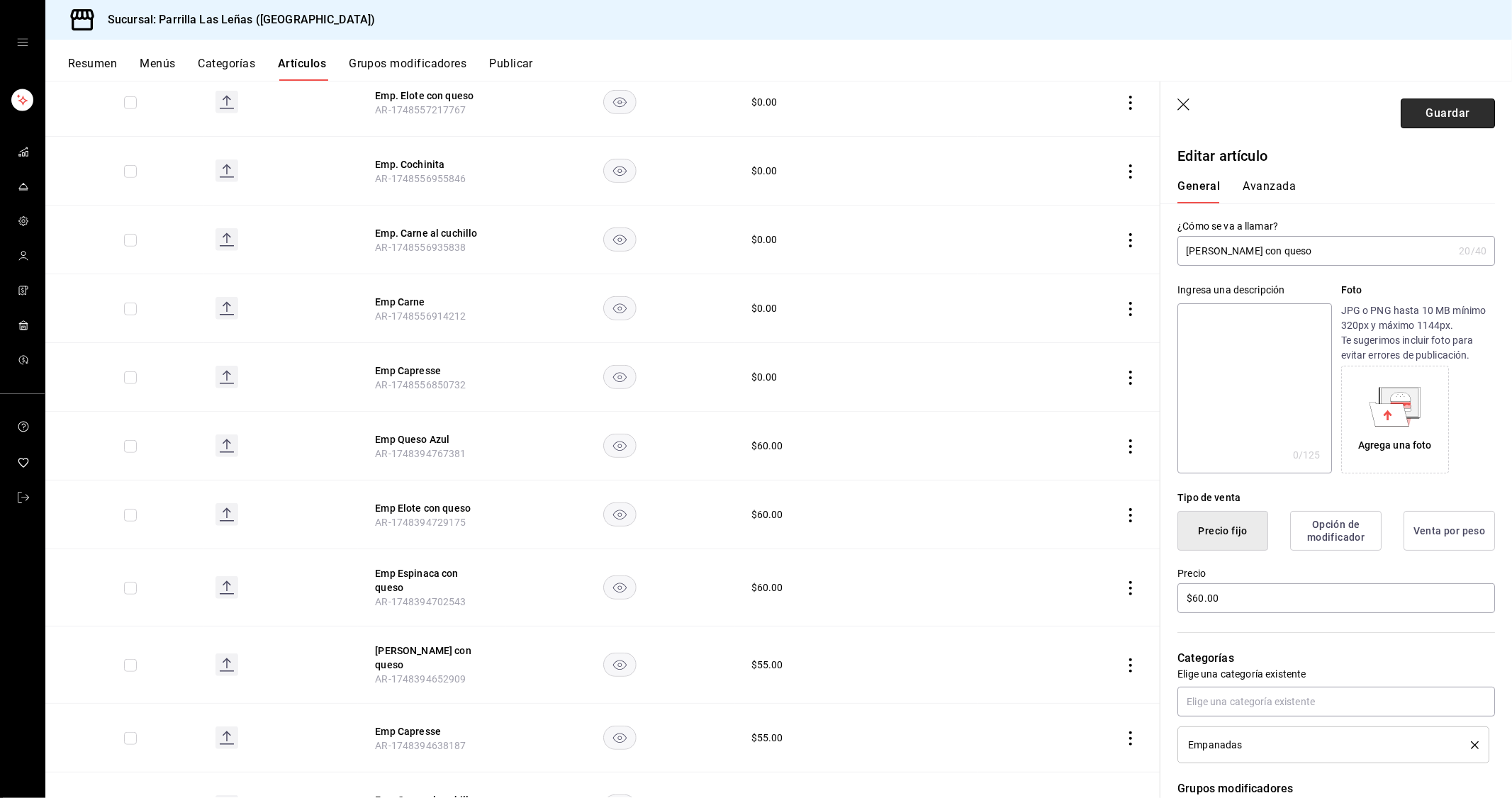
click at [1456, 115] on button "Guardar" at bounding box center [1447, 113] width 94 height 30
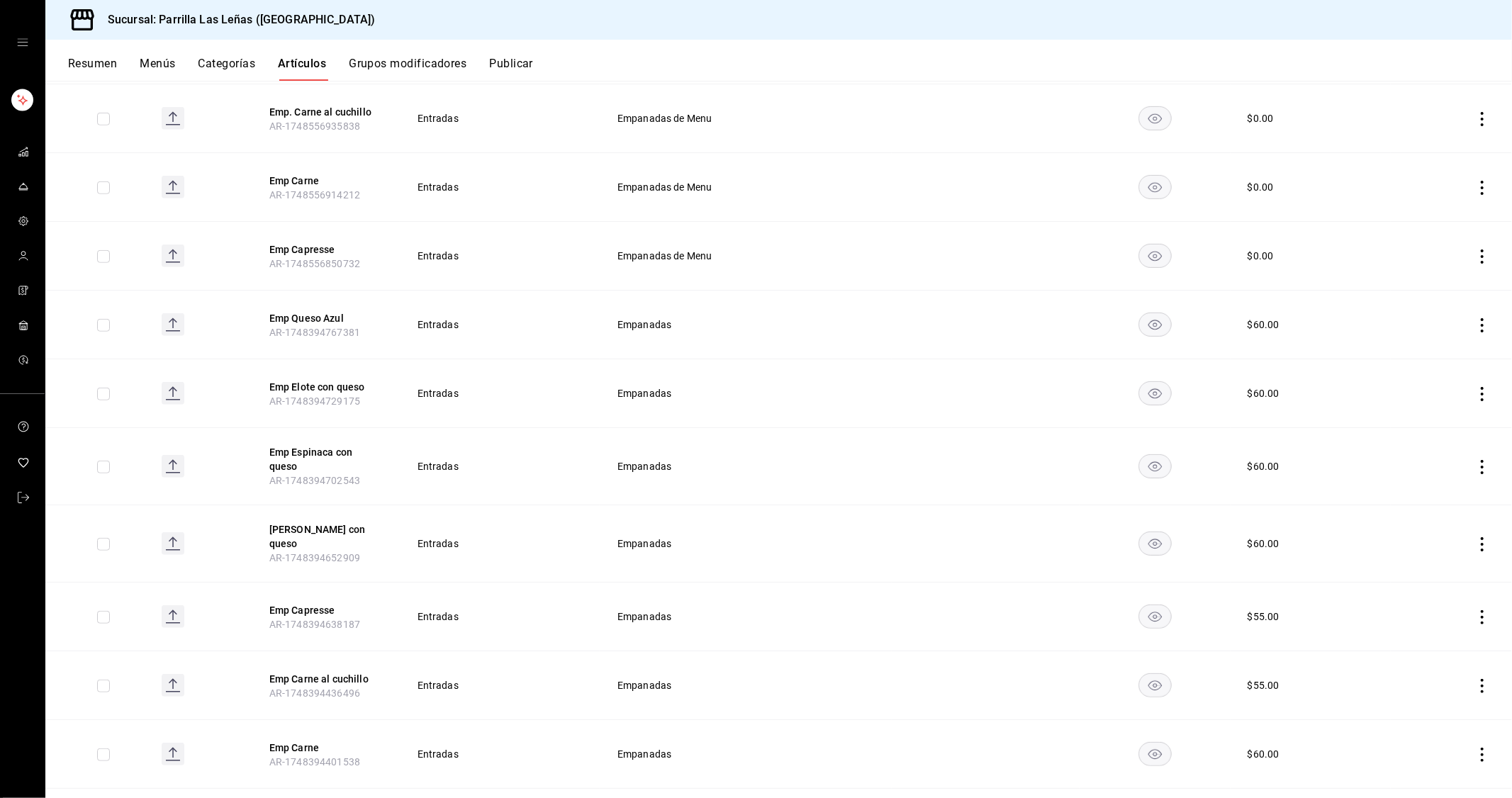
scroll to position [709, 0]
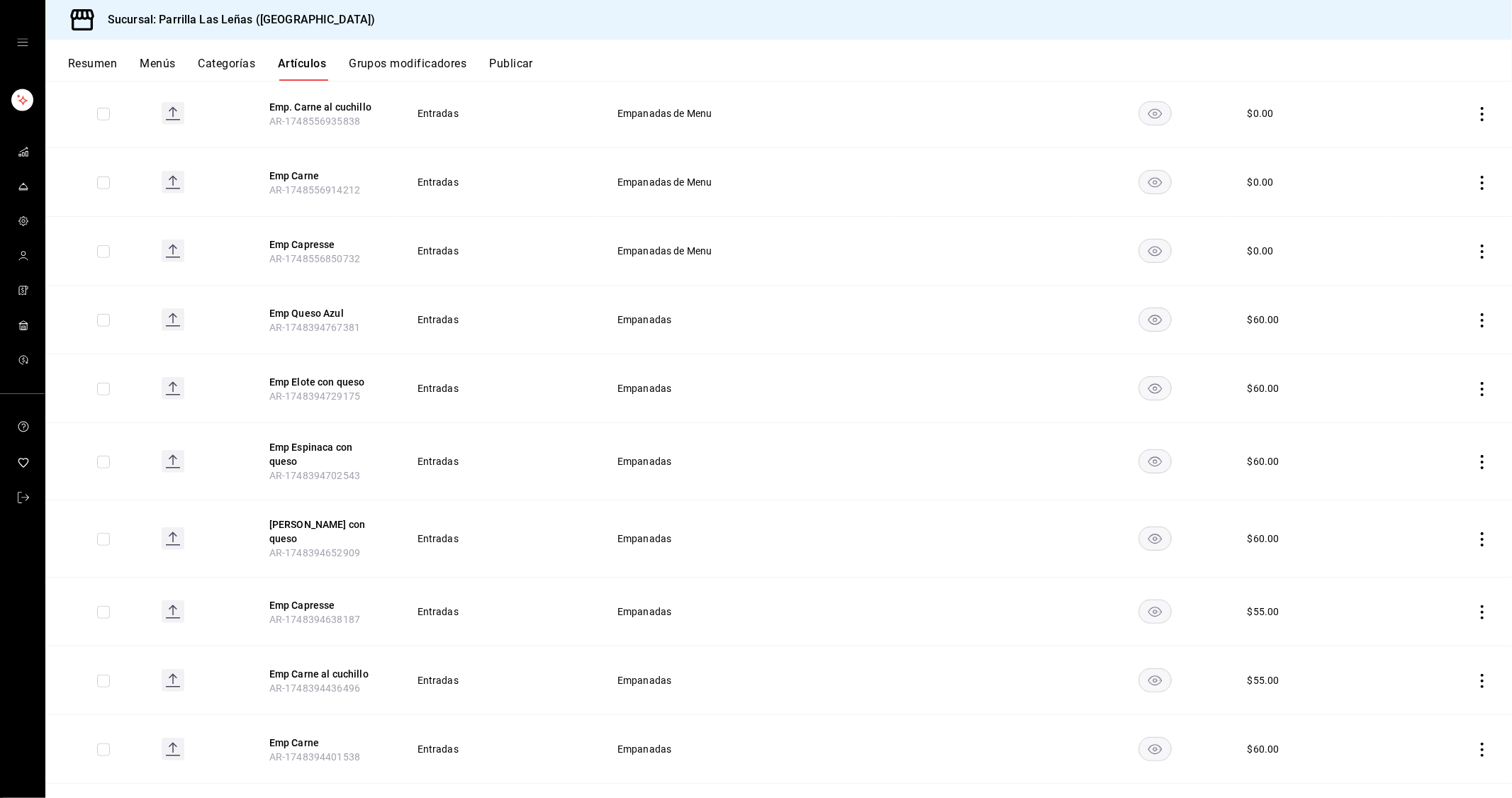
click at [1480, 605] on icon "actions" at bounding box center [1482, 612] width 3 height 15
click at [1443, 622] on span "Editar" at bounding box center [1429, 629] width 37 height 15
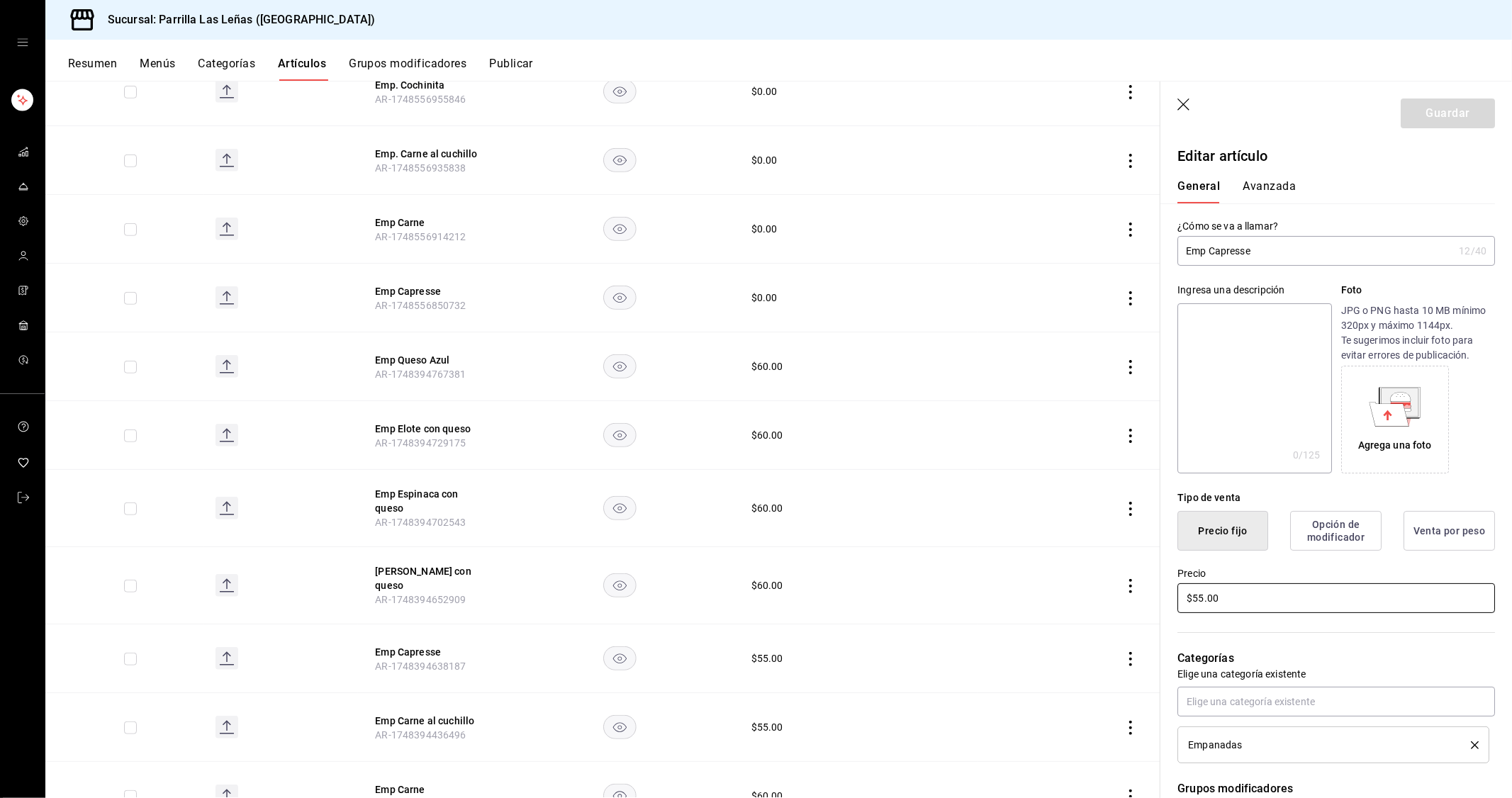
click at [1245, 599] on input "$55.00" at bounding box center [1336, 598] width 317 height 30
click at [1246, 599] on input "$55.00" at bounding box center [1336, 598] width 317 height 30
type input "$60.00"
click at [1457, 124] on button "Guardar" at bounding box center [1447, 113] width 94 height 30
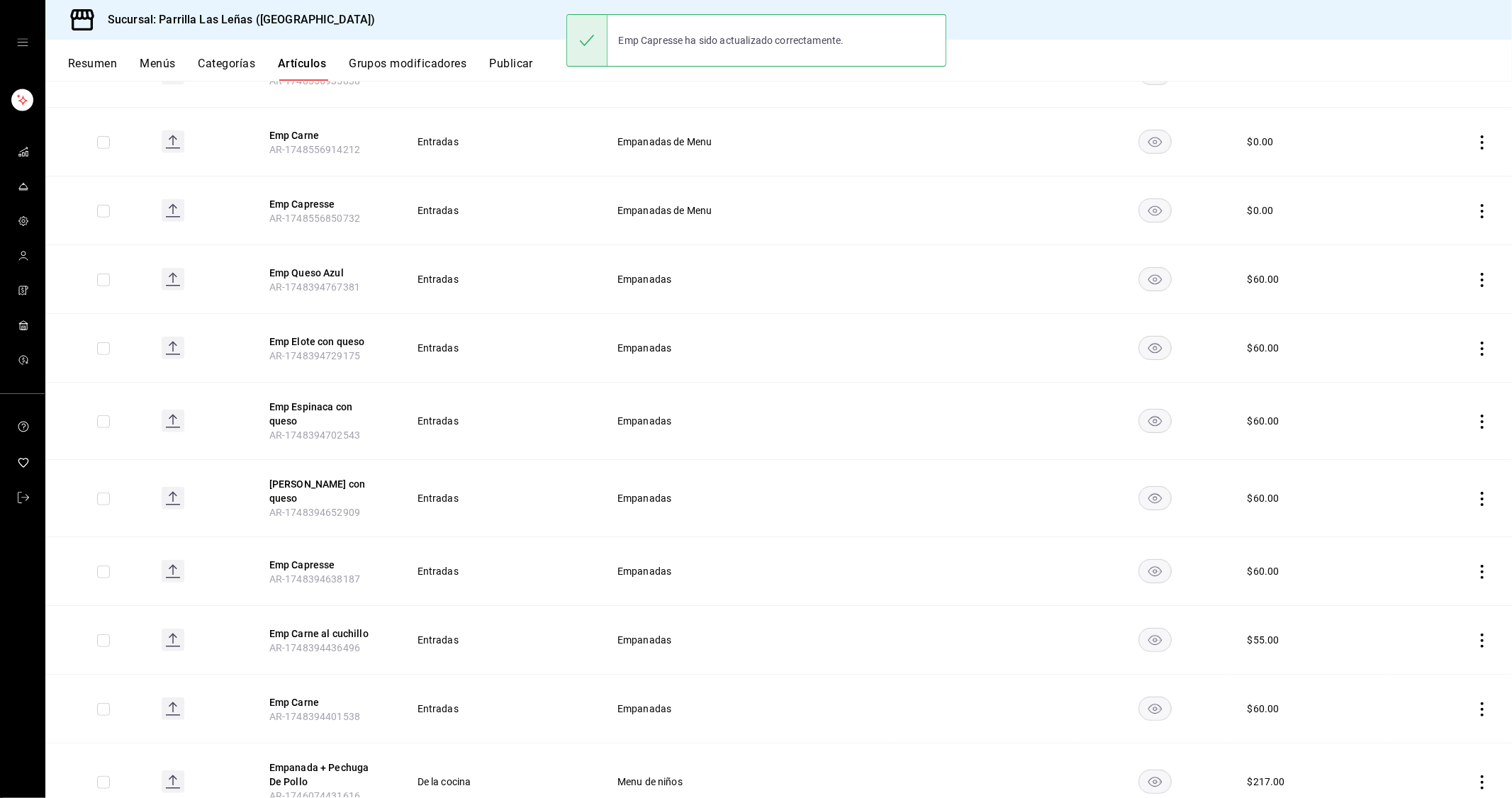
scroll to position [858, 0]
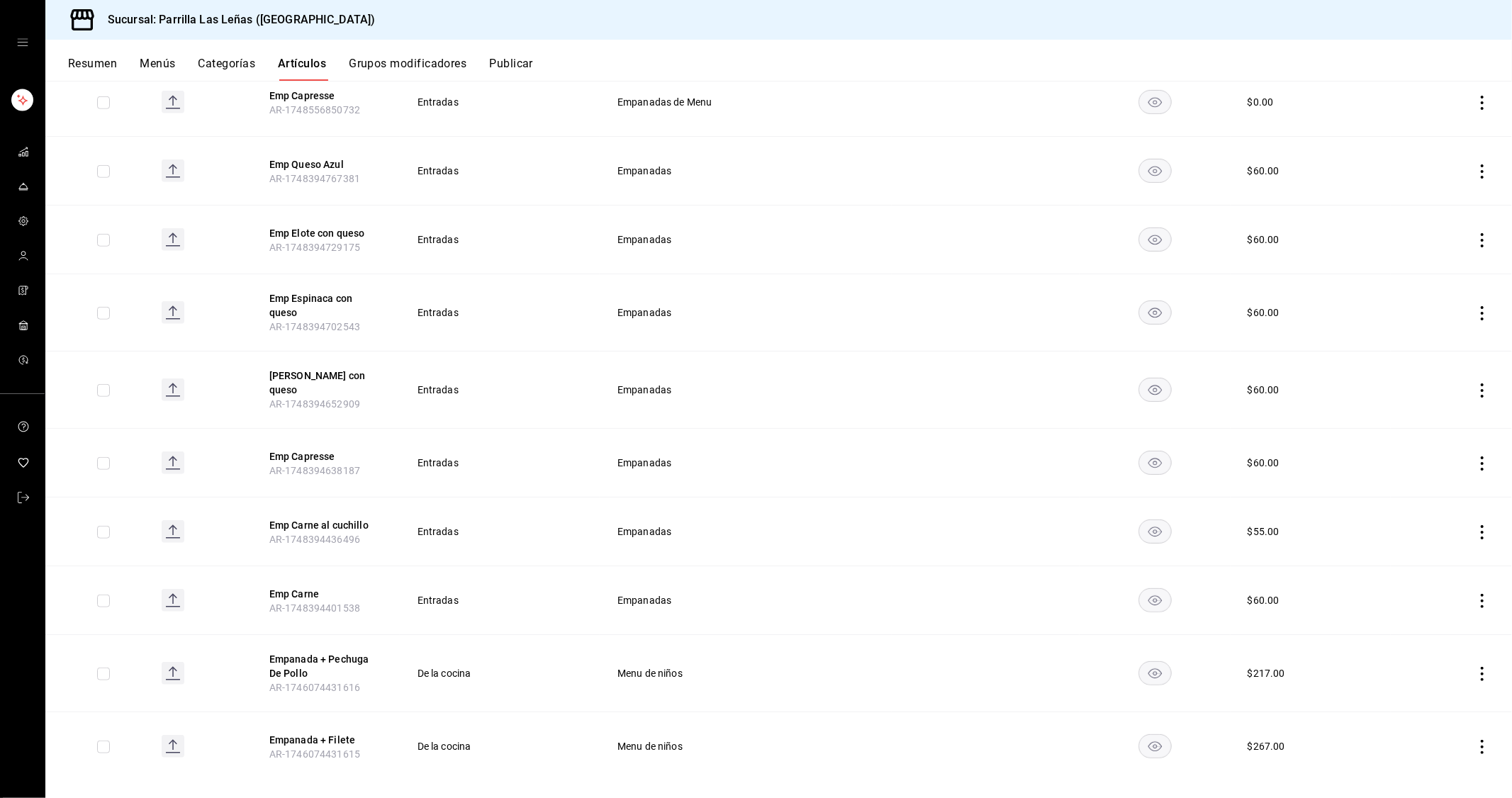
click at [1475, 525] on icon "actions" at bounding box center [1482, 532] width 15 height 15
click at [1443, 535] on li "Editar" at bounding box center [1415, 549] width 85 height 29
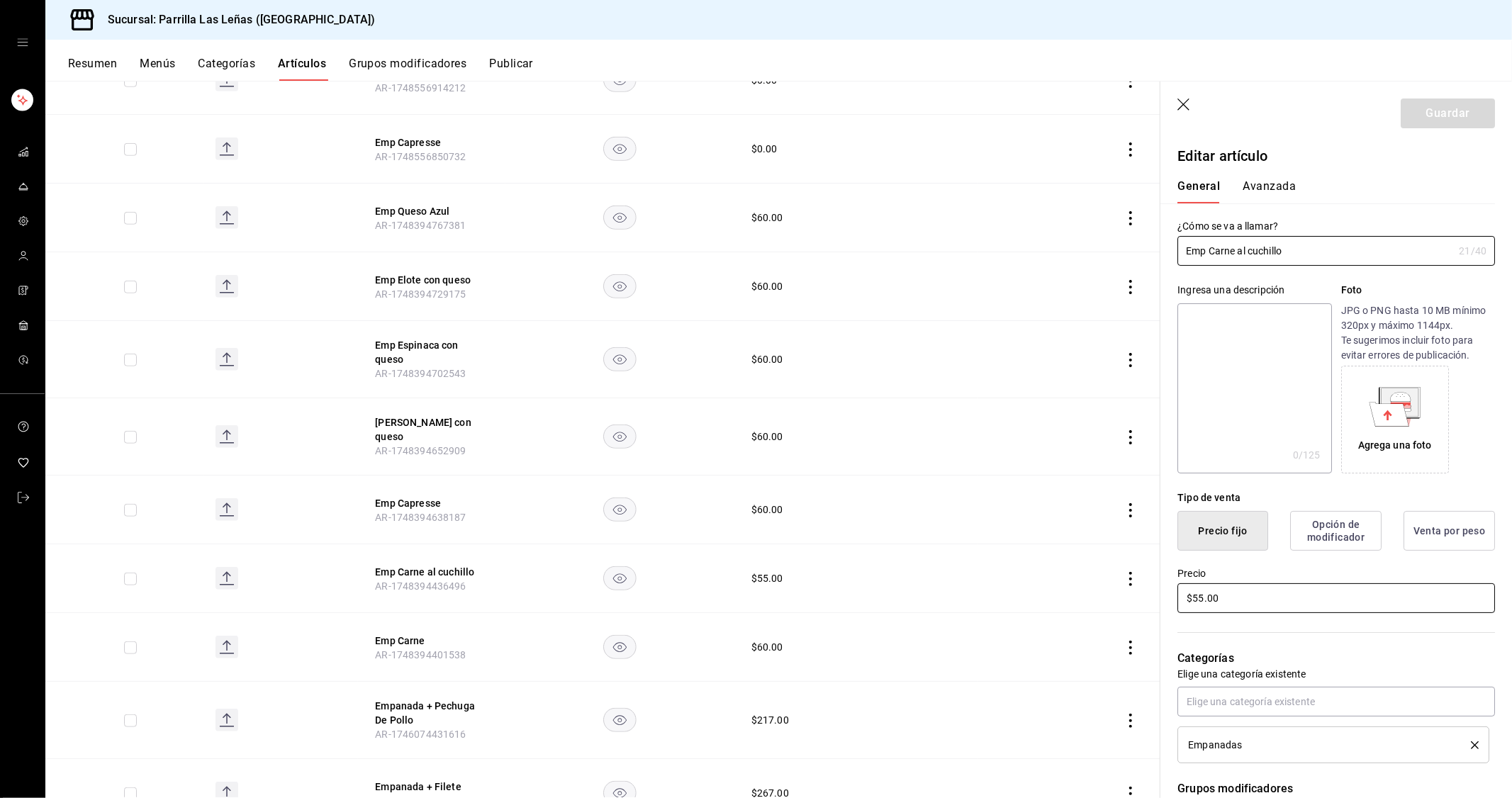
click at [1253, 586] on input "$55.00" at bounding box center [1336, 598] width 317 height 30
type input "$60.00"
click at [1413, 109] on button "Guardar" at bounding box center [1447, 113] width 94 height 30
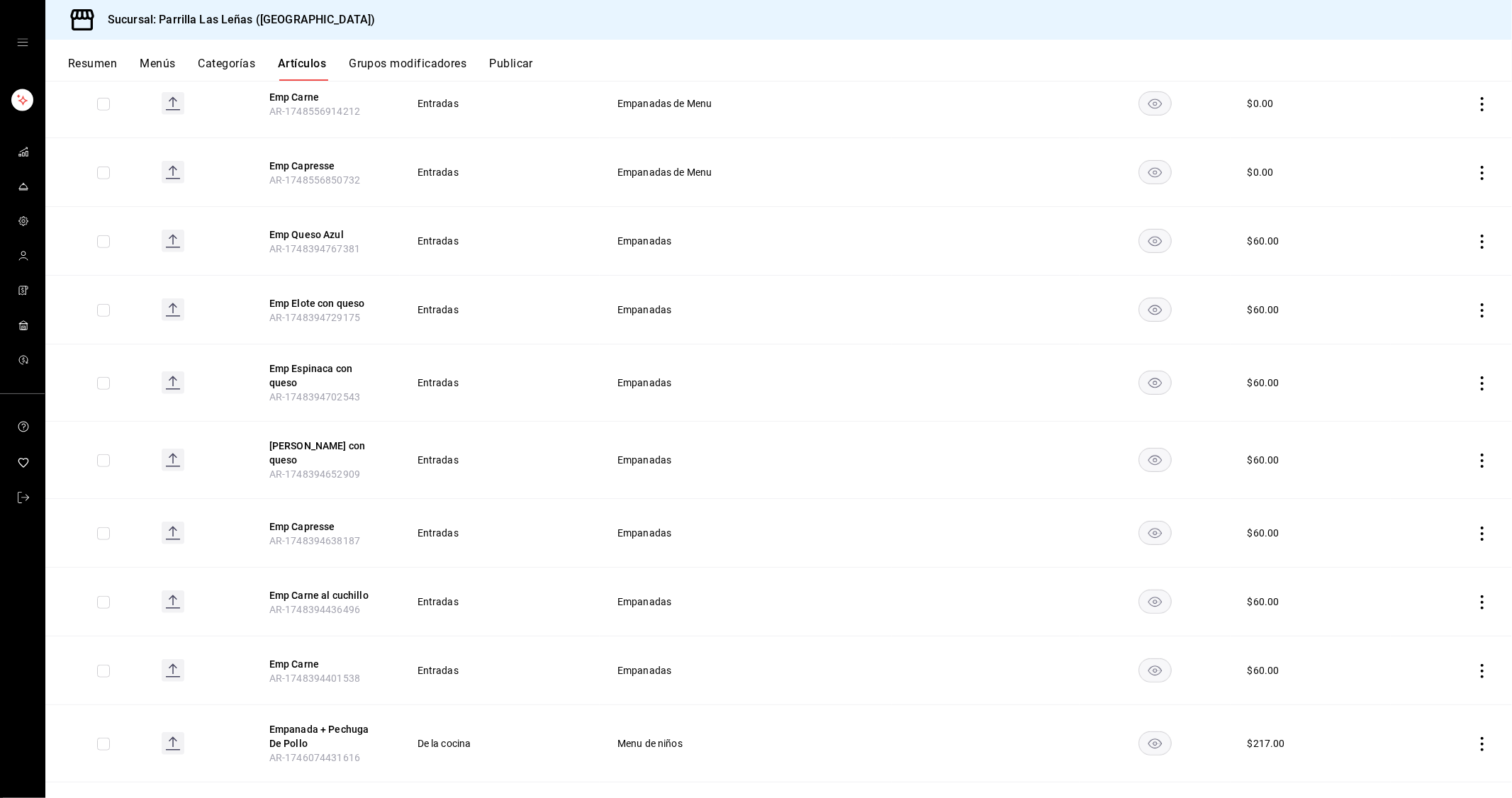
scroll to position [858, 0]
